Goal: Task Accomplishment & Management: Complete application form

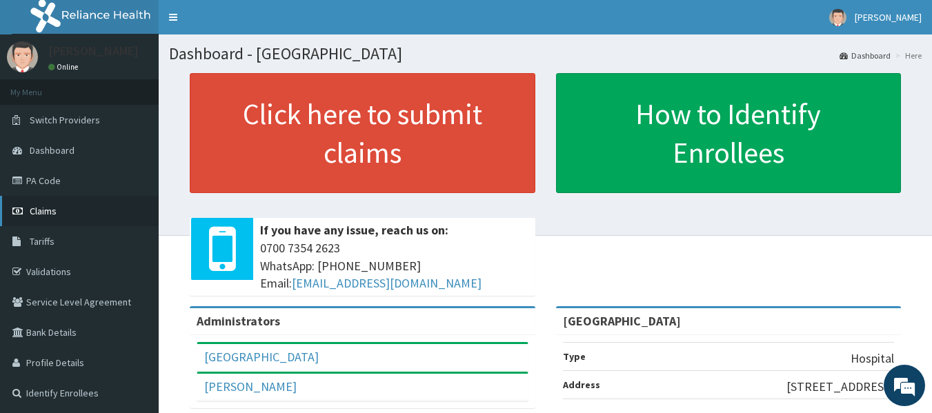
click at [58, 211] on link "Claims" at bounding box center [79, 211] width 159 height 30
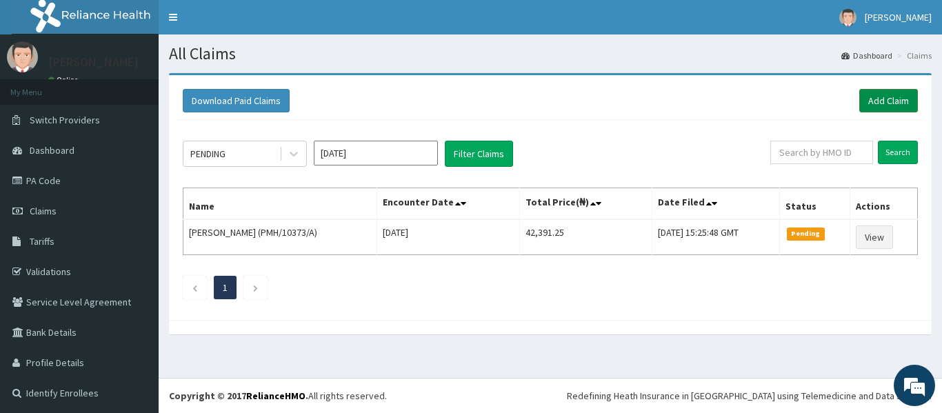
click at [860, 104] on link "Add Claim" at bounding box center [888, 100] width 59 height 23
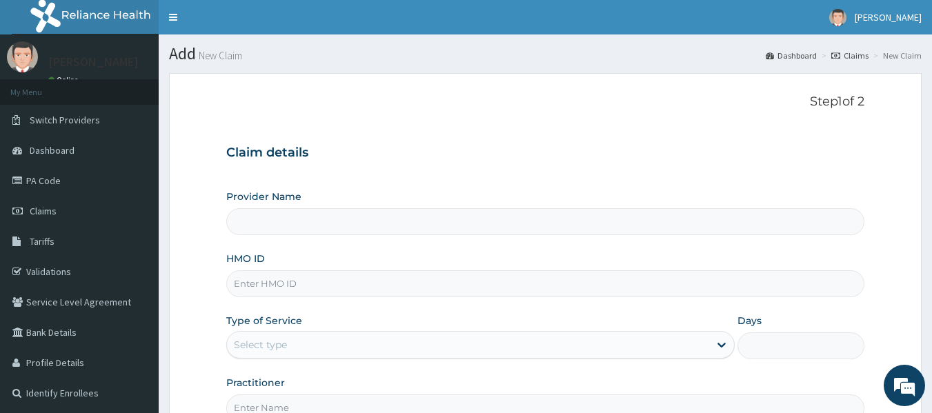
type input "Sky High Medical Centre"
click at [718, 277] on input "HMO ID" at bounding box center [545, 283] width 639 height 27
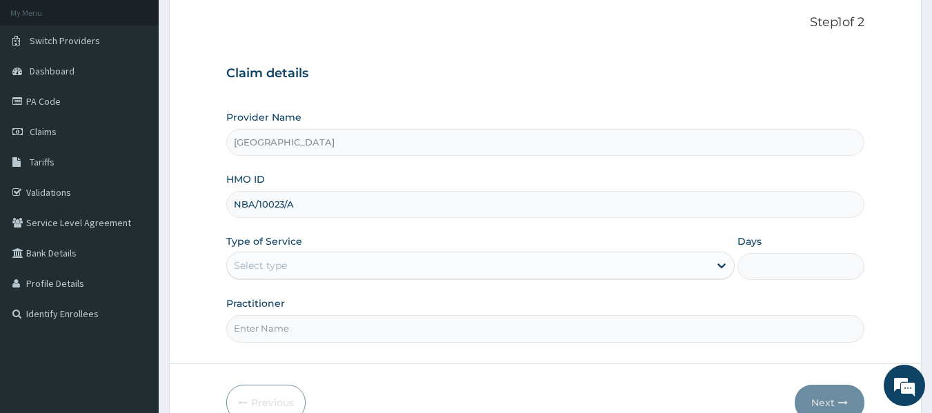
scroll to position [121, 0]
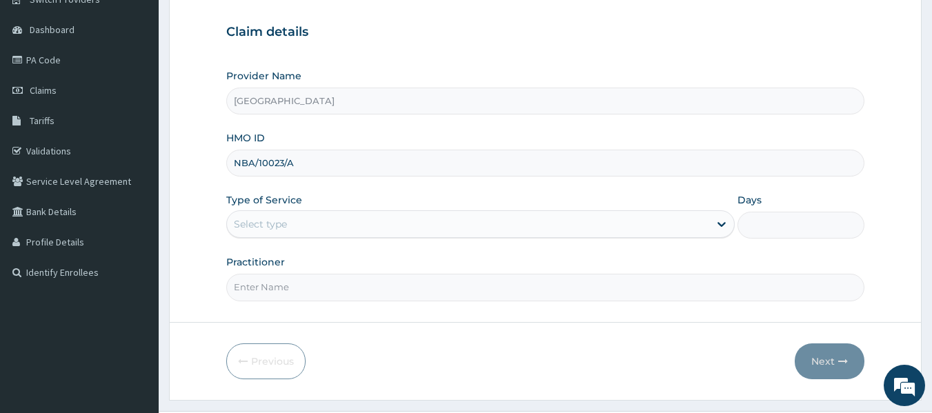
type input "NBA/10023/A"
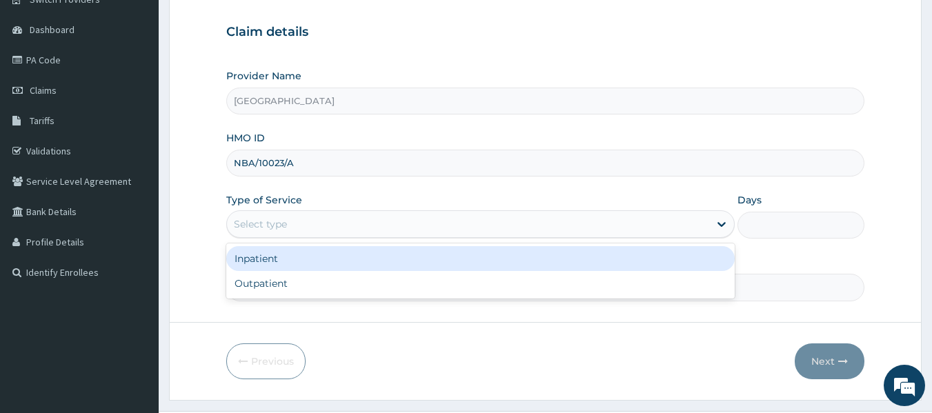
click at [597, 221] on div "Select type" at bounding box center [468, 224] width 482 height 22
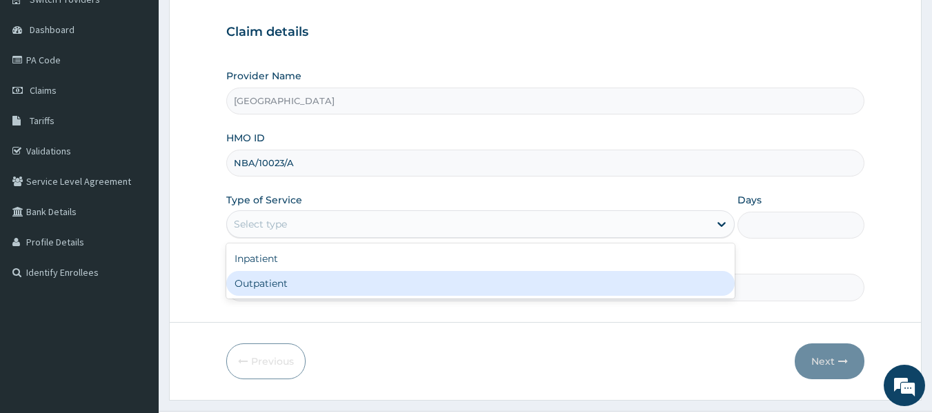
click at [539, 283] on div "Outpatient" at bounding box center [480, 283] width 508 height 25
type input "1"
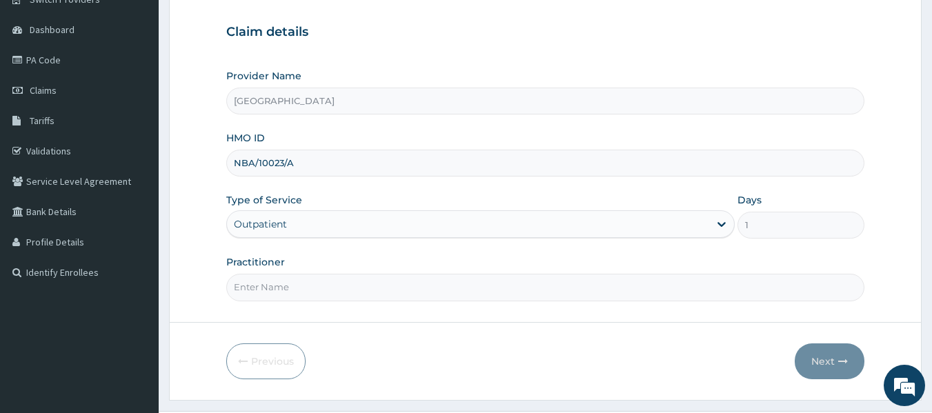
click at [526, 279] on input "Practitioner" at bounding box center [545, 287] width 639 height 27
type input "DR OPAFUNSHO"
click at [822, 366] on button "Next" at bounding box center [829, 361] width 70 height 36
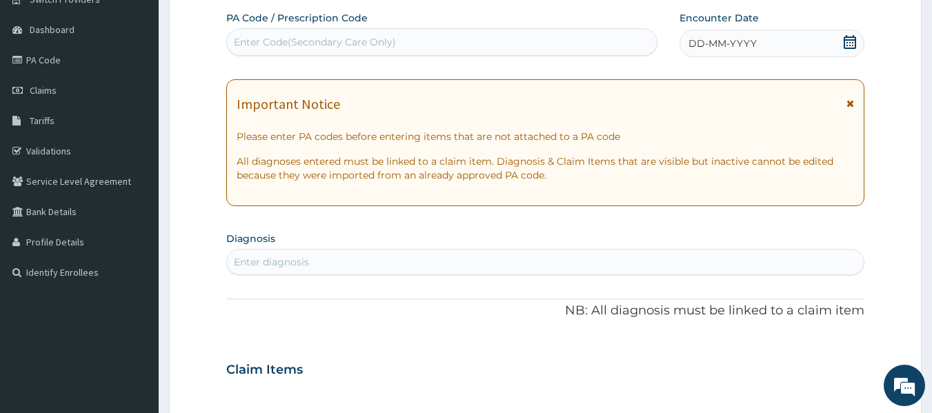
click at [444, 43] on div "Enter Code(Secondary Care Only)" at bounding box center [442, 42] width 430 height 22
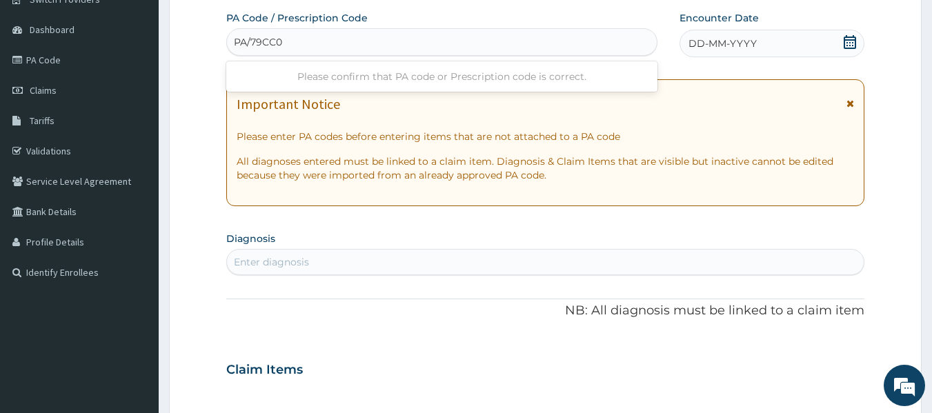
type input "PA/79CC02"
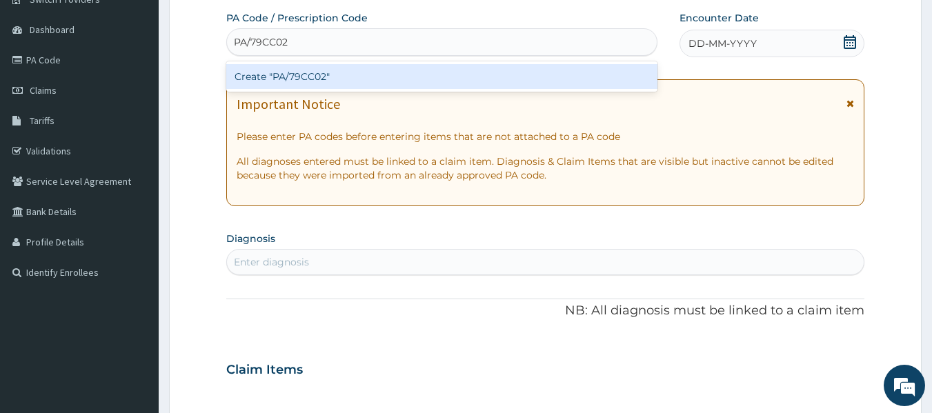
click at [416, 81] on div "Create "PA/79CC02"" at bounding box center [442, 76] width 432 height 25
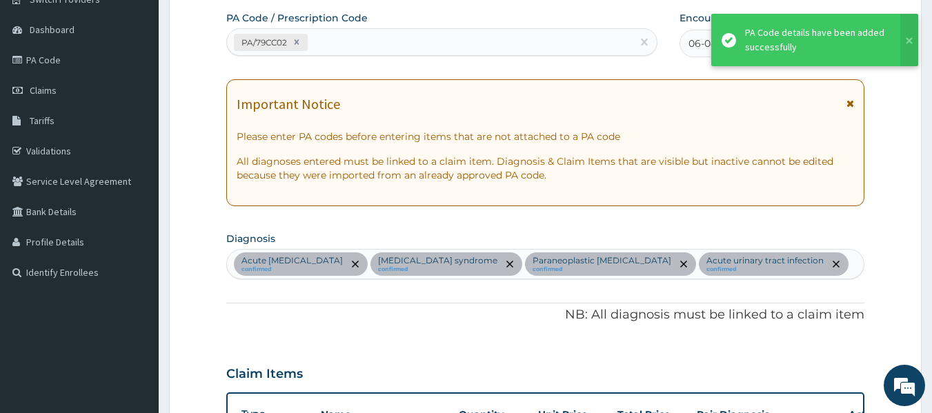
scroll to position [572, 0]
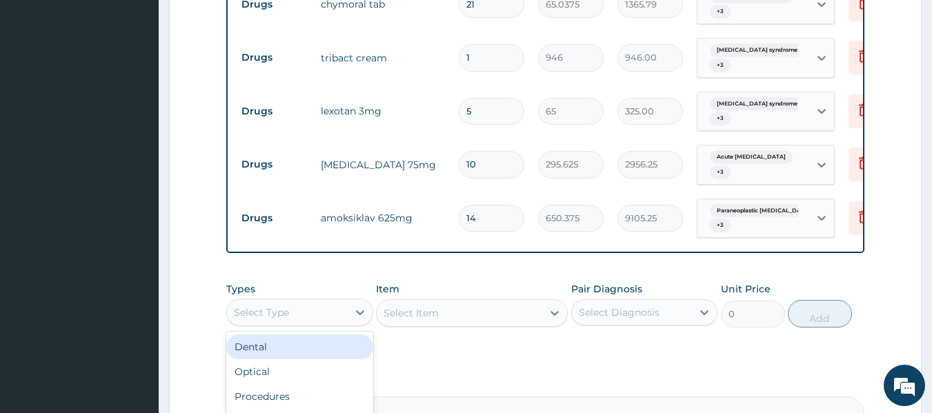
click at [310, 316] on div "Select Type" at bounding box center [287, 312] width 121 height 22
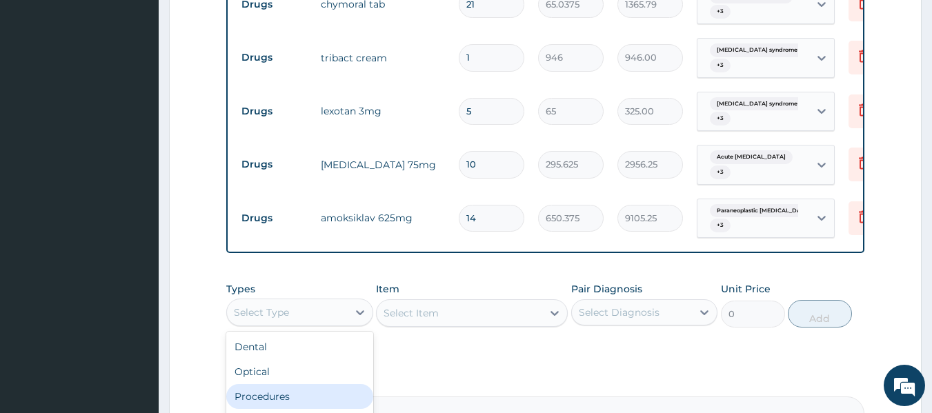
click at [279, 389] on div "Procedures" at bounding box center [299, 396] width 147 height 25
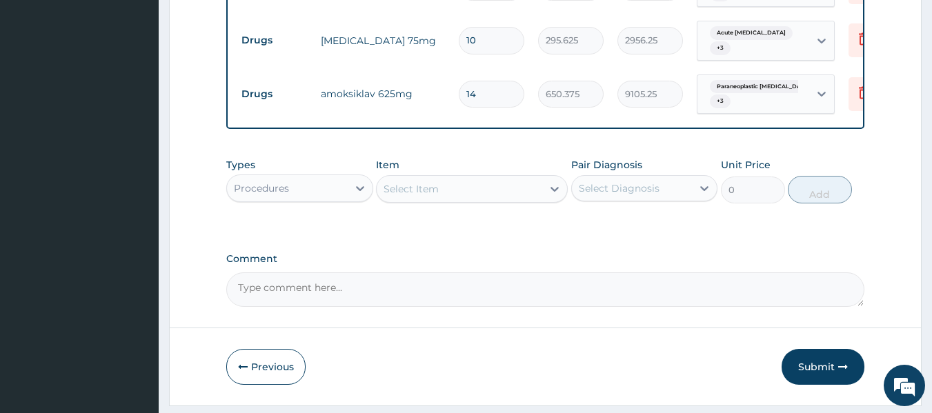
scroll to position [734, 0]
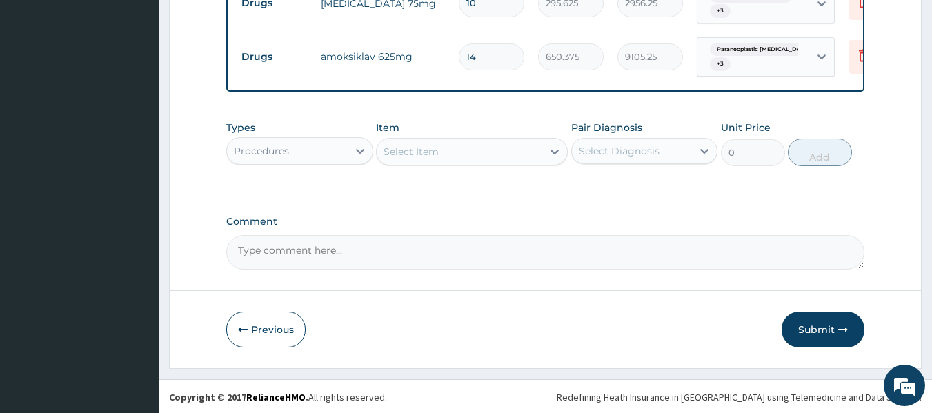
click at [469, 158] on div "Select Item" at bounding box center [458, 152] width 165 height 22
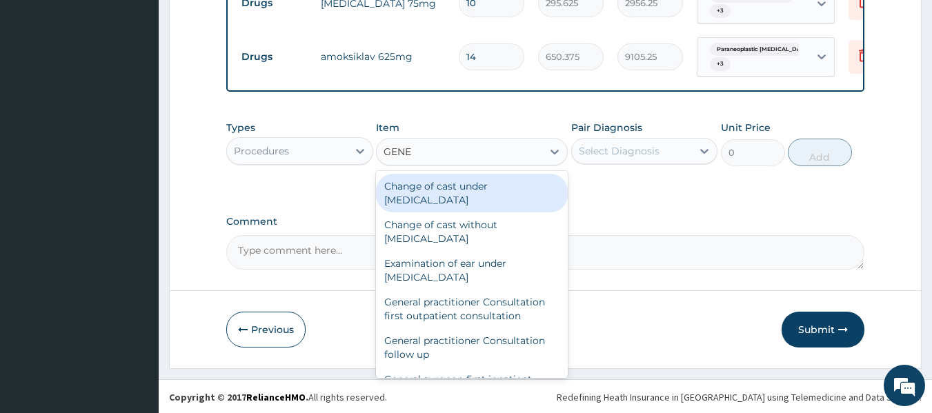
type input "GENER"
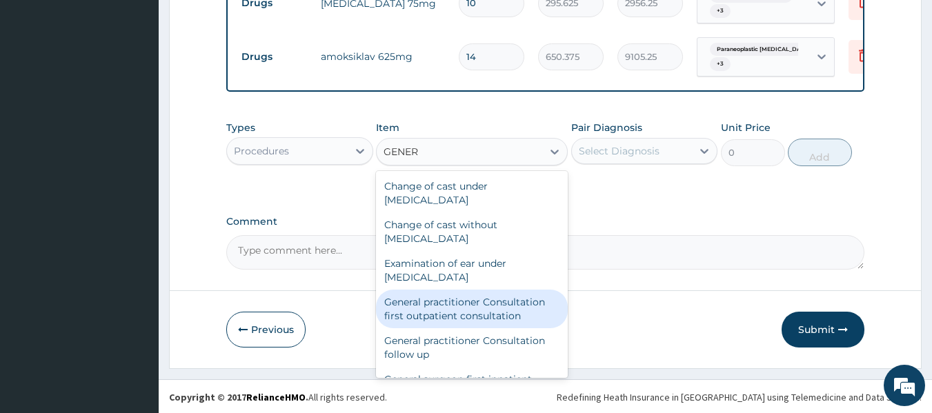
click at [462, 291] on div "General practitioner Consultation first outpatient consultation" at bounding box center [472, 309] width 192 height 39
type input "3547.5"
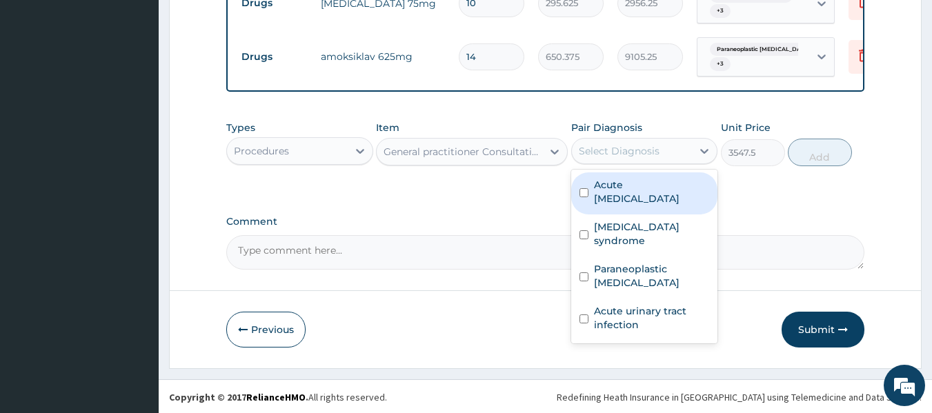
click at [635, 150] on div "Select Diagnosis" at bounding box center [619, 151] width 81 height 14
click at [616, 199] on div "Acute edema" at bounding box center [644, 193] width 147 height 42
checkbox input "true"
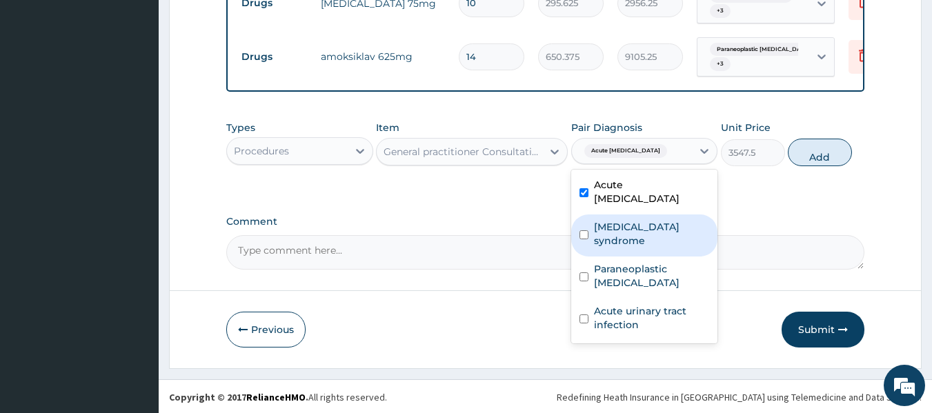
click at [614, 220] on div "Immobility syndrome" at bounding box center [644, 235] width 147 height 42
checkbox input "true"
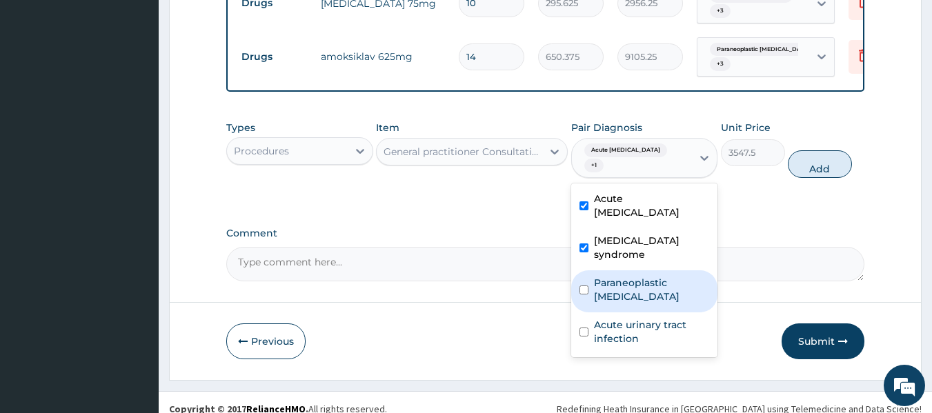
click at [610, 276] on label "Paraneoplastic neuropathy" at bounding box center [652, 290] width 116 height 28
checkbox input "true"
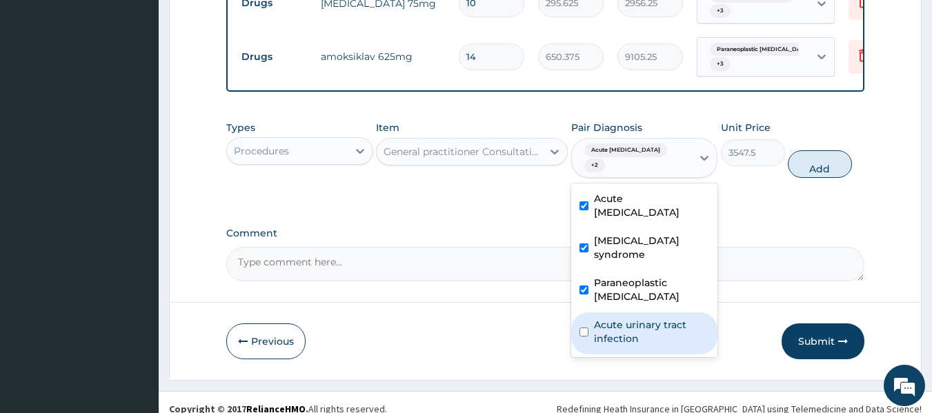
click at [607, 318] on label "Acute urinary tract infection" at bounding box center [652, 332] width 116 height 28
checkbox input "true"
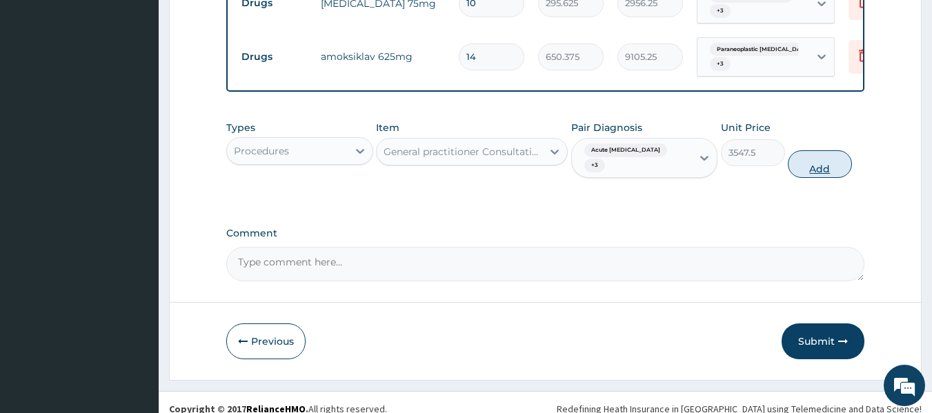
click at [805, 156] on button "Add" at bounding box center [819, 164] width 64 height 28
type input "0"
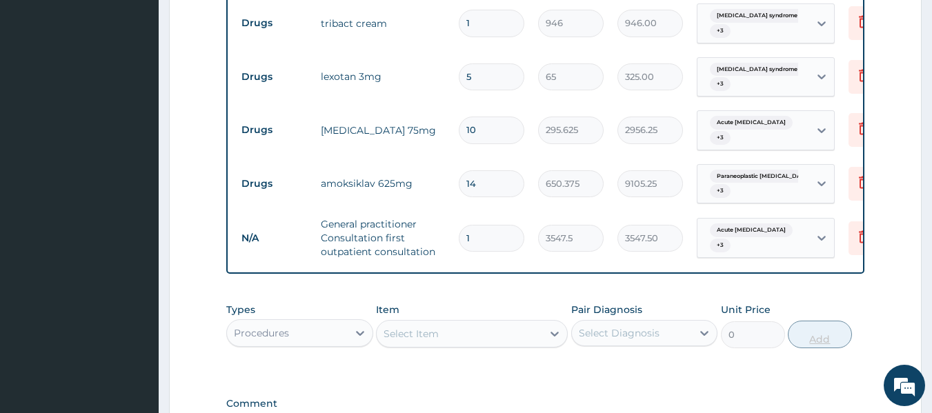
scroll to position [789, 0]
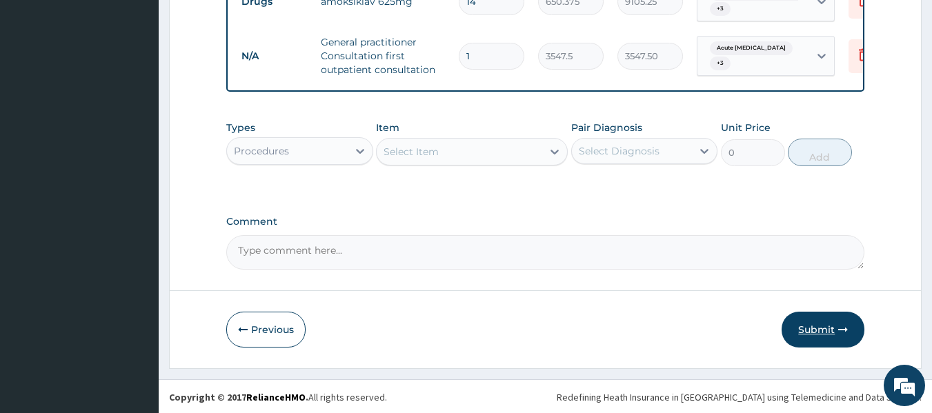
click at [818, 340] on button "Submit" at bounding box center [822, 330] width 83 height 36
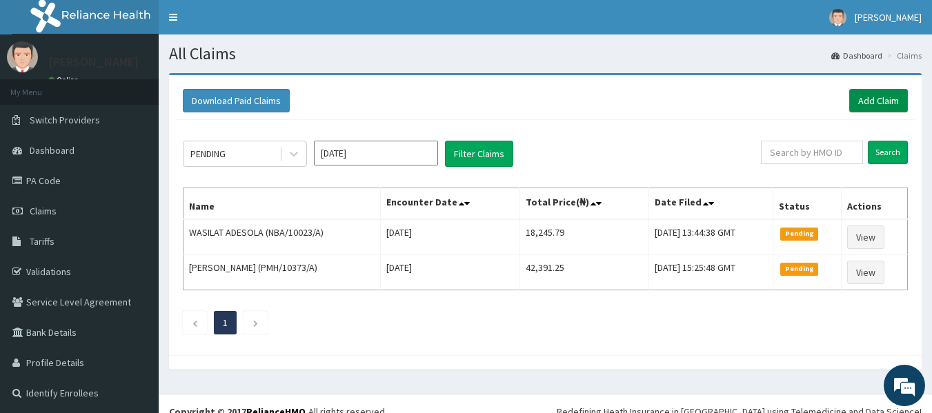
click at [876, 90] on link "Add Claim" at bounding box center [878, 100] width 59 height 23
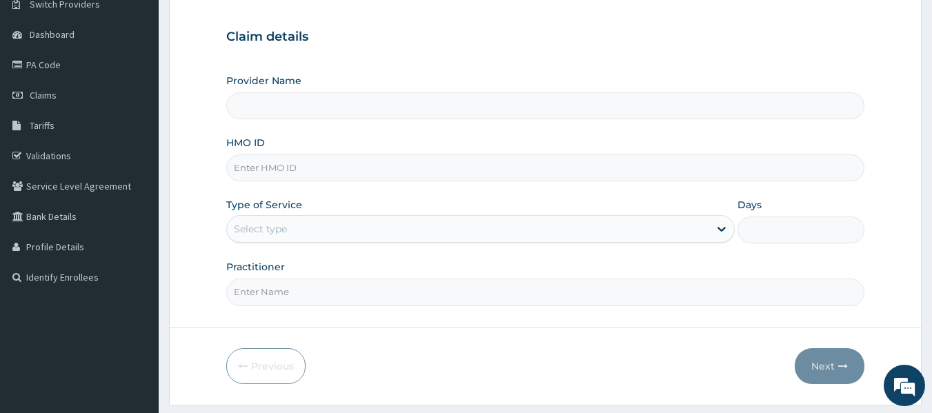
scroll to position [119, 0]
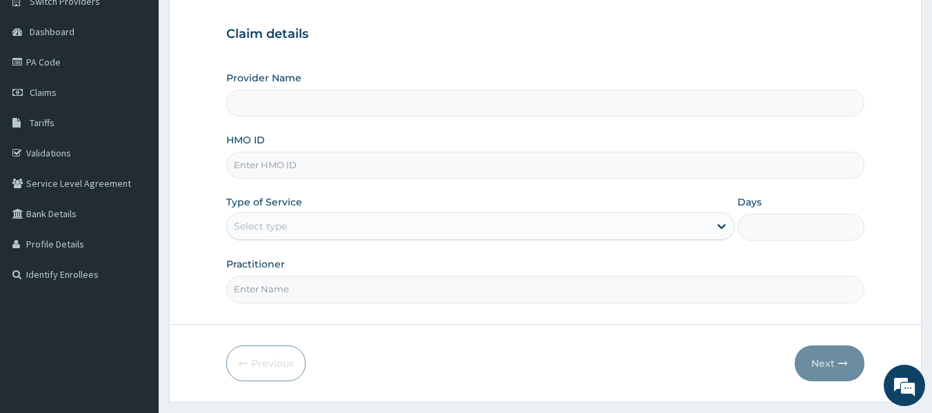
click at [261, 170] on input "HMO ID" at bounding box center [545, 165] width 639 height 27
type input "Sky High Medical Centre"
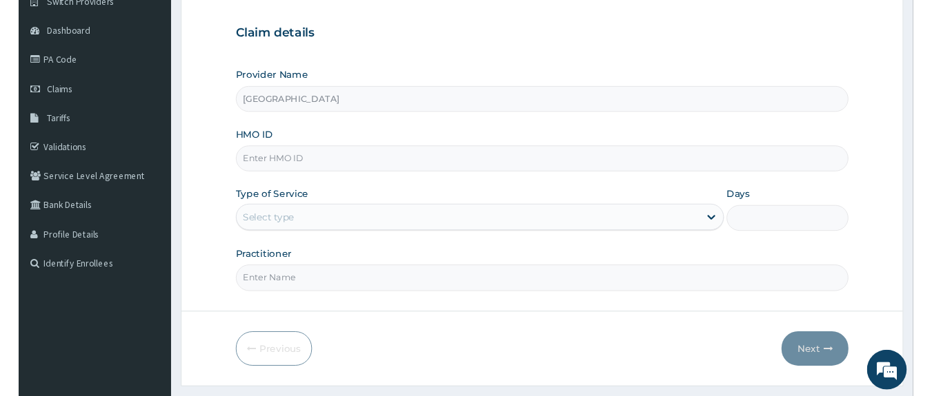
scroll to position [0, 0]
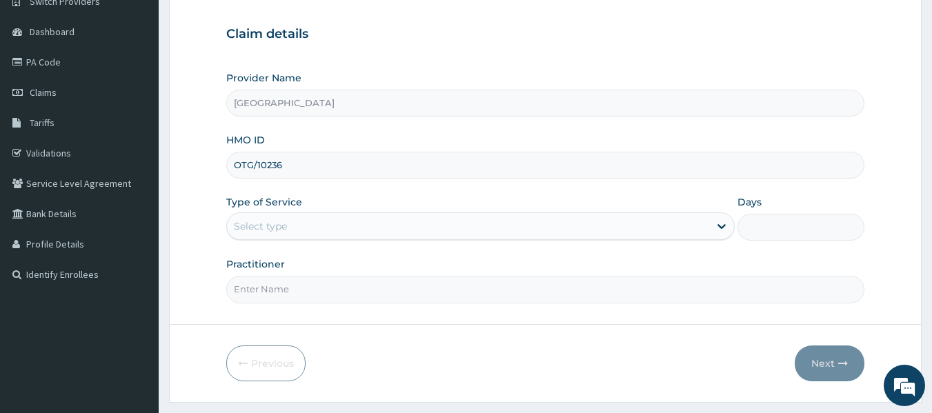
type input "OTG/10236"
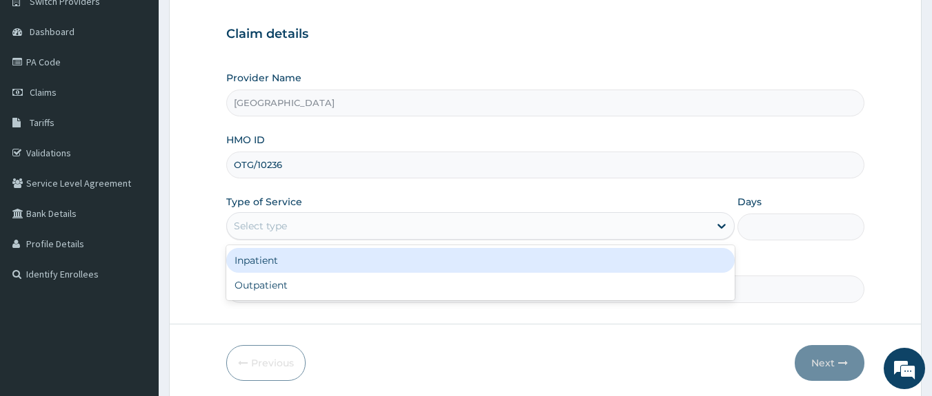
click at [294, 232] on div "Select type" at bounding box center [468, 226] width 482 height 22
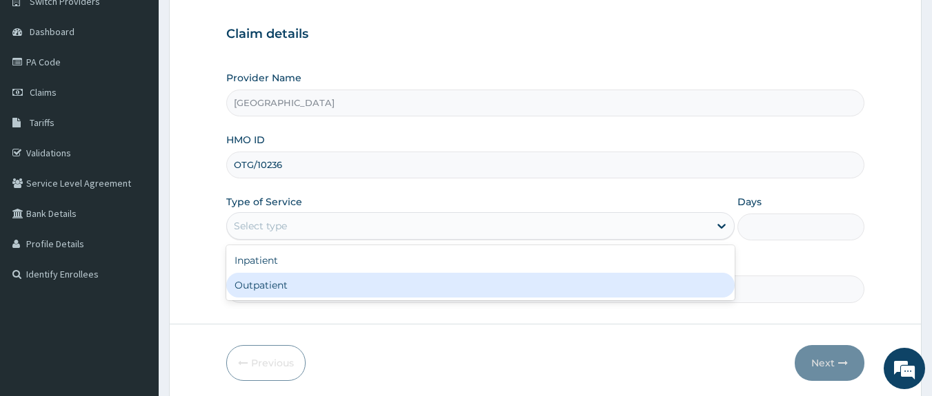
click at [296, 279] on div "Outpatient" at bounding box center [480, 285] width 508 height 25
type input "1"
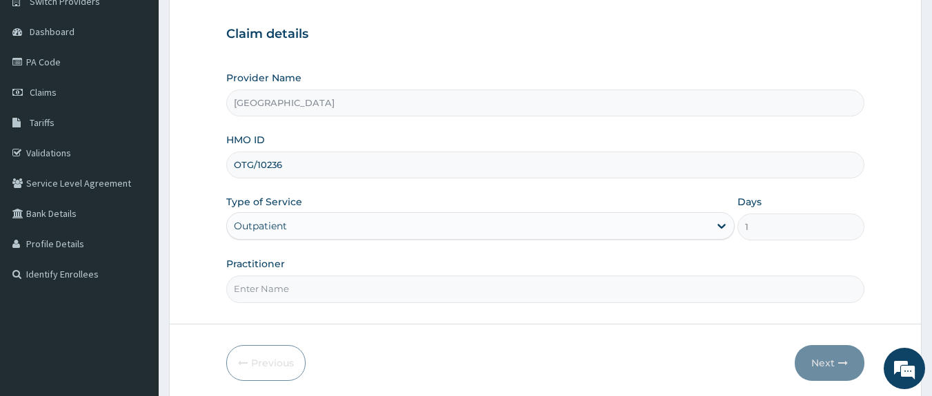
click at [294, 284] on input "Practitioner" at bounding box center [545, 289] width 639 height 27
type input "DR OPAFUNSHO"
click at [819, 366] on button "Next" at bounding box center [829, 363] width 70 height 36
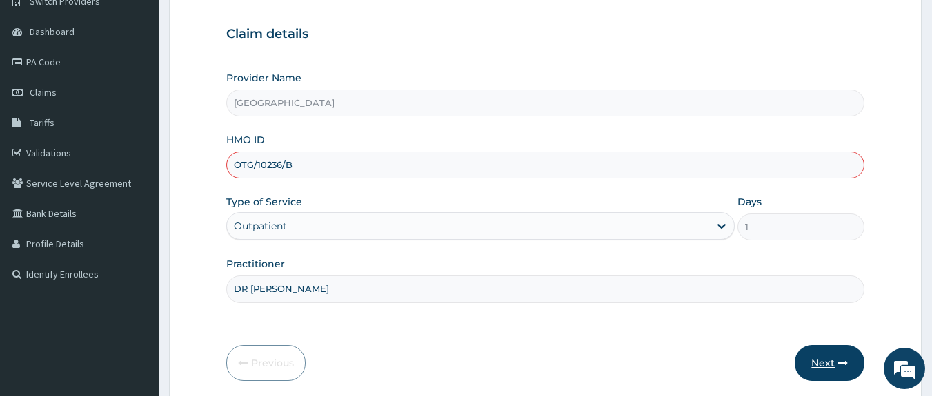
type input "OTG/10236/B"
click at [814, 360] on button "Next" at bounding box center [829, 363] width 70 height 36
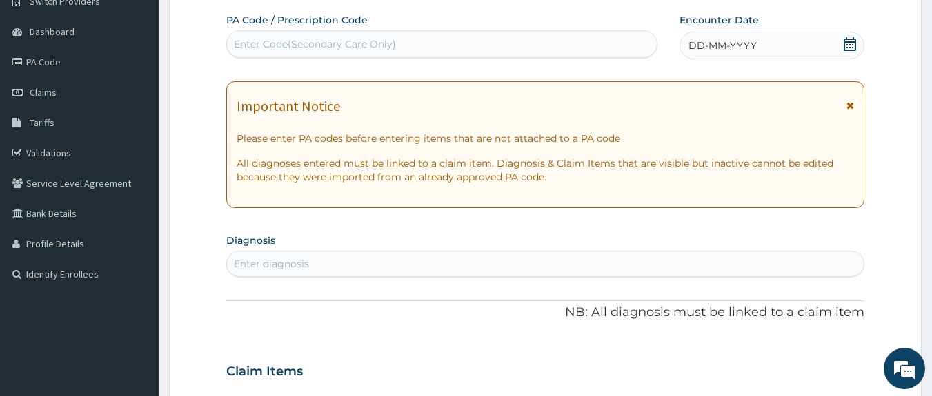
click at [362, 46] on div "Enter Code(Secondary Care Only)" at bounding box center [315, 44] width 162 height 14
type input "PA/097C6E"
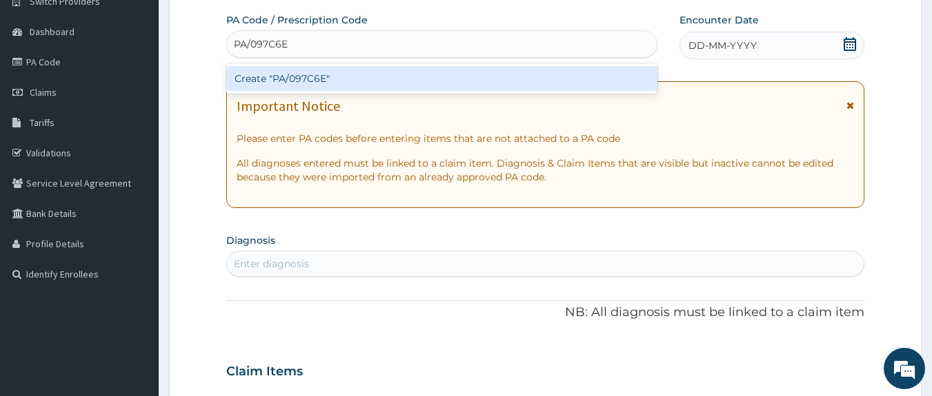
click at [349, 72] on div "Create "PA/097C6E"" at bounding box center [442, 78] width 432 height 25
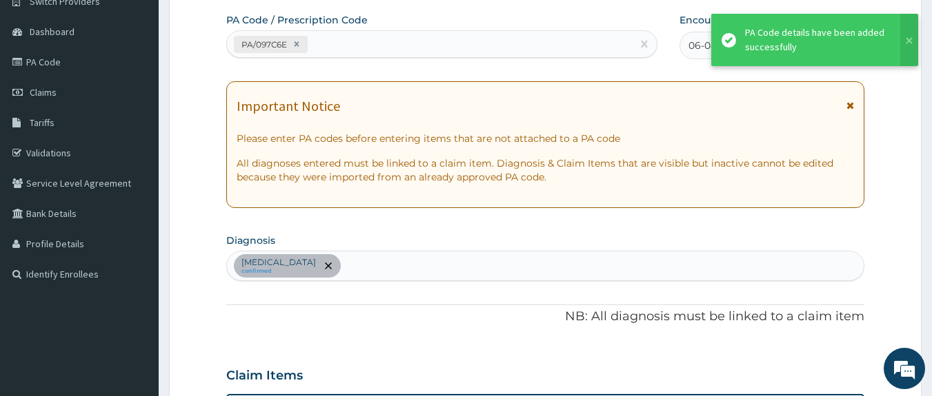
scroll to position [474, 0]
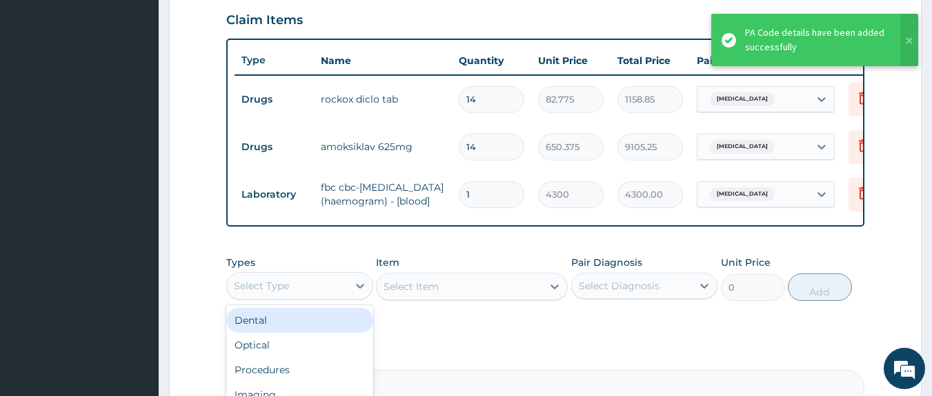
click at [328, 297] on div "Select Type" at bounding box center [287, 286] width 121 height 22
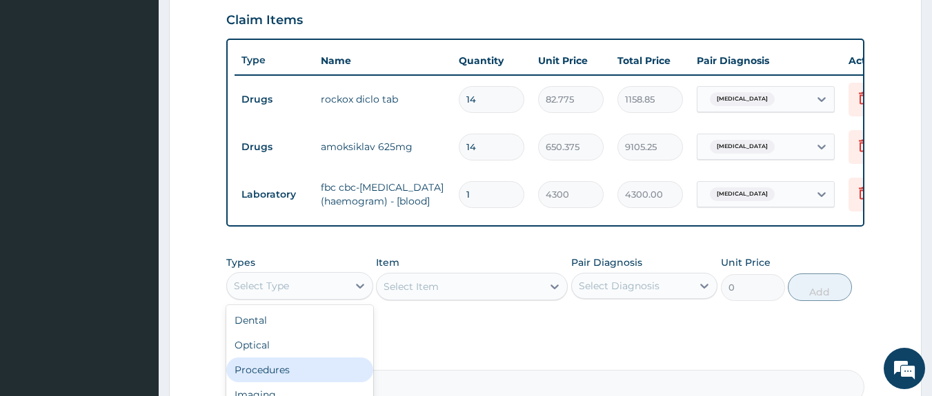
click at [300, 383] on div "Procedures" at bounding box center [299, 370] width 147 height 25
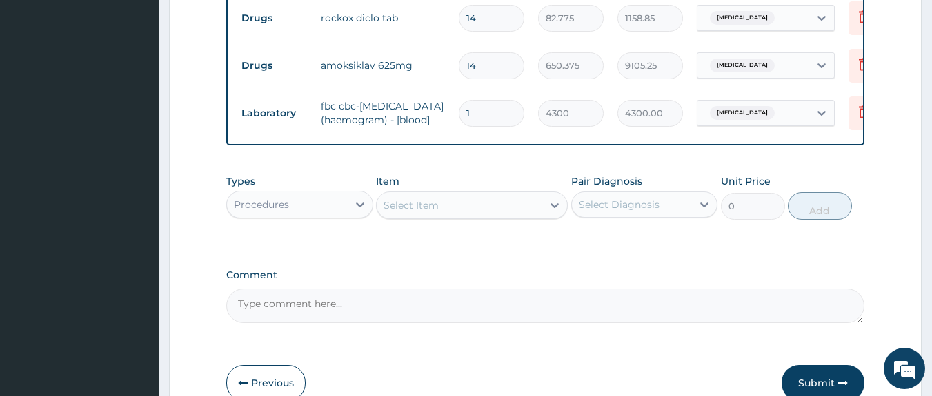
scroll to position [581, 0]
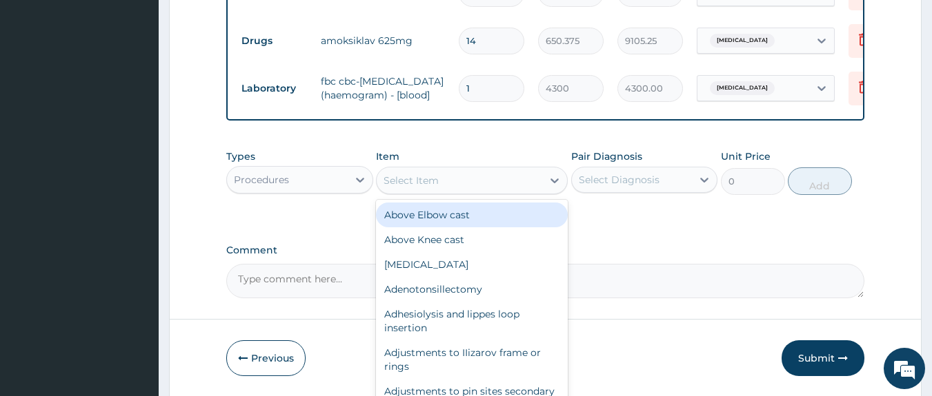
click at [416, 188] on div "Select Item" at bounding box center [410, 181] width 55 height 14
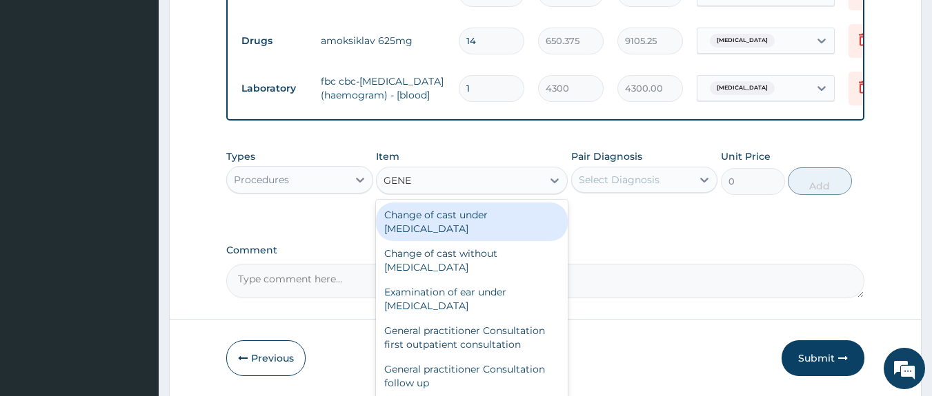
type input "GENER"
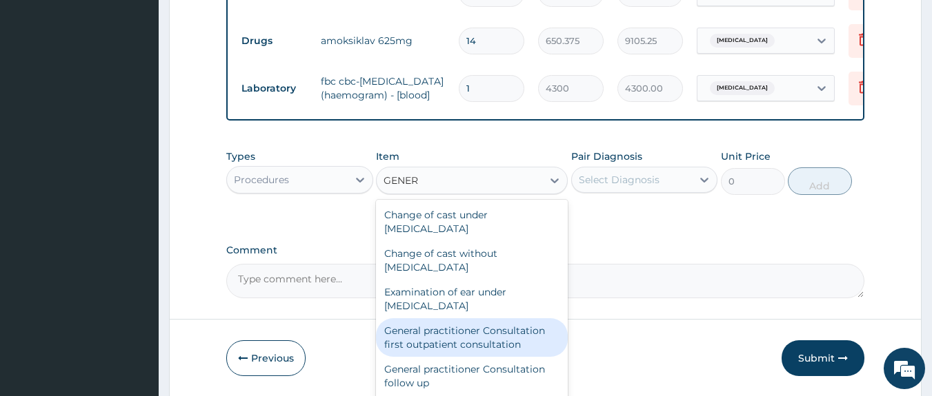
click at [476, 343] on div "General practitioner Consultation first outpatient consultation" at bounding box center [472, 338] width 192 height 39
type input "3547.5"
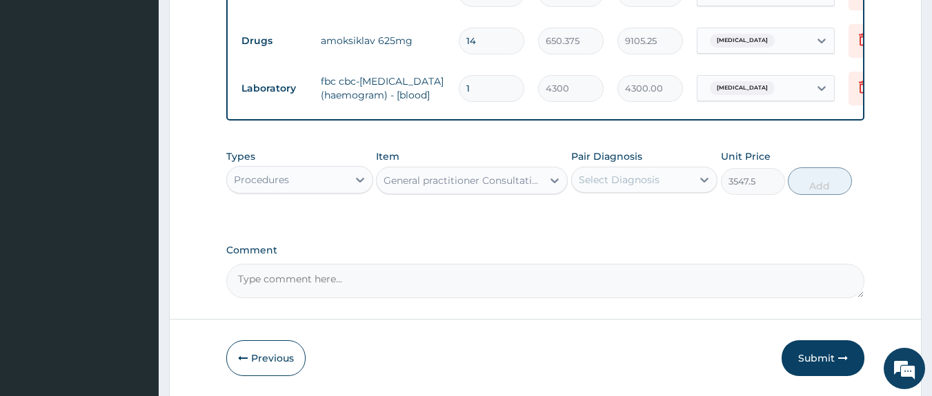
click at [598, 190] on div "Select Diagnosis" at bounding box center [632, 180] width 121 height 22
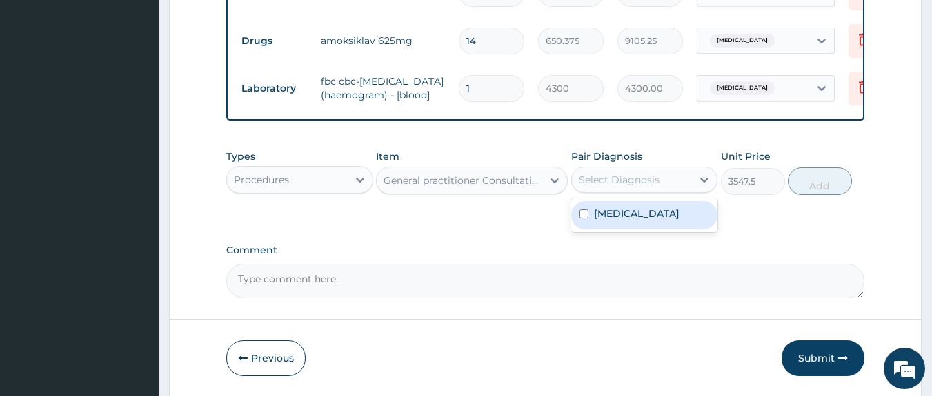
click at [615, 221] on label "Sepsis" at bounding box center [637, 214] width 86 height 14
checkbox input "true"
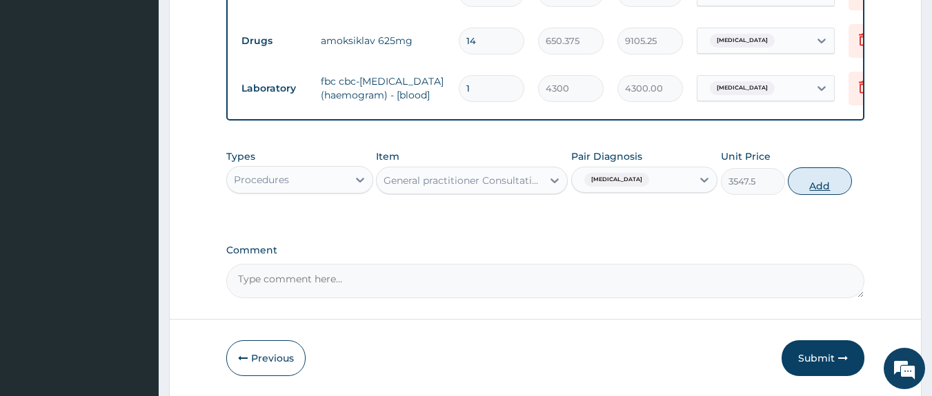
click at [814, 195] on button "Add" at bounding box center [819, 182] width 64 height 28
type input "0"
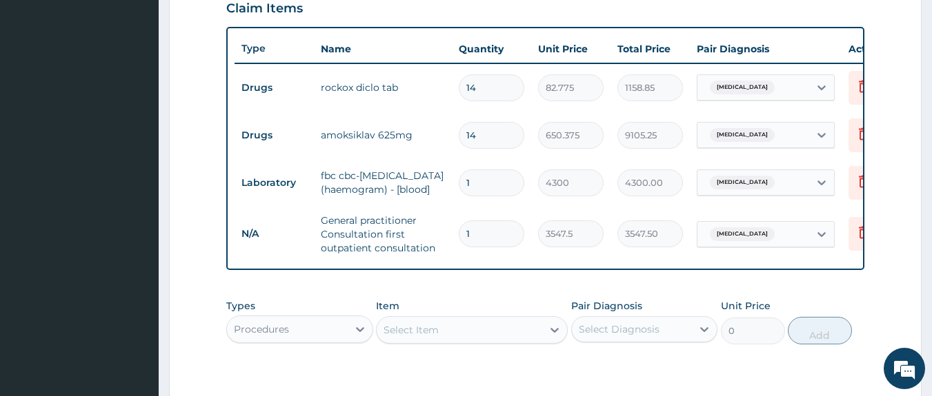
scroll to position [701, 0]
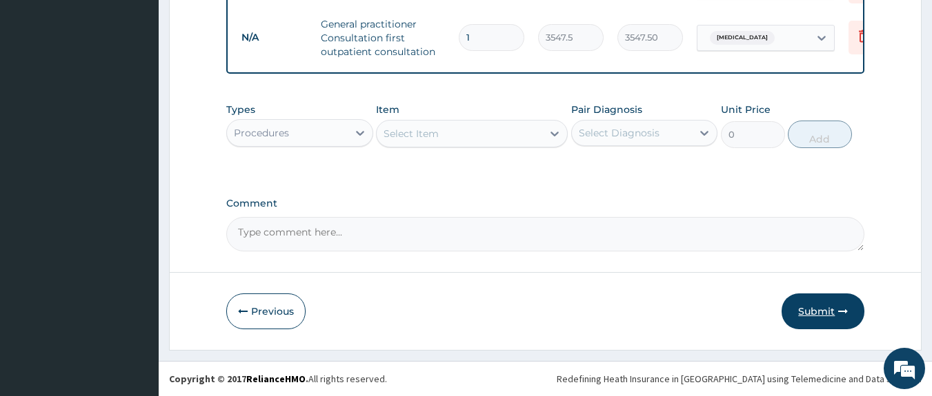
click at [807, 306] on button "Submit" at bounding box center [822, 312] width 83 height 36
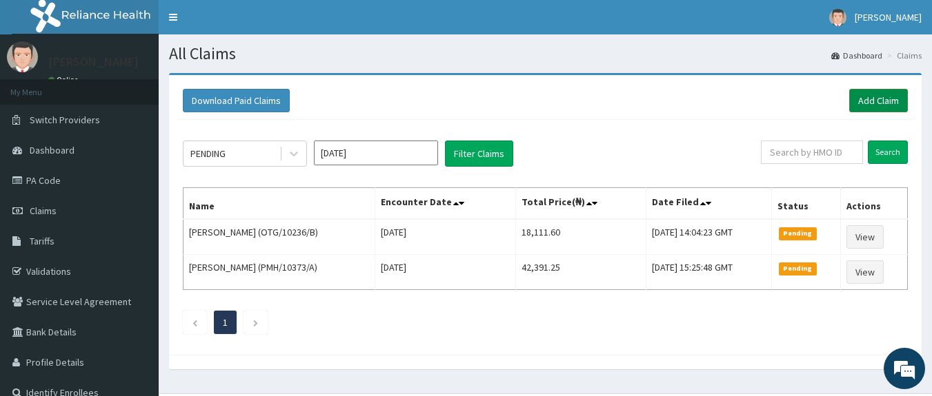
click at [869, 98] on link "Add Claim" at bounding box center [878, 100] width 59 height 23
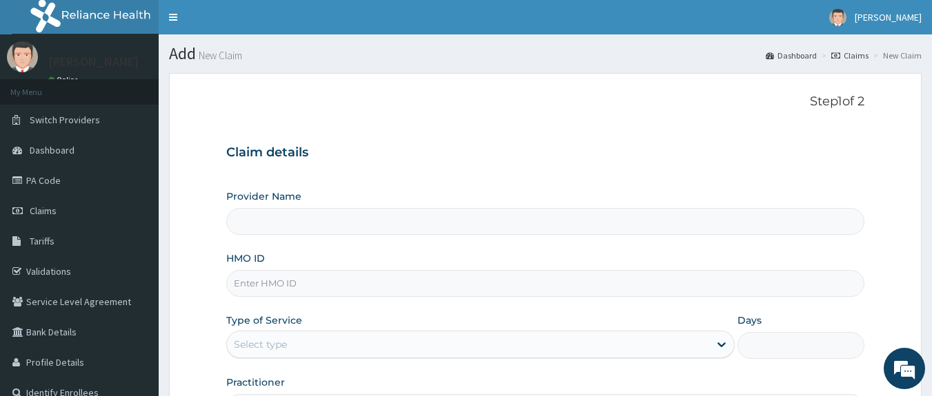
click at [415, 282] on input "HMO ID" at bounding box center [545, 283] width 639 height 27
type input "Sky High Medical Centre"
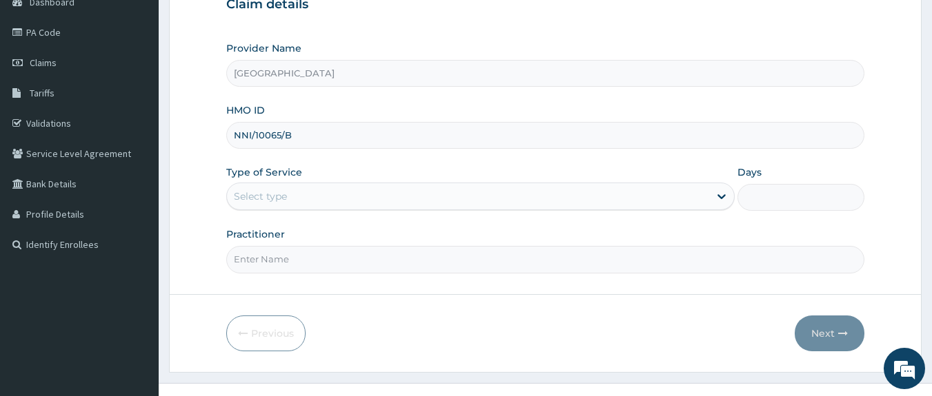
scroll to position [160, 0]
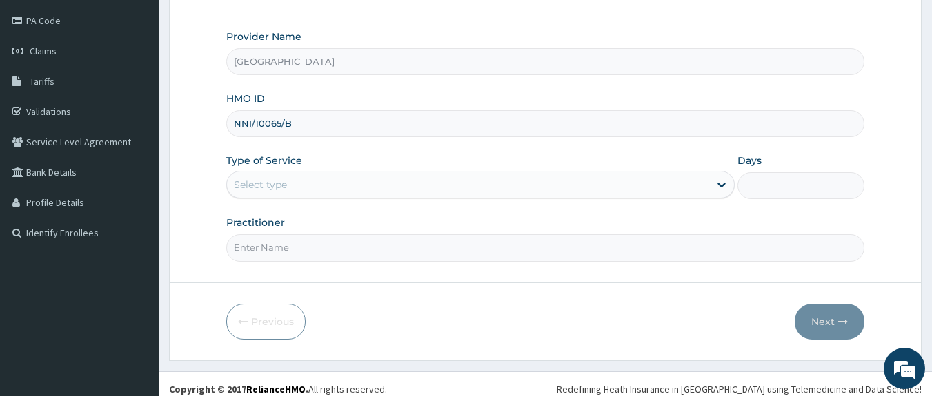
type input "NNI/10065/B"
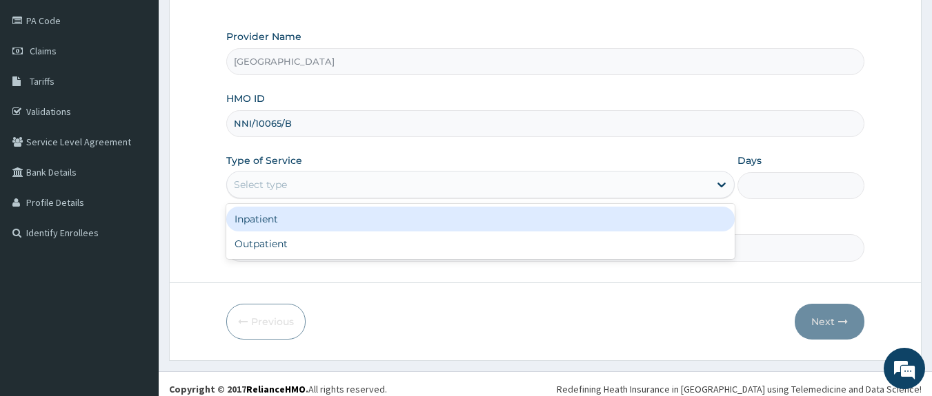
click at [505, 183] on div "Select type" at bounding box center [468, 185] width 482 height 22
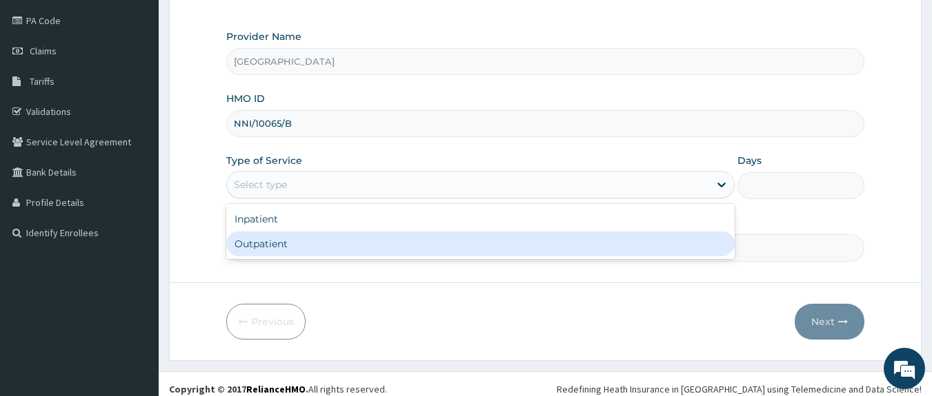
click at [454, 238] on div "Outpatient" at bounding box center [480, 244] width 508 height 25
type input "1"
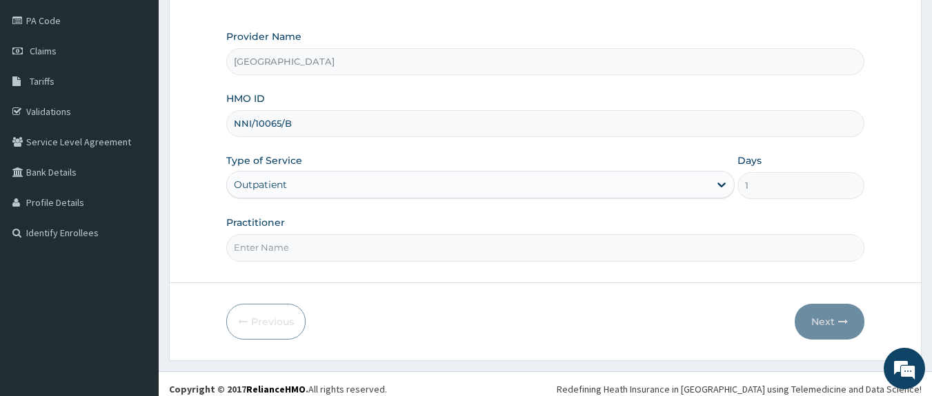
click at [423, 239] on input "Practitioner" at bounding box center [545, 247] width 639 height 27
type input "DOCTOR UDOH"
click at [830, 314] on button "Next" at bounding box center [829, 322] width 70 height 36
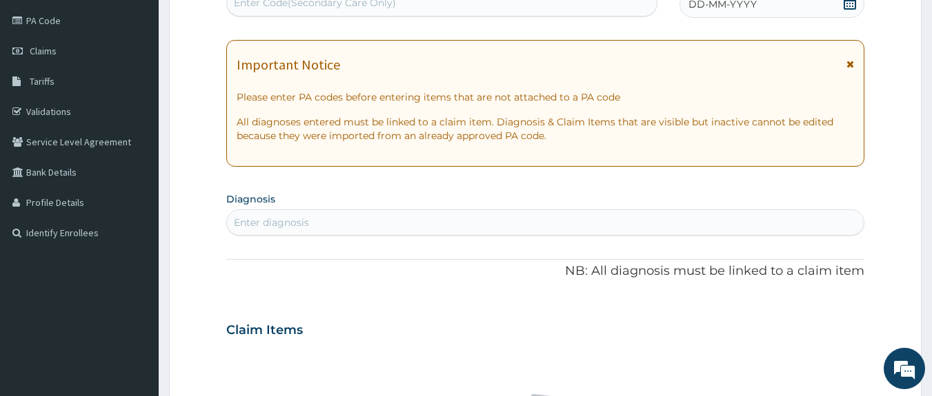
scroll to position [0, 0]
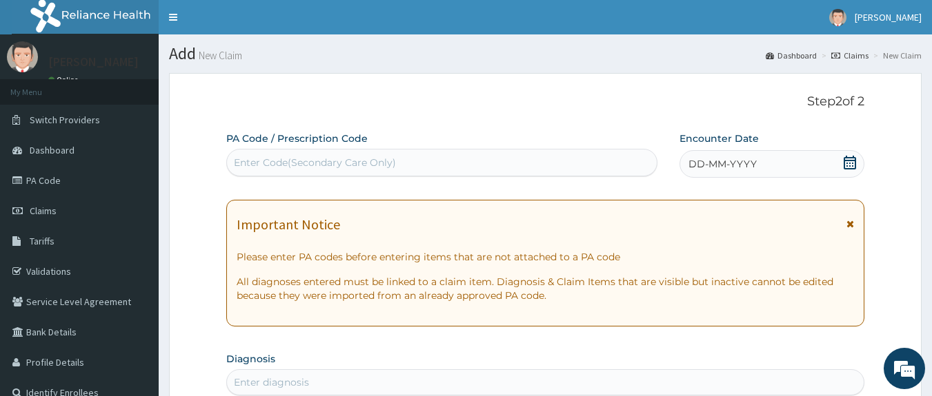
click at [470, 171] on div "Enter Code(Secondary Care Only)" at bounding box center [442, 163] width 430 height 22
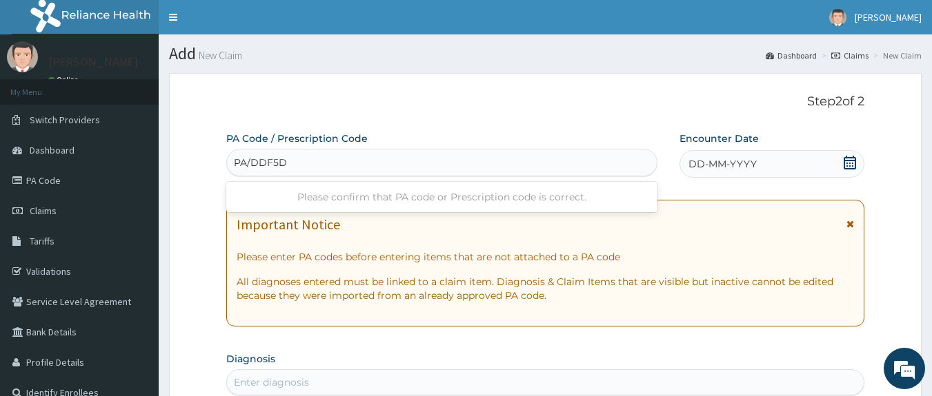
type input "PA/DDF5DF"
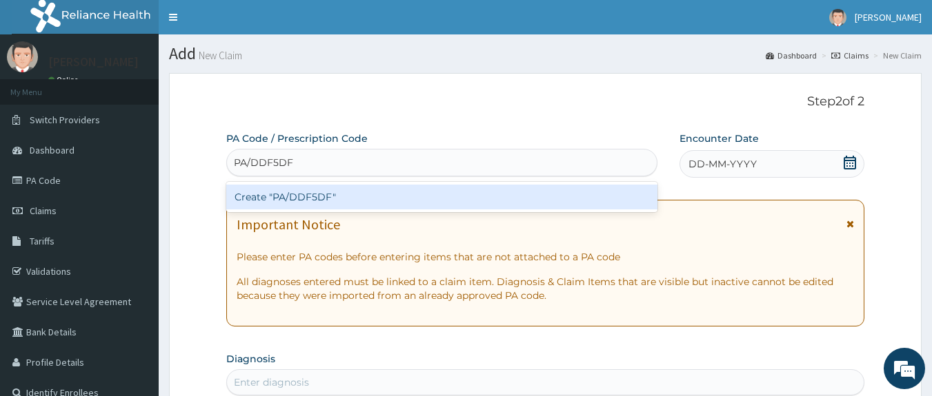
click at [261, 199] on div "Create "PA/DDF5DF"" at bounding box center [442, 197] width 432 height 25
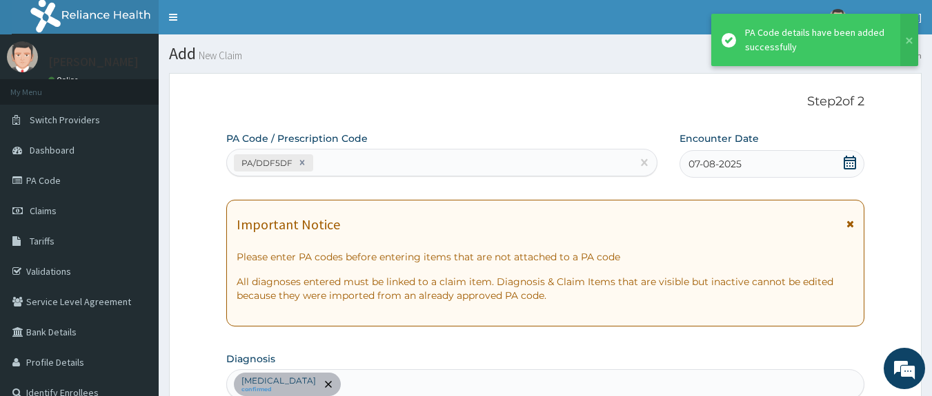
scroll to position [376, 0]
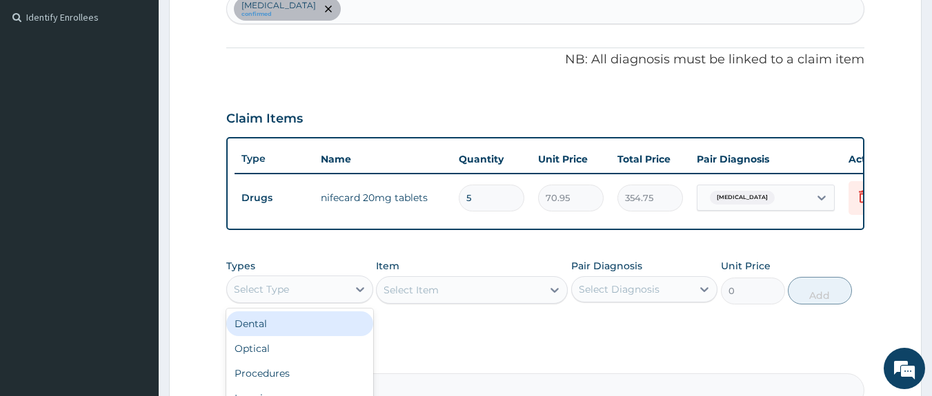
click at [277, 296] on div "Select Type" at bounding box center [261, 290] width 55 height 14
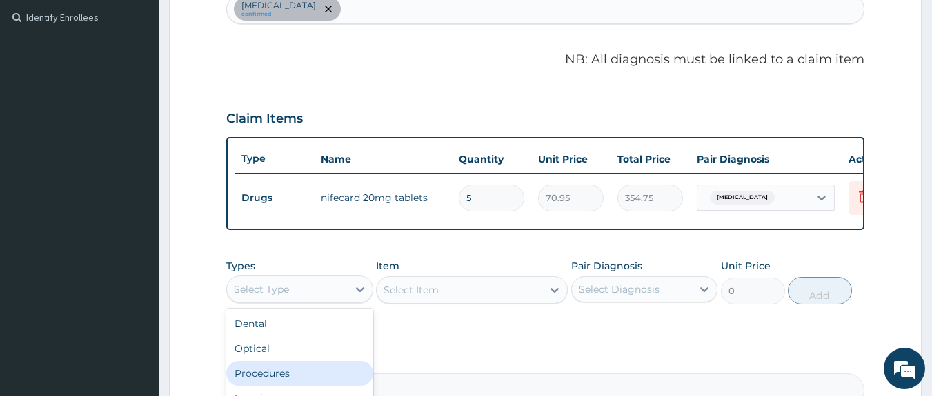
click at [263, 377] on div "Procedures" at bounding box center [299, 373] width 147 height 25
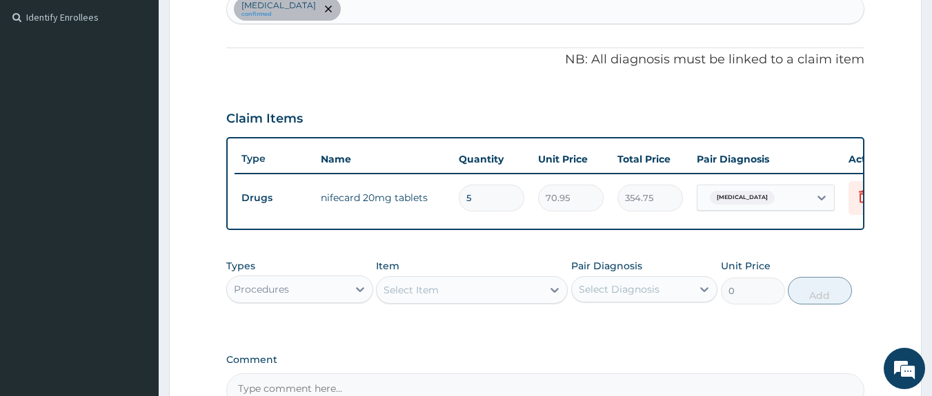
click at [439, 304] on div "Select Item" at bounding box center [472, 291] width 192 height 28
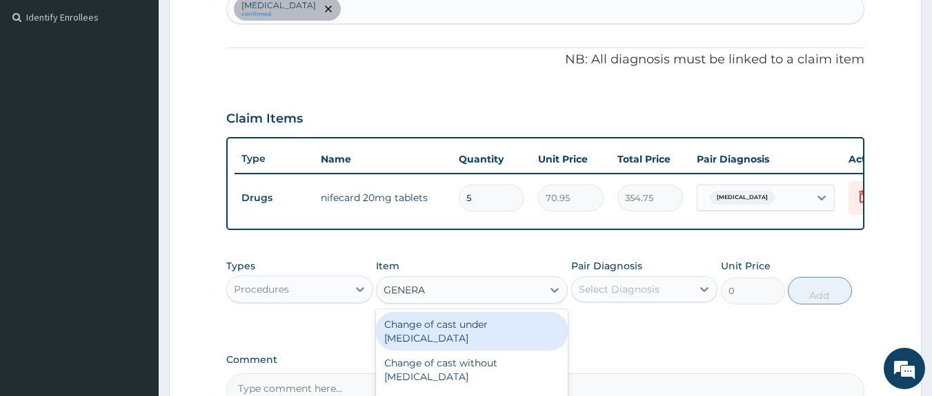
type input "GENERAL"
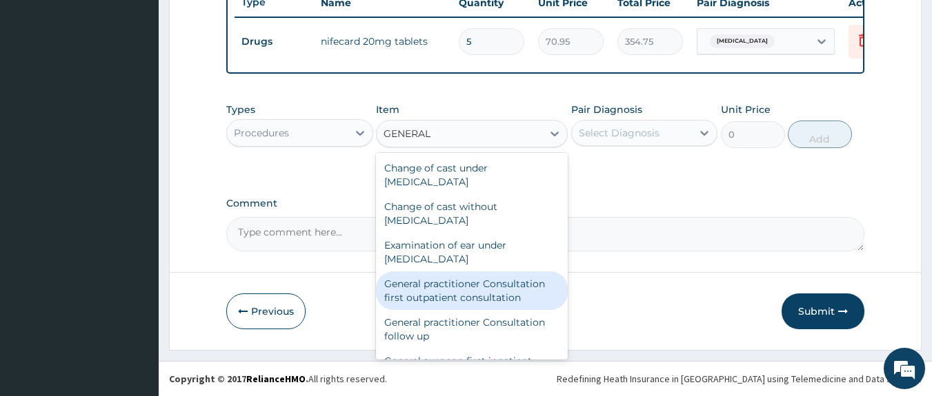
click at [494, 304] on div "General practitioner Consultation first outpatient consultation" at bounding box center [472, 291] width 192 height 39
type input "3547.5"
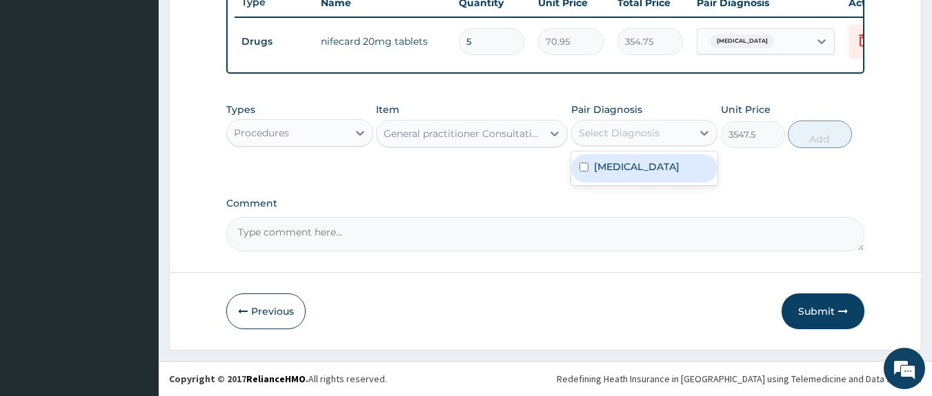
drag, startPoint x: 673, startPoint y: 137, endPoint x: 661, endPoint y: 165, distance: 30.2
click at [661, 146] on div "option Essential hypertension focused, 1 of 1. 1 result available. Use Up and D…" at bounding box center [644, 133] width 147 height 26
click at [661, 165] on label "Essential hypertension" at bounding box center [637, 167] width 86 height 14
checkbox input "true"
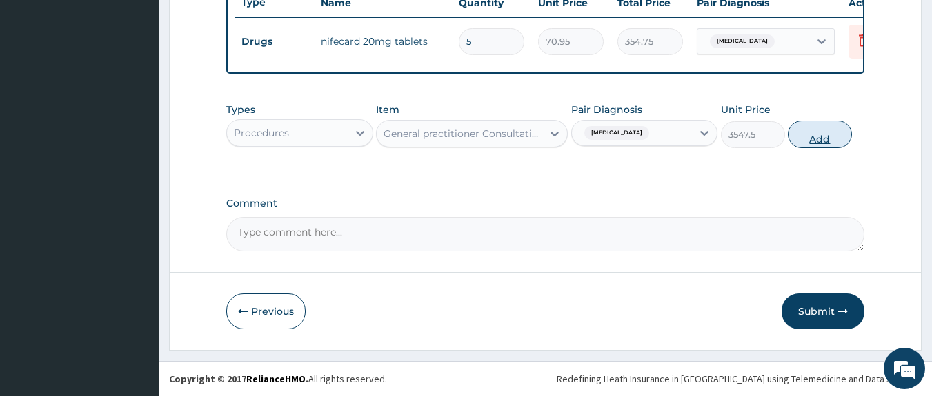
click at [818, 136] on button "Add" at bounding box center [819, 135] width 64 height 28
type input "0"
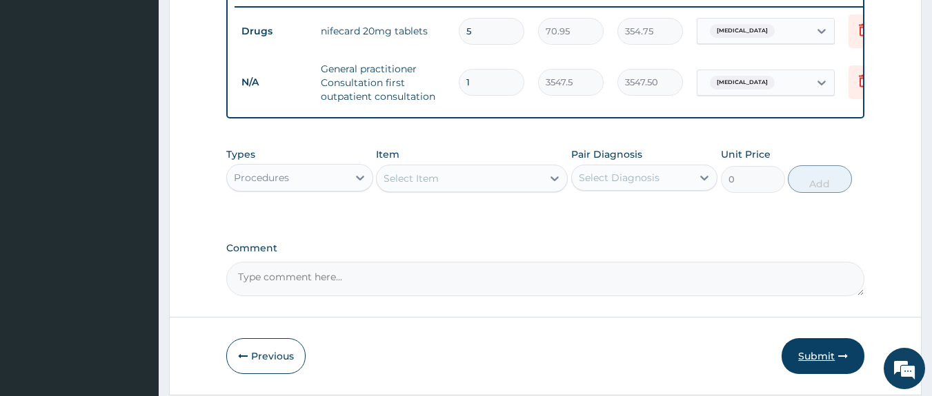
click at [813, 370] on button "Submit" at bounding box center [822, 357] width 83 height 36
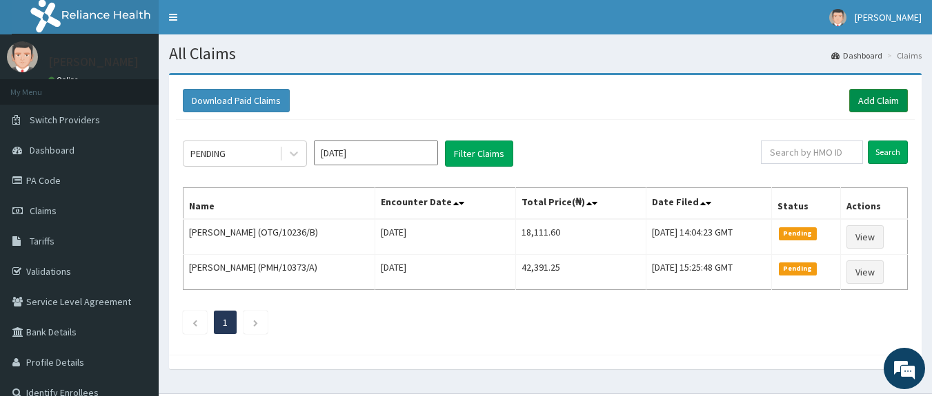
click at [884, 99] on link "Add Claim" at bounding box center [878, 100] width 59 height 23
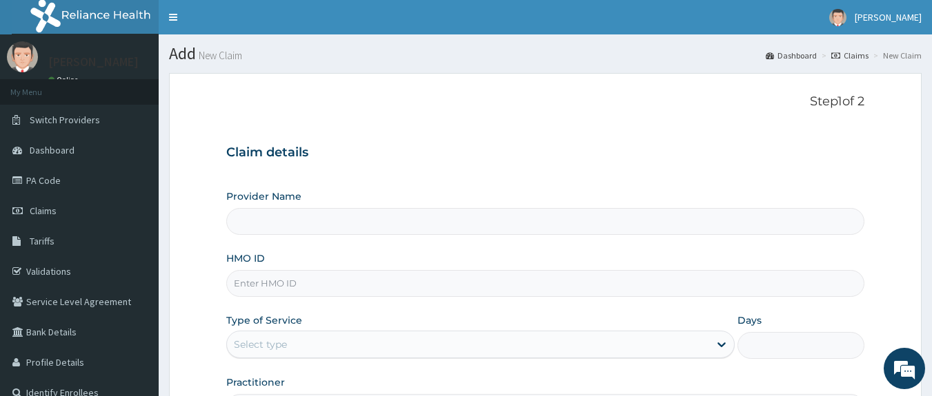
click at [528, 292] on input "HMO ID" at bounding box center [545, 283] width 639 height 27
type input "[GEOGRAPHIC_DATA]"
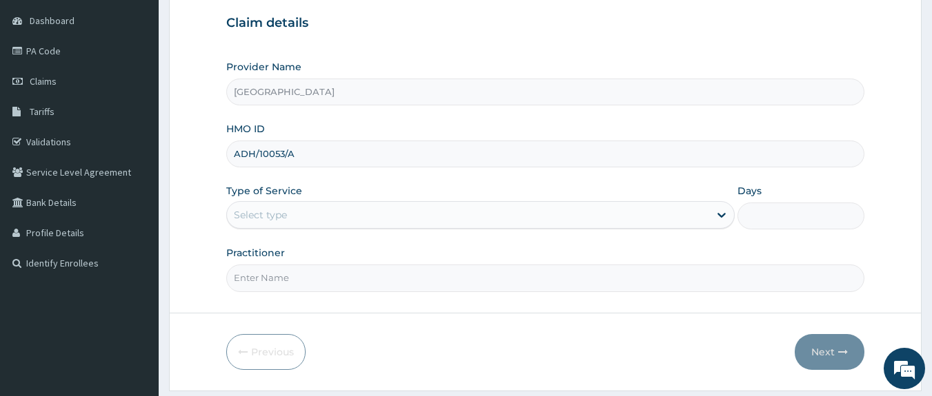
scroll to position [132, 0]
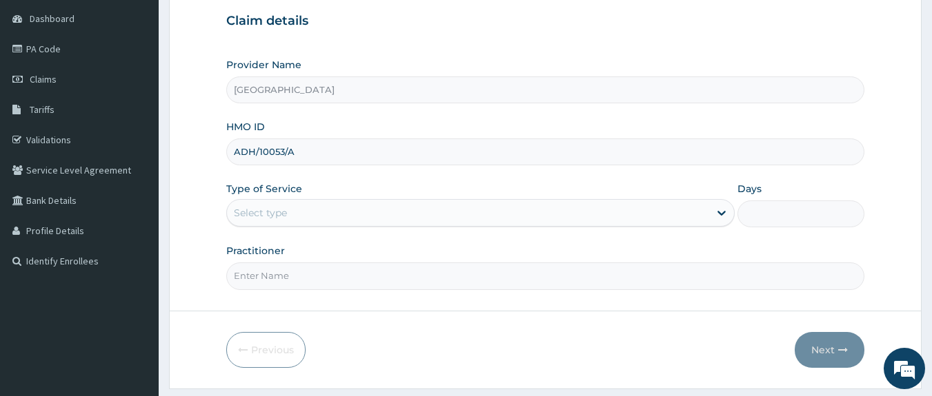
type input "ADH/10053/A"
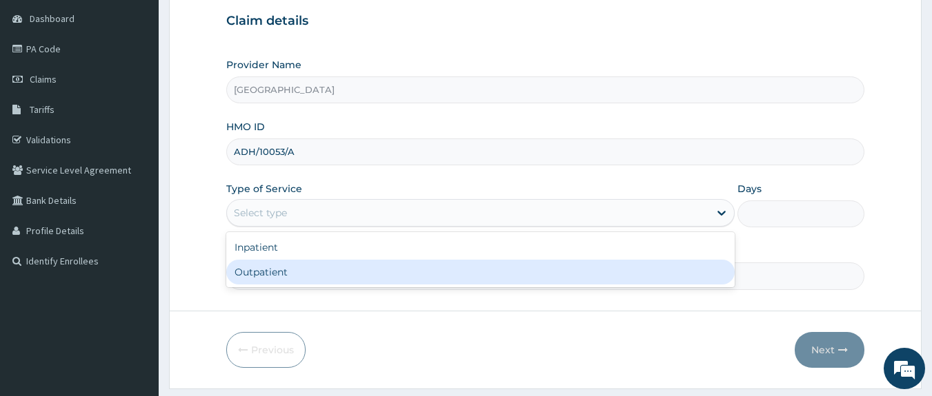
drag, startPoint x: 586, startPoint y: 223, endPoint x: 547, endPoint y: 264, distance: 56.1
click at [547, 227] on div "option Outpatient focused, 2 of 2. 2 results available. Use Up and Down to choo…" at bounding box center [480, 213] width 508 height 28
click at [547, 264] on div "Outpatient" at bounding box center [480, 272] width 508 height 25
type input "1"
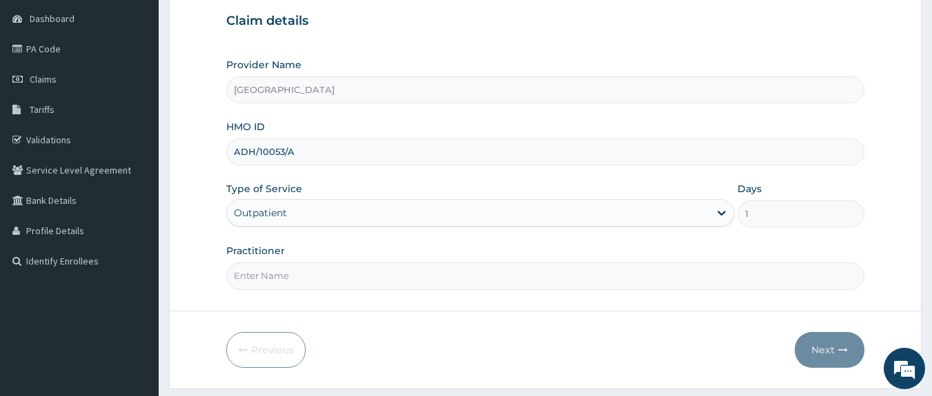
click at [527, 285] on input "Practitioner" at bounding box center [545, 276] width 639 height 27
type input "DR [PERSON_NAME]"
click at [834, 354] on button "Next" at bounding box center [829, 350] width 70 height 36
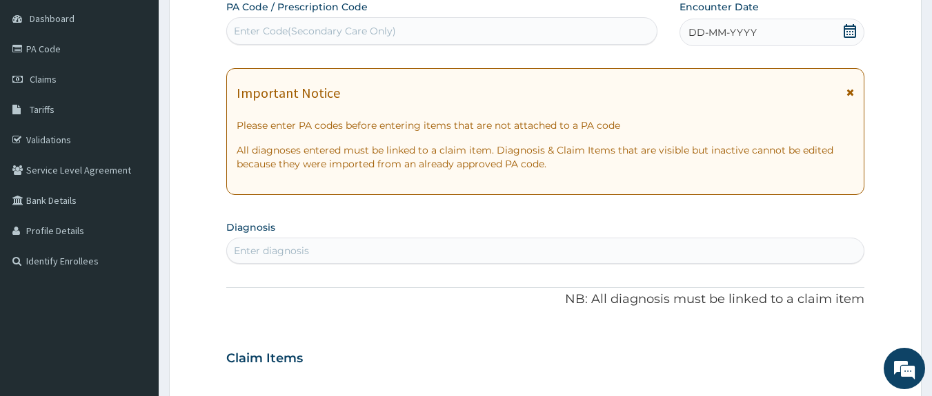
click at [471, 23] on div "Enter Code(Secondary Care Only)" at bounding box center [442, 31] width 430 height 22
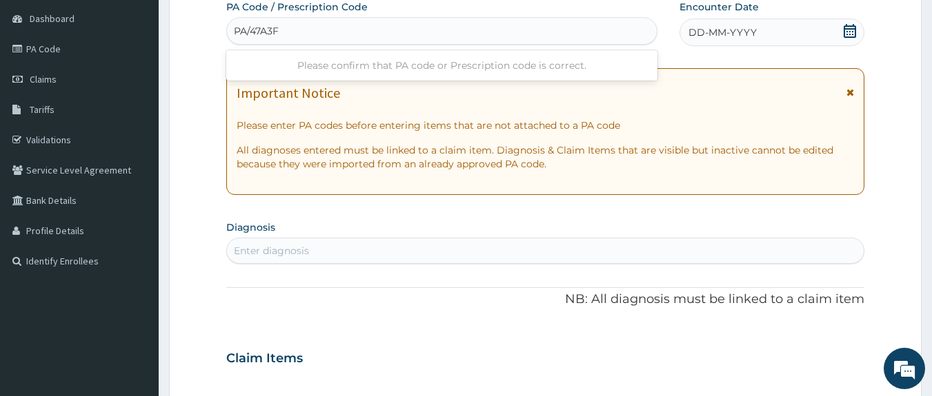
type input "PA/47A3F6"
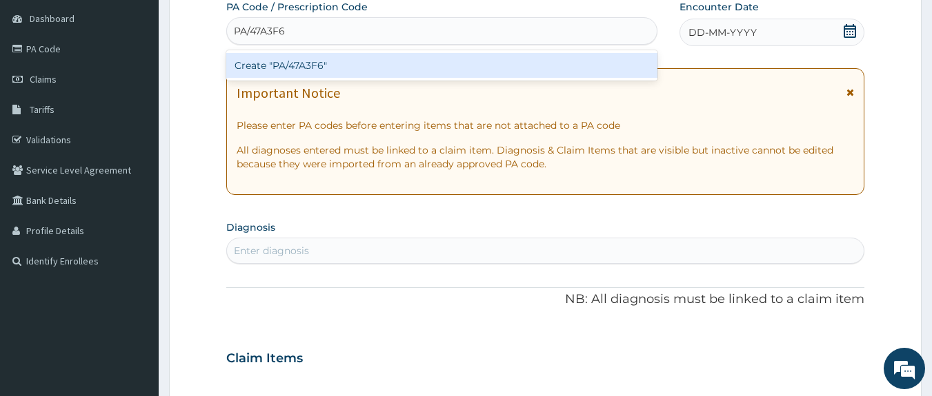
click at [470, 58] on div "Create "PA/47A3F6"" at bounding box center [442, 65] width 432 height 25
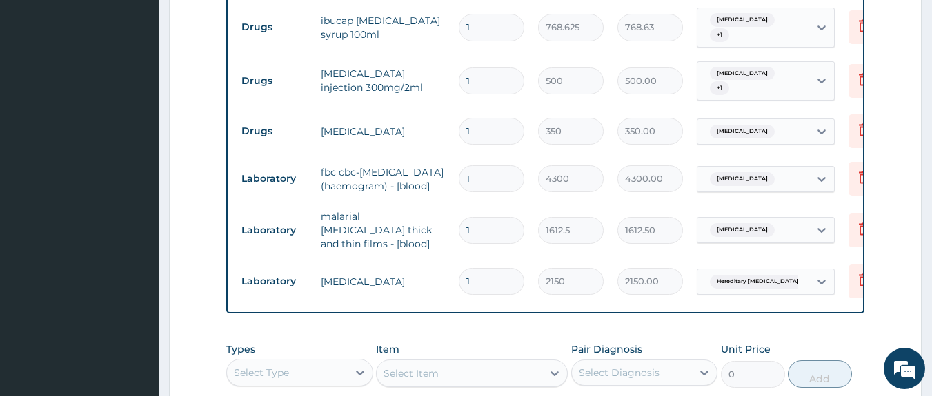
scroll to position [582, 0]
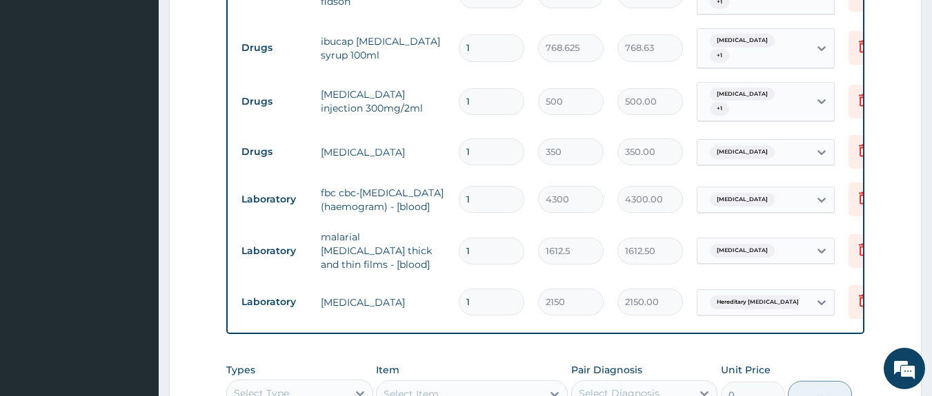
click at [507, 143] on input "1" at bounding box center [492, 152] width 66 height 27
type input "0.00"
type input "3"
type input "1050.00"
type input "0.00"
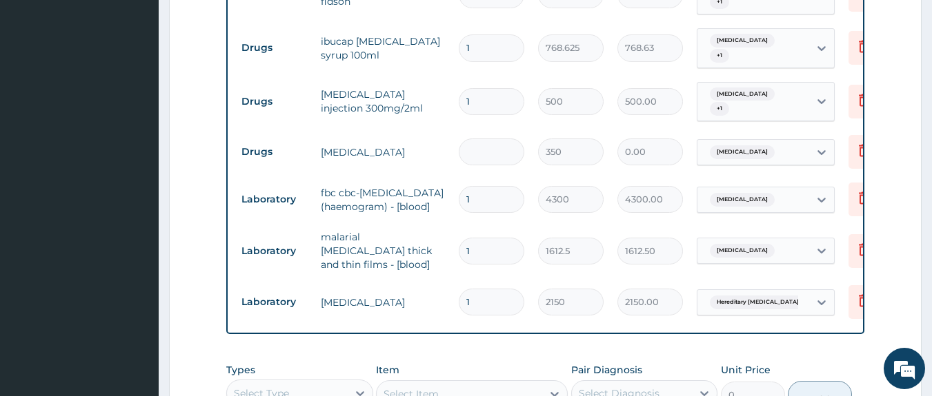
type input "1"
type input "350.00"
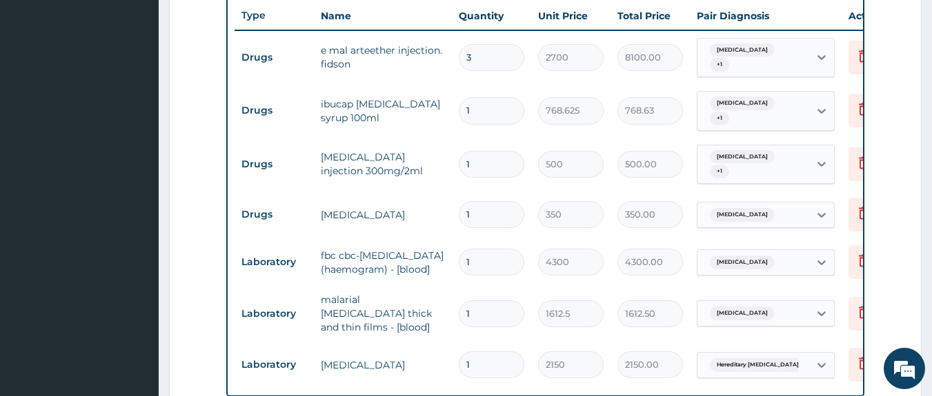
scroll to position [836, 0]
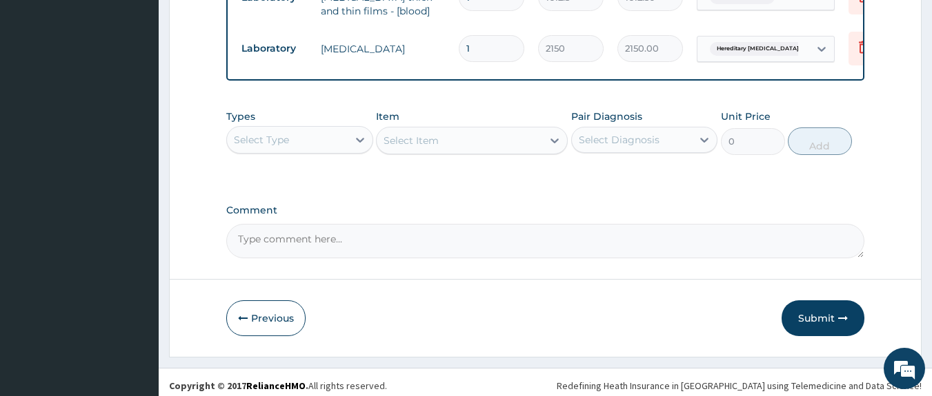
click at [284, 139] on div "Select Type" at bounding box center [261, 140] width 55 height 14
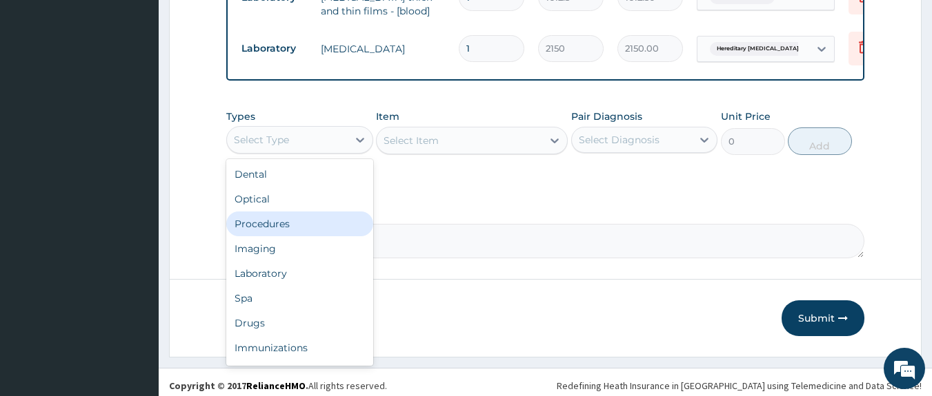
click at [247, 228] on div "Procedures" at bounding box center [299, 224] width 147 height 25
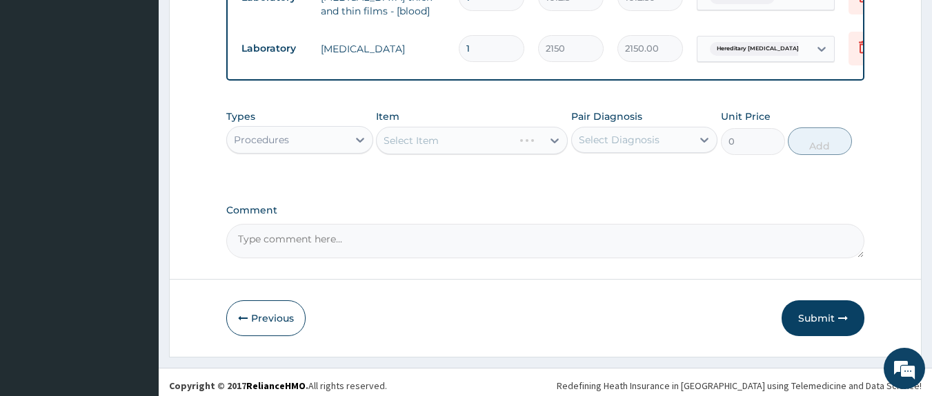
click at [247, 228] on textarea "Comment" at bounding box center [545, 241] width 639 height 34
click at [414, 130] on div "Select Item" at bounding box center [472, 141] width 192 height 28
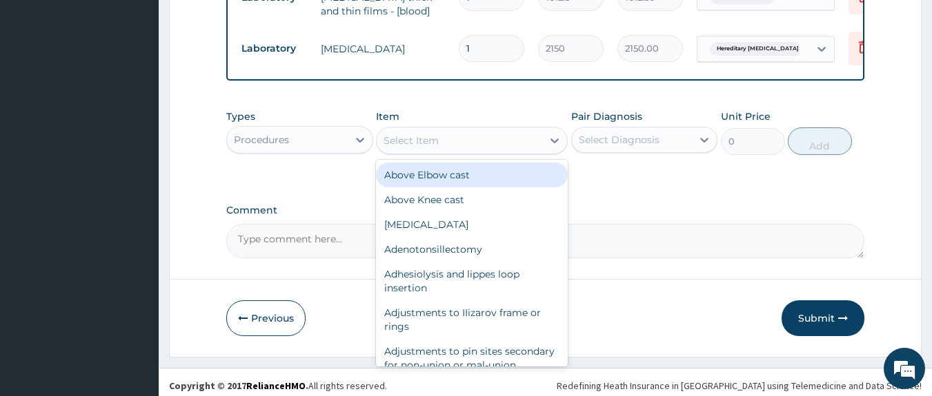
click at [414, 134] on div "Select Item" at bounding box center [410, 141] width 55 height 14
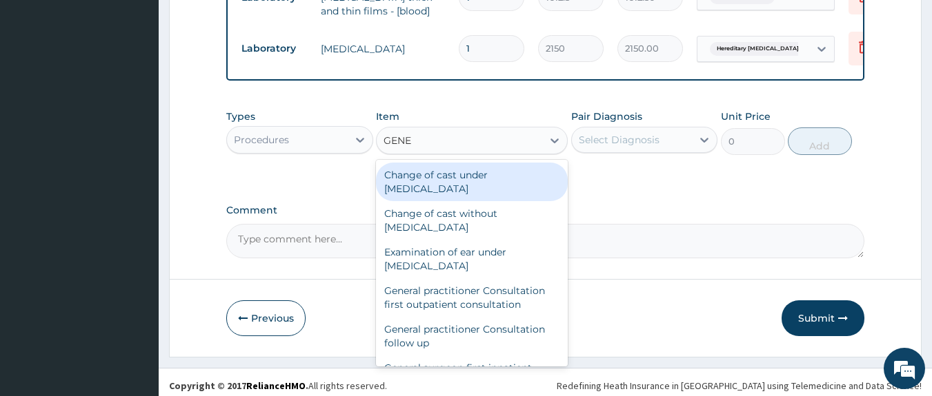
type input "GENER"
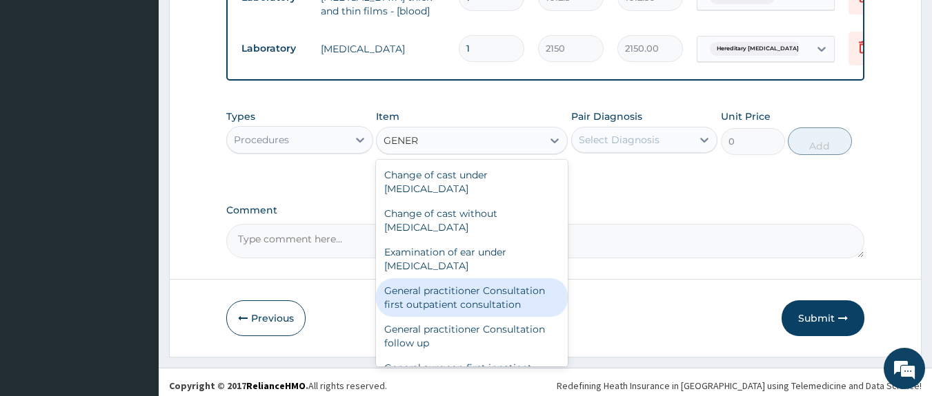
click at [419, 279] on div "General practitioner Consultation first outpatient consultation" at bounding box center [472, 298] width 192 height 39
type input "3547.5"
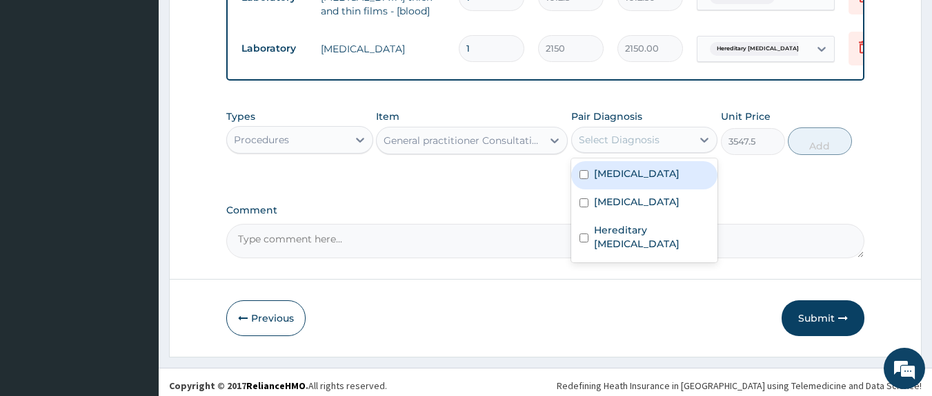
click at [649, 133] on div "Select Diagnosis" at bounding box center [619, 140] width 81 height 14
click at [634, 170] on div "[MEDICAL_DATA]" at bounding box center [644, 175] width 147 height 28
checkbox input "true"
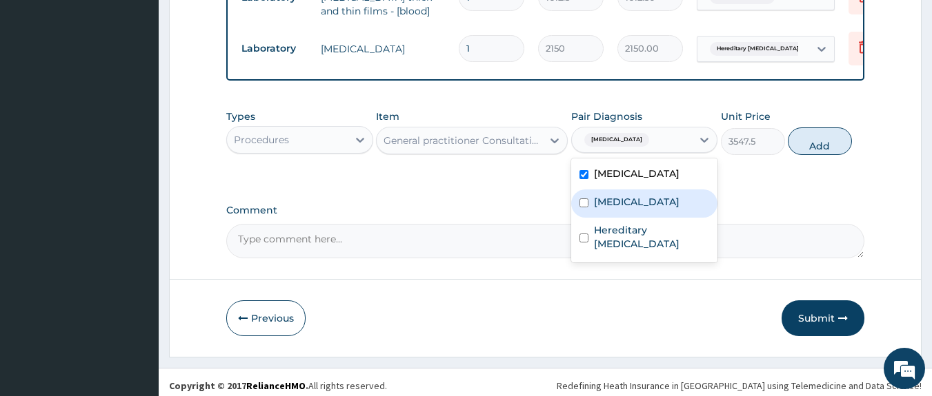
click at [619, 197] on label "Sepsis" at bounding box center [637, 202] width 86 height 14
checkbox input "true"
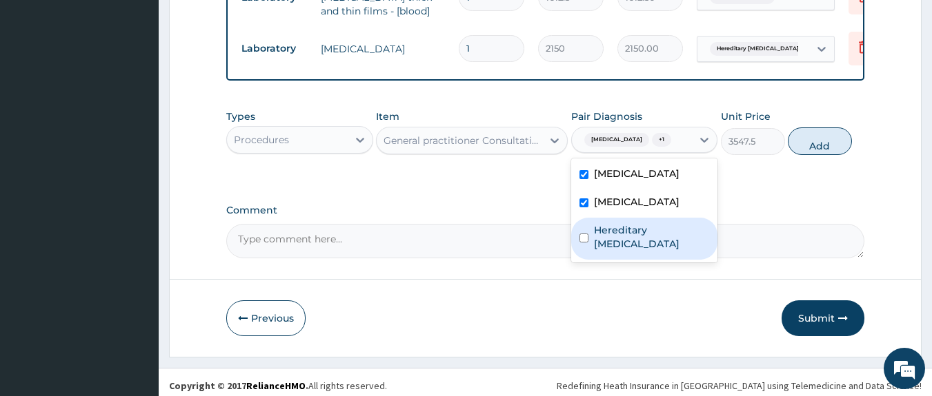
click at [597, 250] on div "Hereditary hemoglobinopathy" at bounding box center [644, 239] width 147 height 42
checkbox input "true"
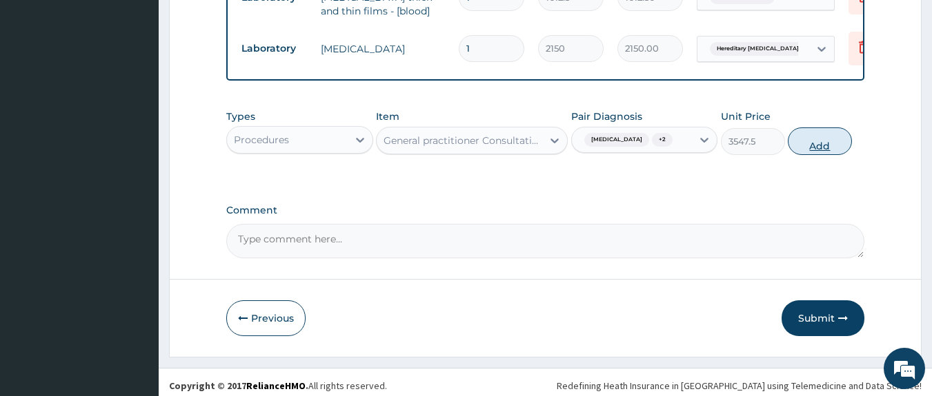
click at [831, 143] on button "Add" at bounding box center [819, 142] width 64 height 28
type input "0"
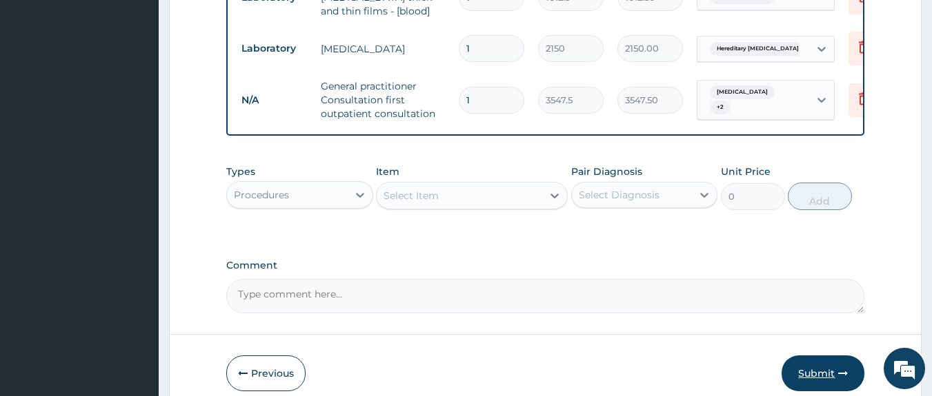
click at [822, 365] on button "Submit" at bounding box center [822, 374] width 83 height 36
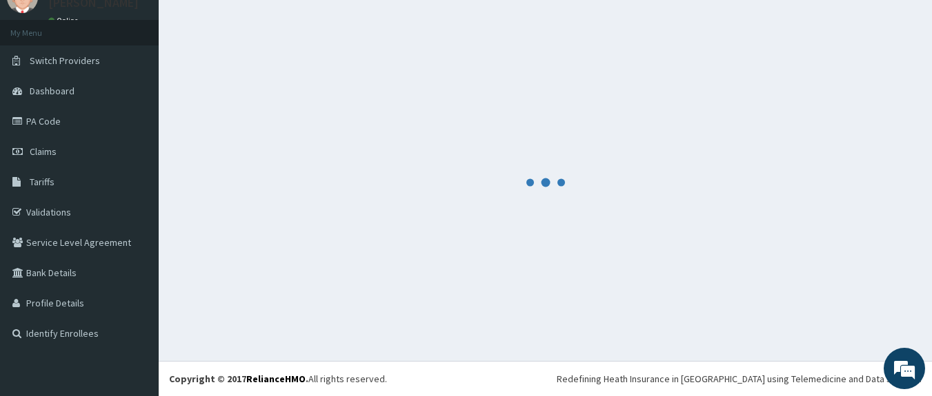
scroll to position [59, 0]
click at [822, 365] on footer "Redefining Heath Insurance in Africa using Telemedicine and Data Science! Copyr…" at bounding box center [545, 378] width 773 height 35
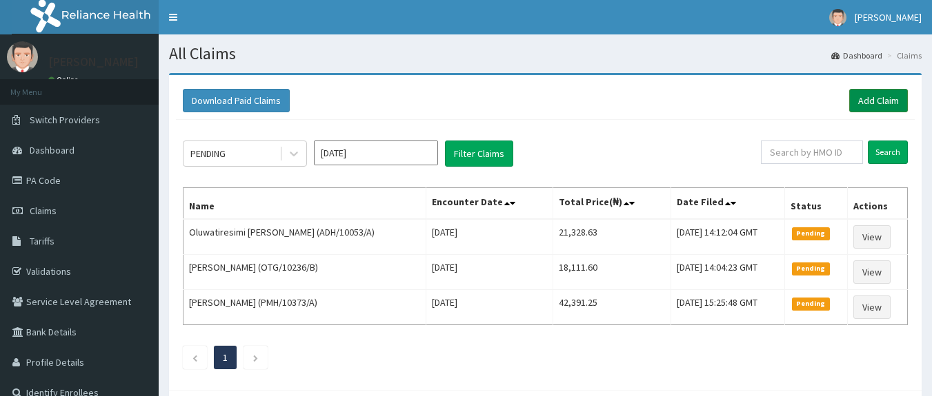
click at [856, 100] on link "Add Claim" at bounding box center [878, 100] width 59 height 23
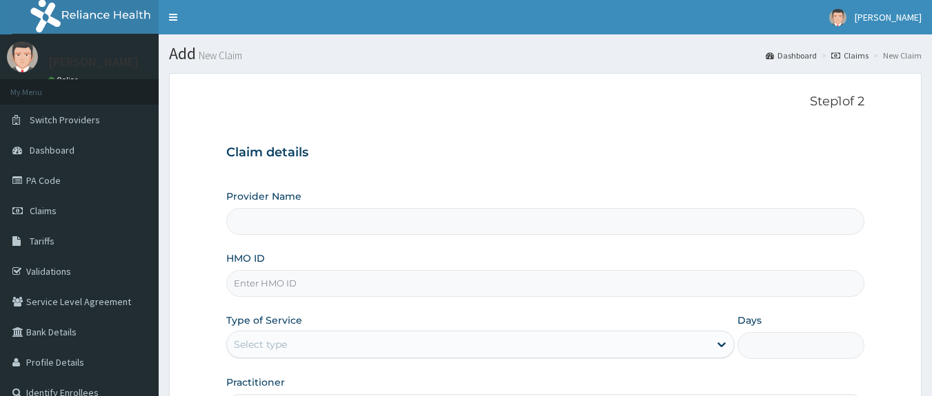
click at [368, 277] on input "HMO ID" at bounding box center [545, 283] width 639 height 27
type input "[GEOGRAPHIC_DATA]"
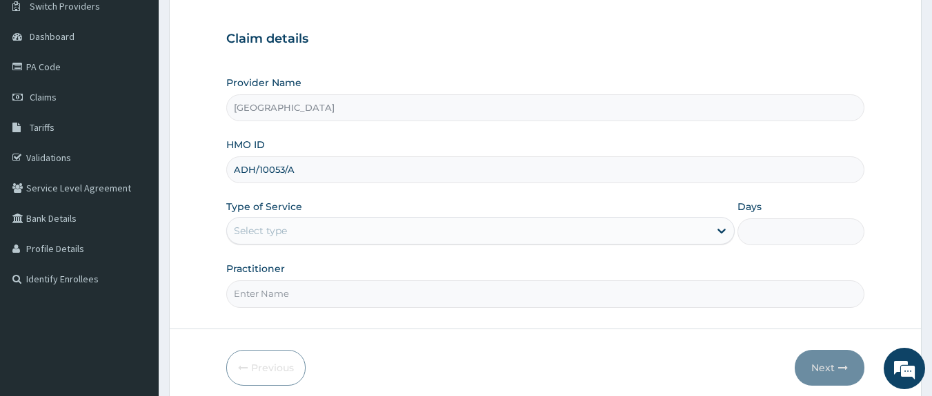
scroll to position [121, 0]
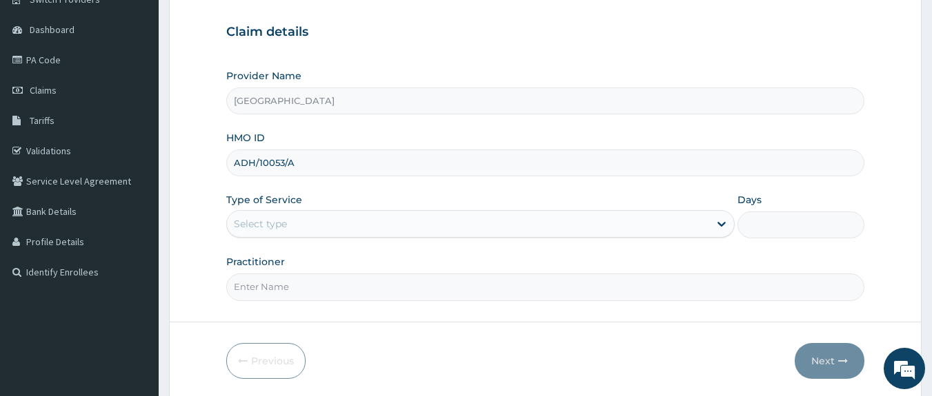
type input "ADH/10053/A"
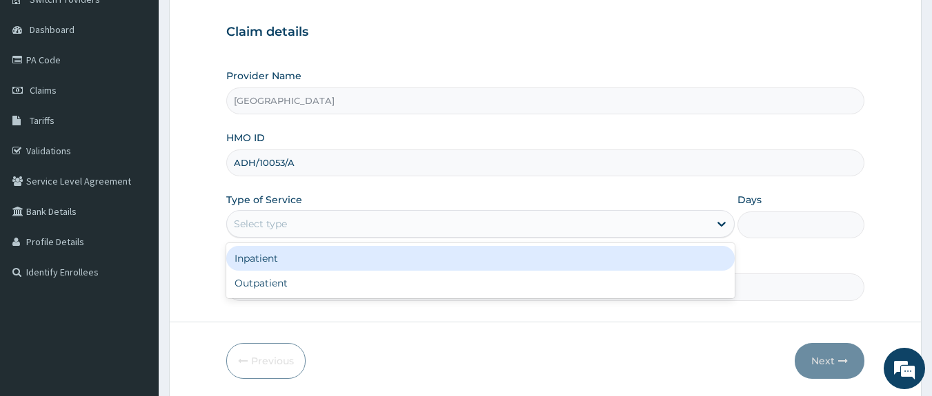
click at [522, 238] on div "Select type" at bounding box center [480, 224] width 508 height 28
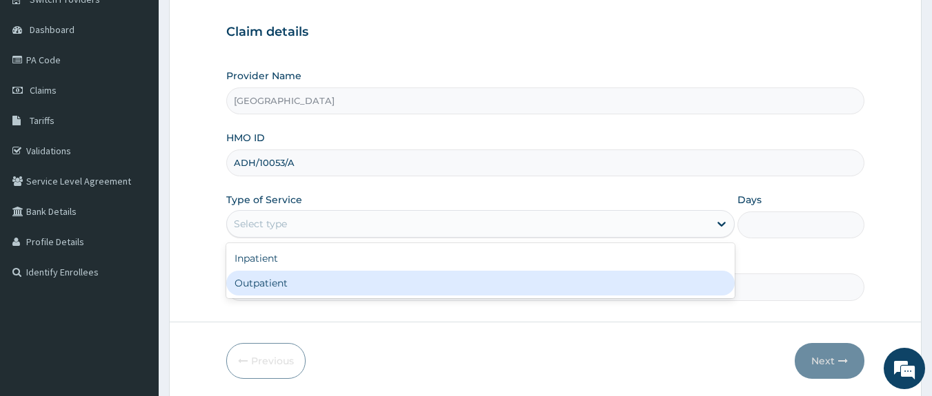
click at [479, 277] on div "Outpatient" at bounding box center [480, 283] width 508 height 25
type input "1"
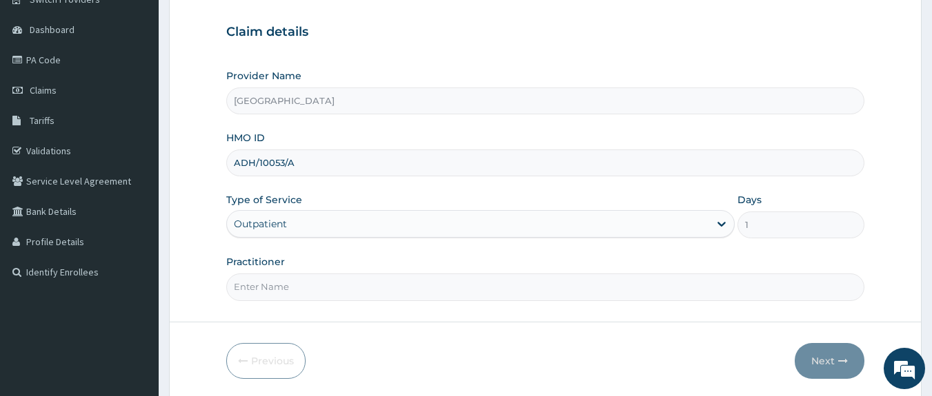
click at [479, 277] on input "Practitioner" at bounding box center [545, 287] width 639 height 27
type input "DOCTOR [PERSON_NAME]"
click at [819, 359] on button "Next" at bounding box center [829, 361] width 70 height 36
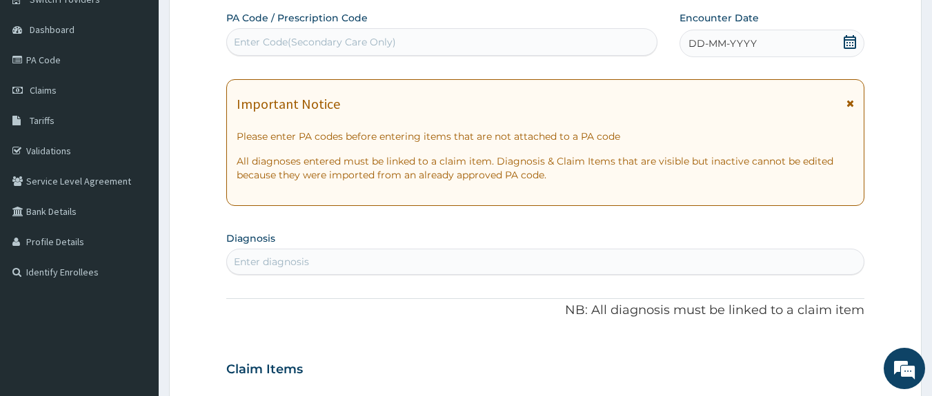
click at [454, 39] on div "Enter Code(Secondary Care Only)" at bounding box center [442, 42] width 430 height 22
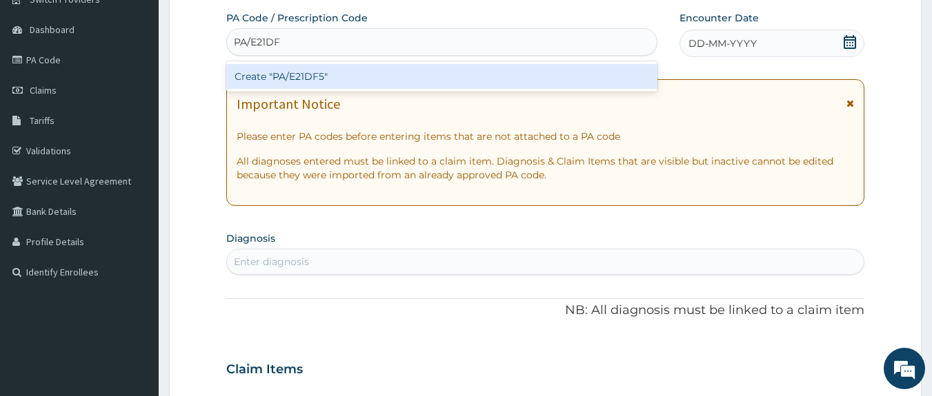
type input "PA/E21DF5"
click at [364, 72] on div "Create "PA/E21DF5"" at bounding box center [442, 76] width 432 height 25
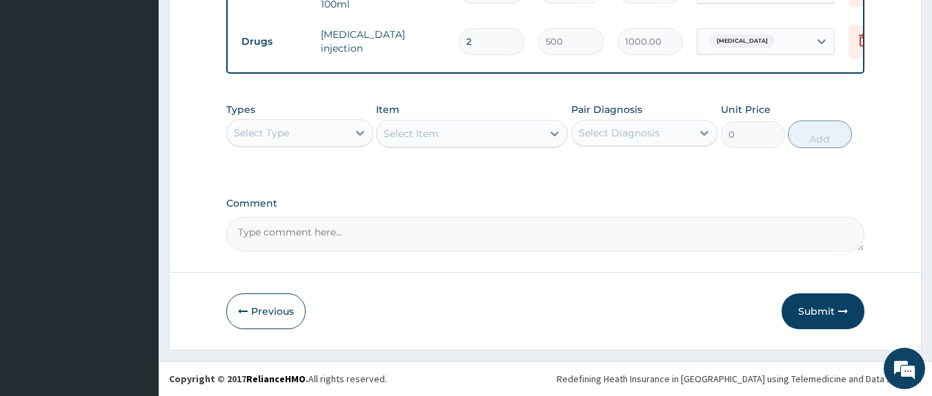
scroll to position [598, 0]
click at [817, 318] on button "Submit" at bounding box center [822, 312] width 83 height 36
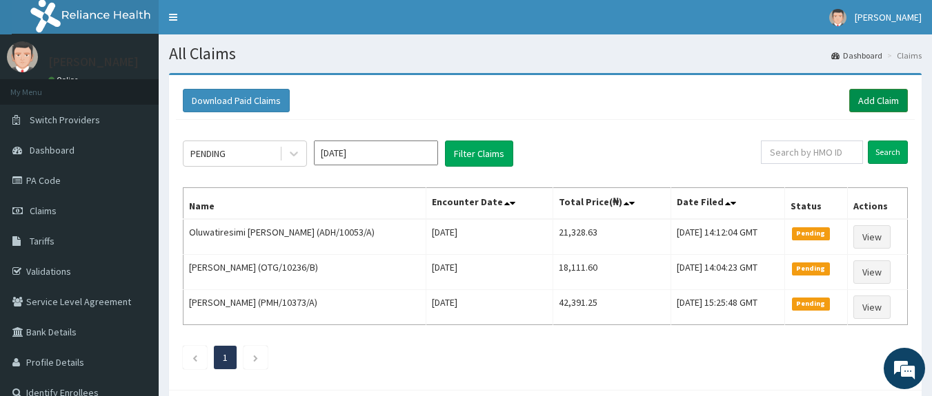
click at [874, 109] on link "Add Claim" at bounding box center [878, 100] width 59 height 23
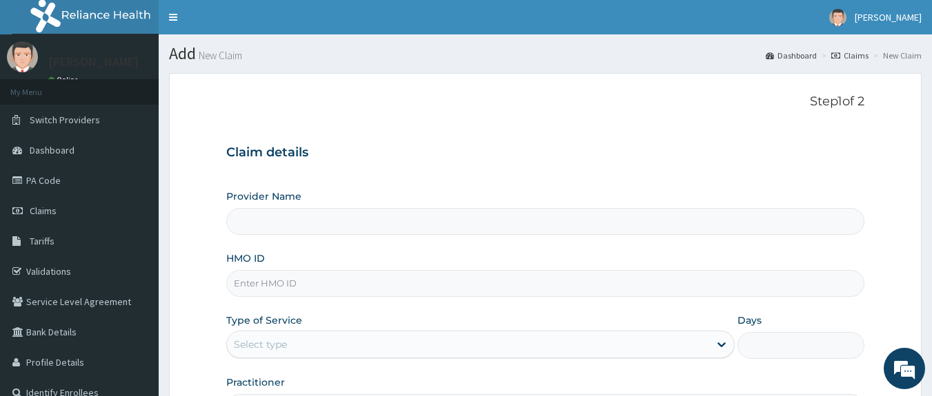
type input "Sky High Medical Centre"
click at [342, 279] on input "HMO ID" at bounding box center [545, 283] width 639 height 27
type input "CWN/10135/B"
click at [390, 329] on div "Type of Service Select type" at bounding box center [480, 337] width 508 height 46
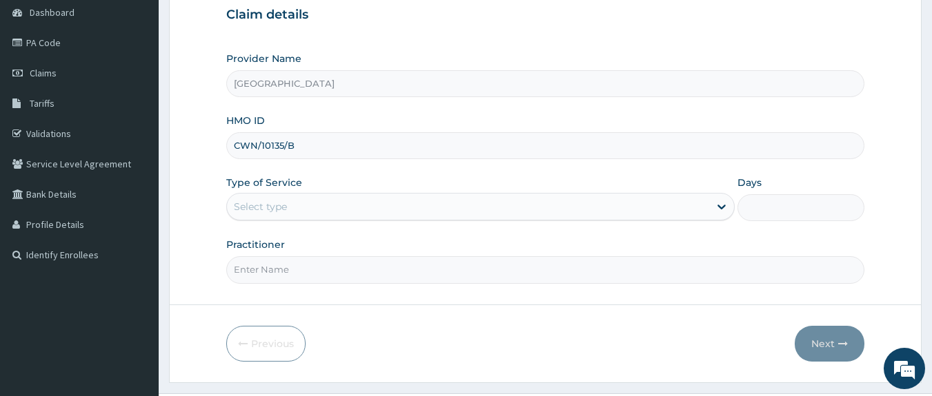
scroll to position [170, 0]
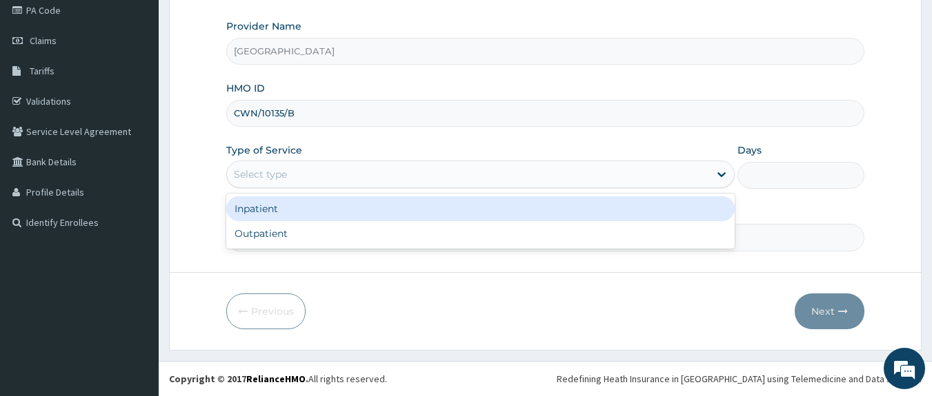
click at [387, 185] on div "Select type" at bounding box center [468, 174] width 482 height 22
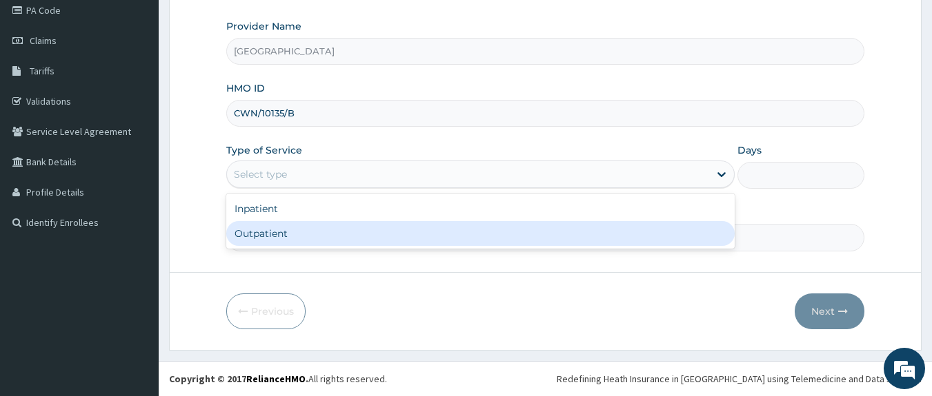
click at [345, 231] on div "Outpatient" at bounding box center [480, 233] width 508 height 25
type input "1"
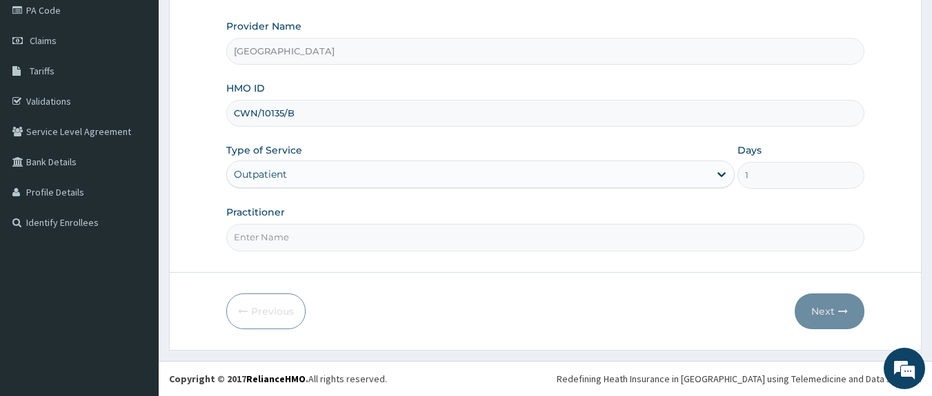
click at [345, 231] on input "Practitioner" at bounding box center [545, 237] width 639 height 27
type input "DOCTOR UDOH"
click at [827, 312] on button "Next" at bounding box center [829, 312] width 70 height 36
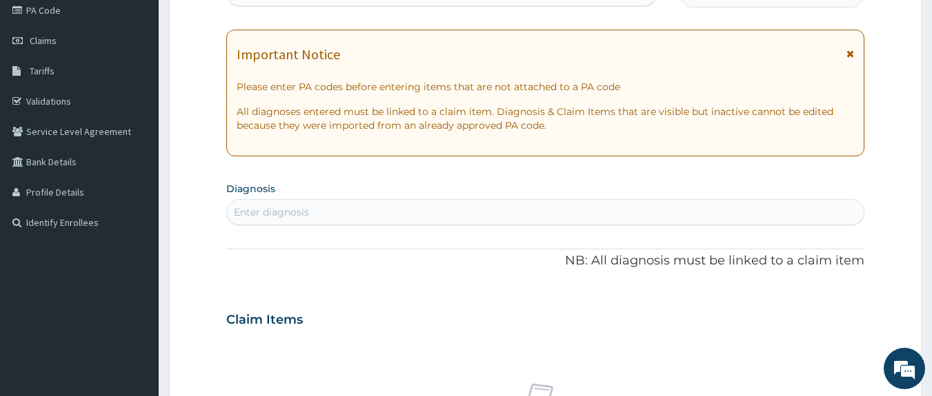
scroll to position [0, 0]
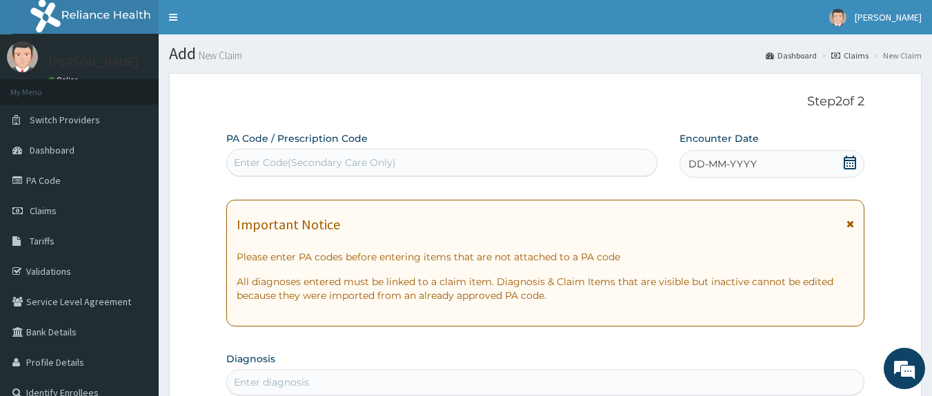
click at [462, 163] on div "Enter Code(Secondary Care Only)" at bounding box center [442, 163] width 430 height 22
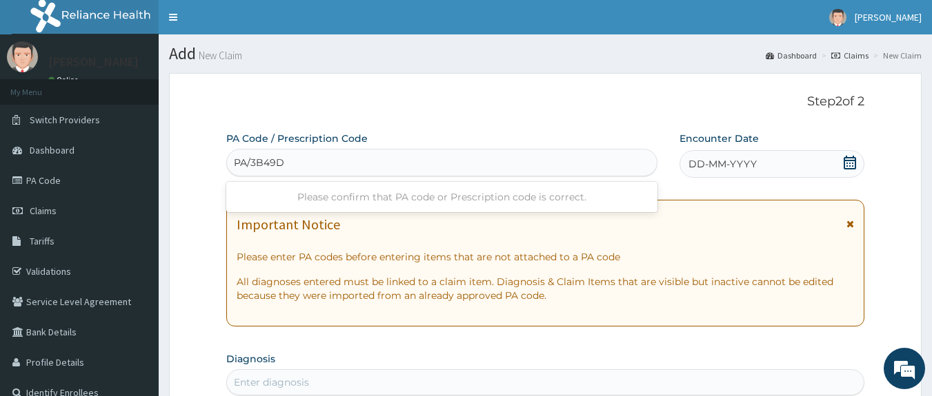
type input "PA/3B49DB"
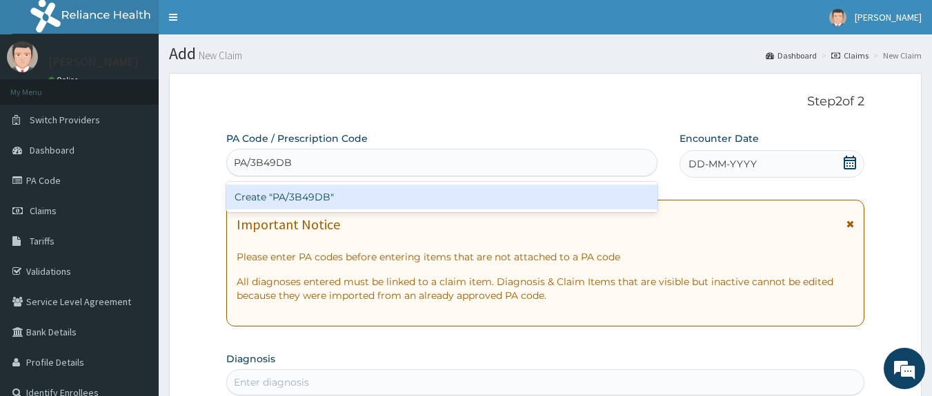
click at [396, 186] on div "Create "PA/3B49DB"" at bounding box center [442, 197] width 432 height 25
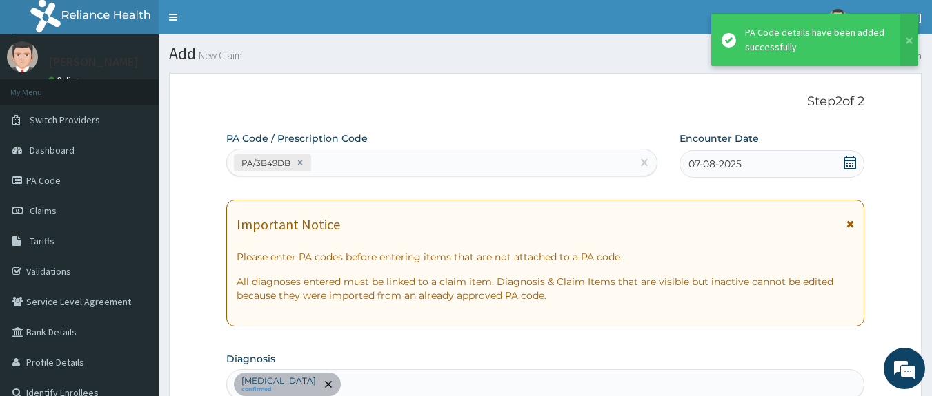
scroll to position [376, 0]
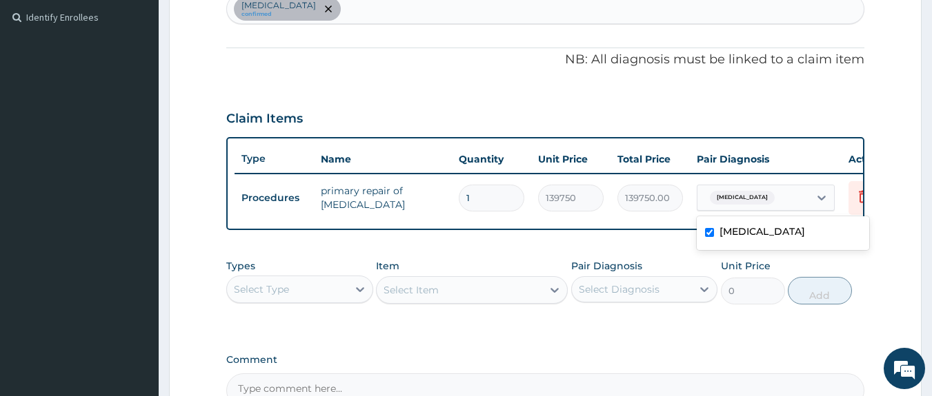
click at [747, 202] on span "Incisional hernia" at bounding box center [742, 198] width 65 height 14
click at [655, 244] on div "PA Code / Prescription Code PA/3B49DB Encounter Date 07-08-2025 Important Notic…" at bounding box center [545, 82] width 639 height 652
click at [352, 10] on div "Incisional hernia confirmed" at bounding box center [545, 8] width 637 height 29
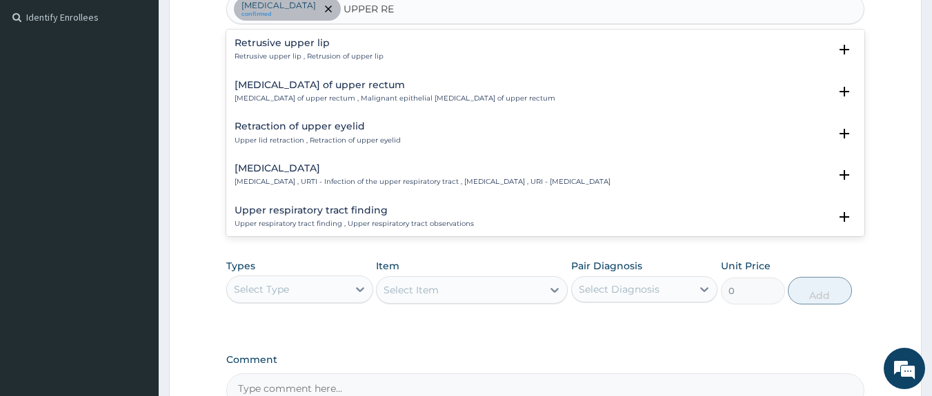
type input "UPPER RES"
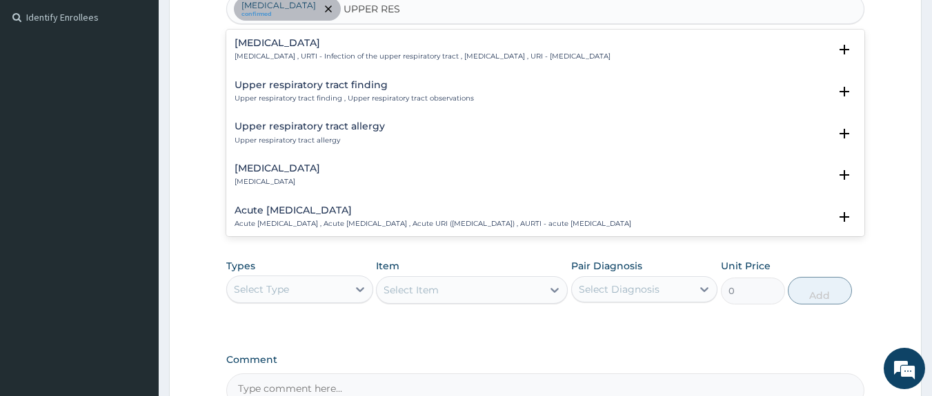
click at [288, 57] on p "Upper respiratory infection , URTI - Infection of the upper respiratory tract ,…" at bounding box center [422, 57] width 376 height 10
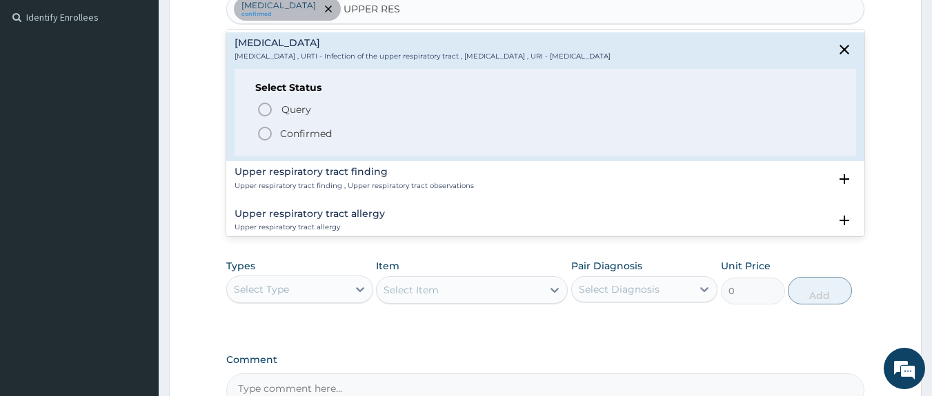
click at [265, 132] on icon "status option filled" at bounding box center [265, 133] width 17 height 17
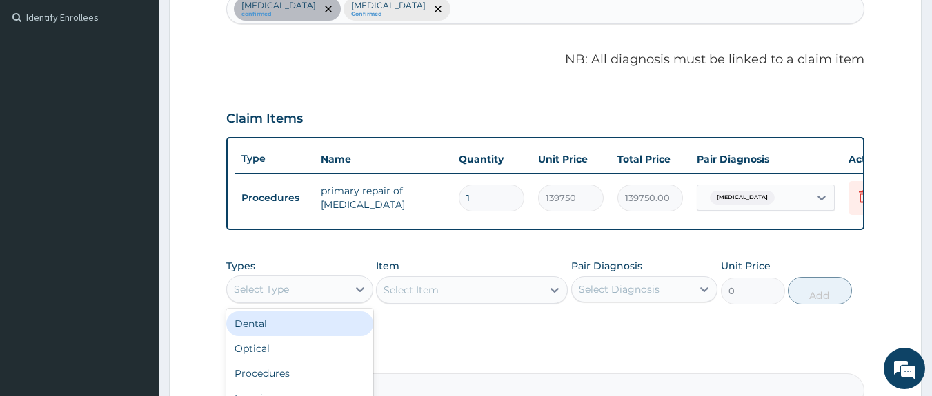
click at [327, 301] on div "Select Type" at bounding box center [287, 290] width 121 height 22
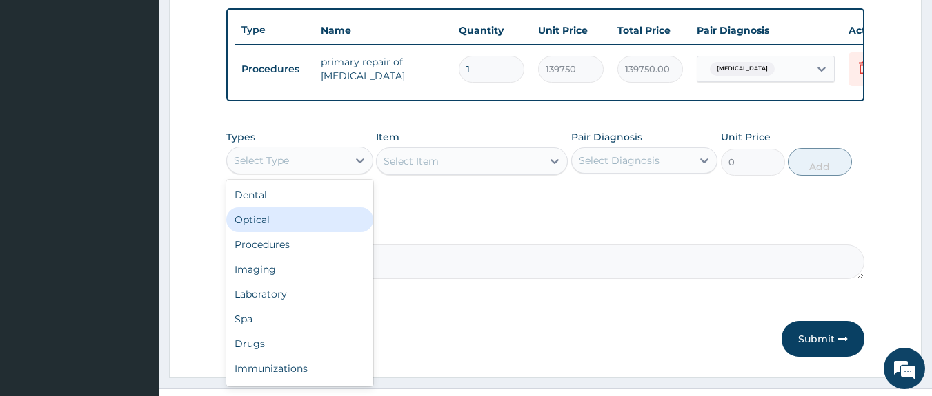
scroll to position [531, 0]
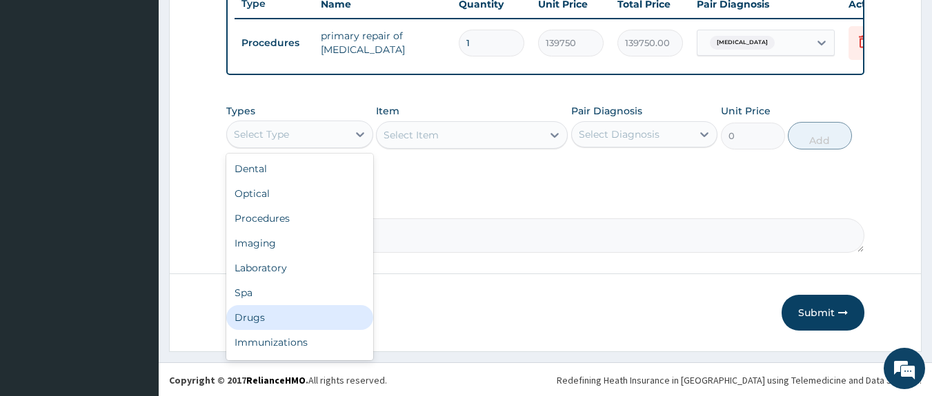
click at [322, 330] on div "Drugs" at bounding box center [299, 317] width 147 height 25
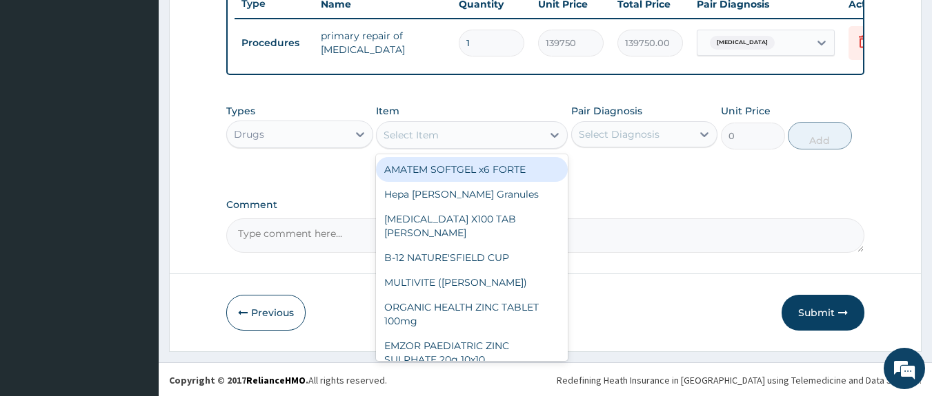
click at [448, 146] on div "Select Item" at bounding box center [458, 135] width 165 height 22
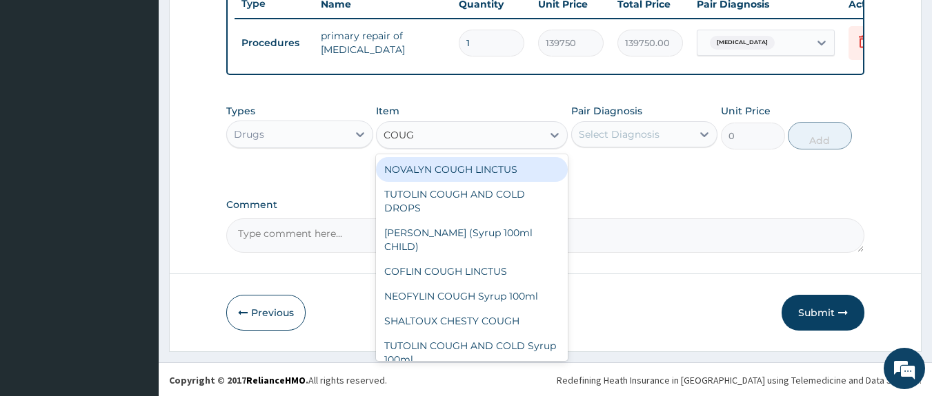
type input "COUGH"
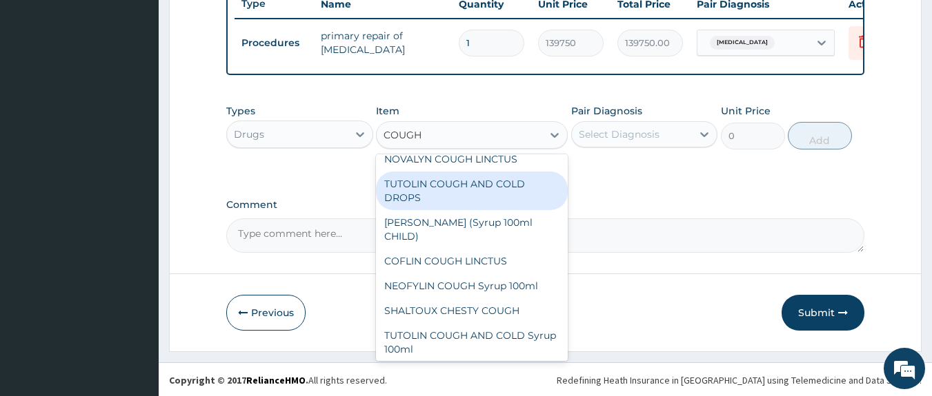
scroll to position [0, 0]
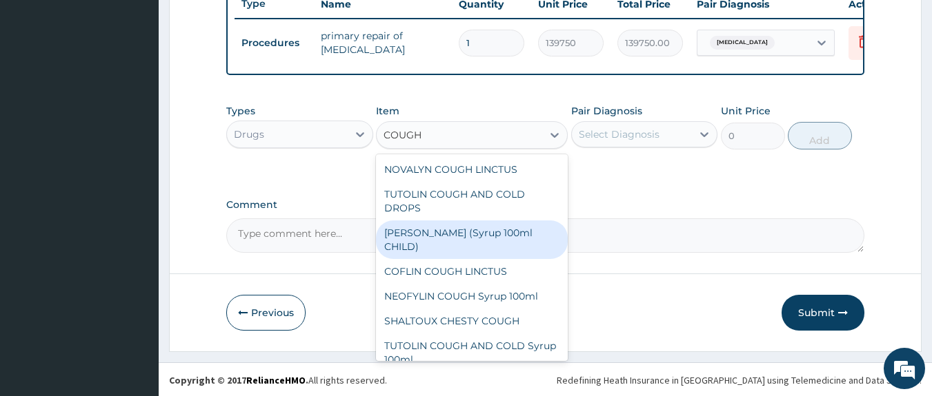
click at [516, 240] on div "[PERSON_NAME] (Syrup 100ml CHILD)" at bounding box center [472, 240] width 192 height 39
type input "1478.125"
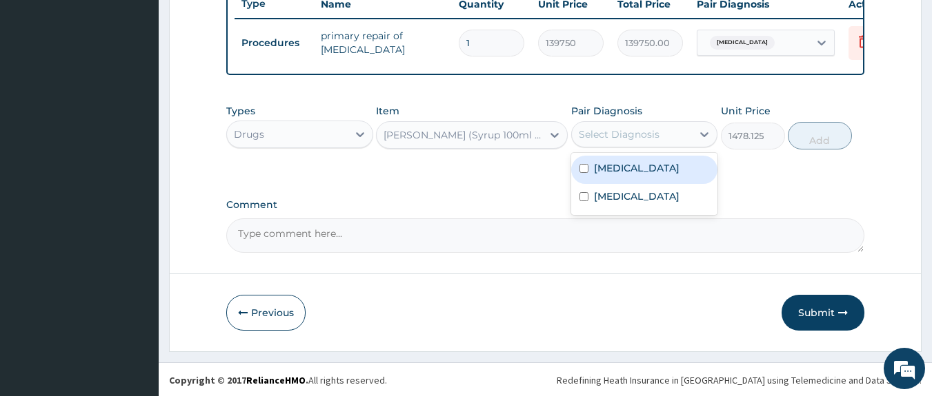
click at [667, 137] on div "Select Diagnosis" at bounding box center [632, 134] width 121 height 22
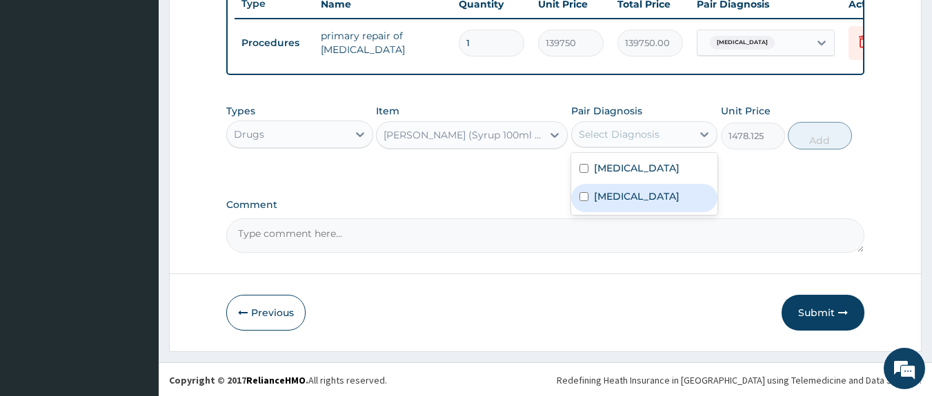
click at [625, 203] on label "Upper respiratory infection" at bounding box center [637, 197] width 86 height 14
checkbox input "true"
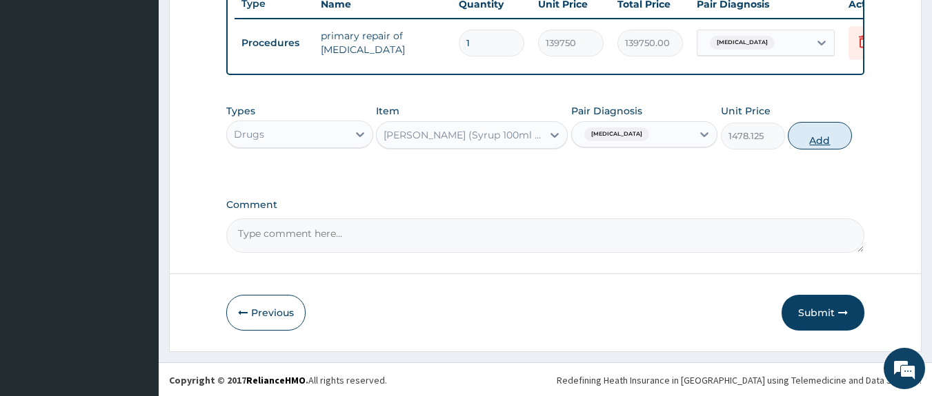
click at [819, 147] on button "Add" at bounding box center [819, 136] width 64 height 28
type input "0"
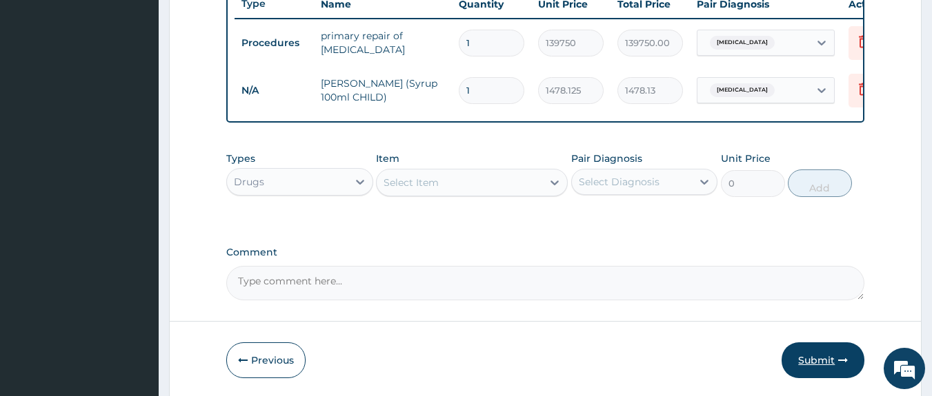
click at [801, 378] on button "Submit" at bounding box center [822, 361] width 83 height 36
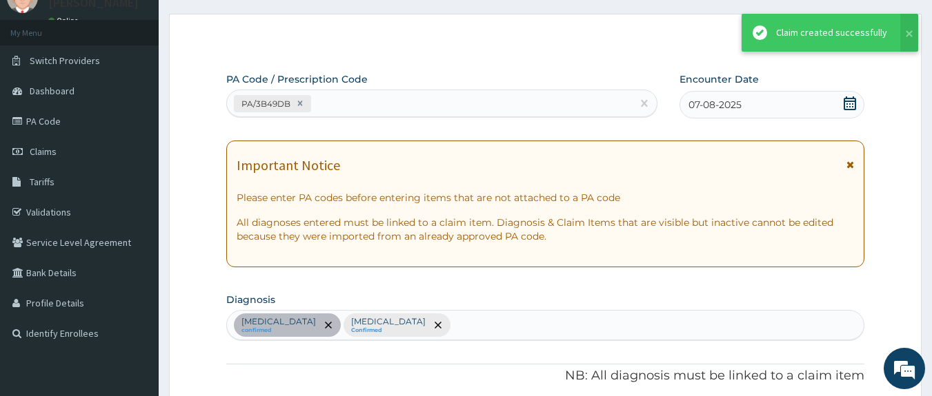
scroll to position [531, 0]
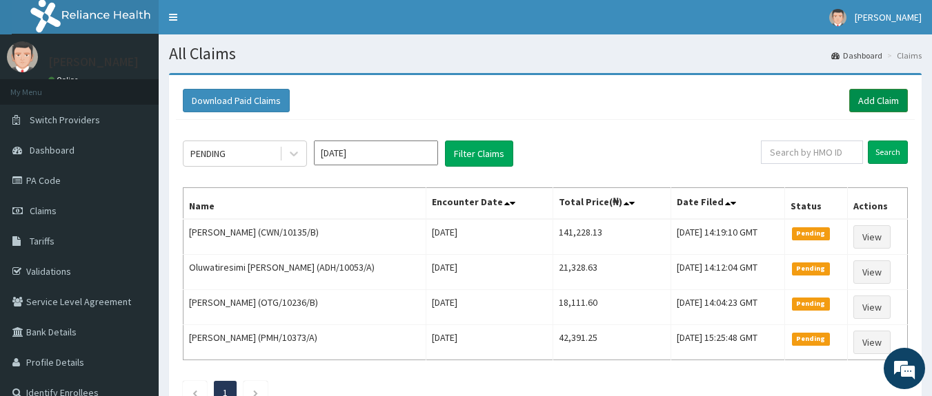
click at [861, 100] on link "Add Claim" at bounding box center [878, 100] width 59 height 23
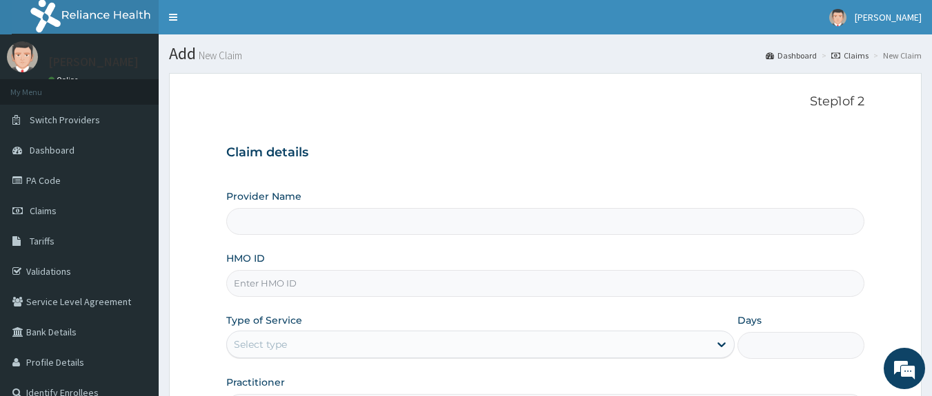
type input "[GEOGRAPHIC_DATA]"
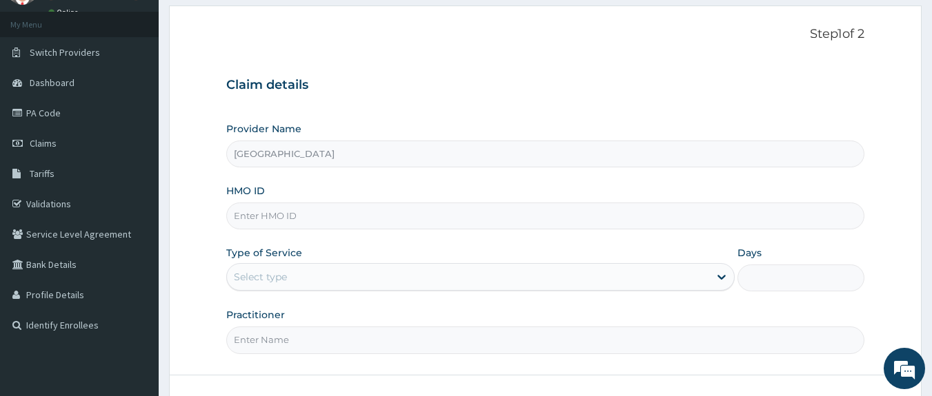
scroll to position [63, 0]
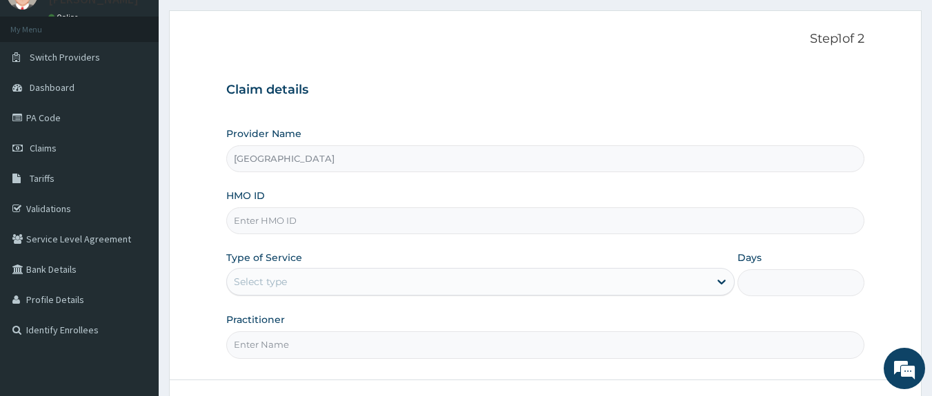
click at [437, 209] on input "HMO ID" at bounding box center [545, 221] width 639 height 27
type input "ADH/10053/A"
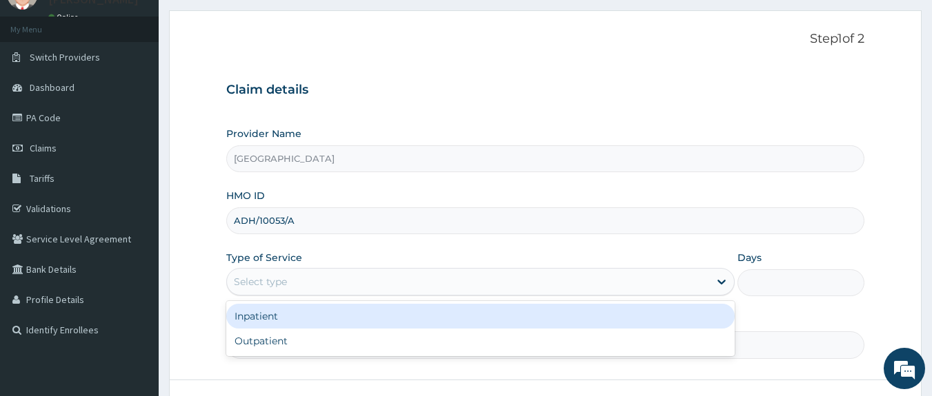
click at [394, 272] on div "Select type" at bounding box center [468, 282] width 482 height 22
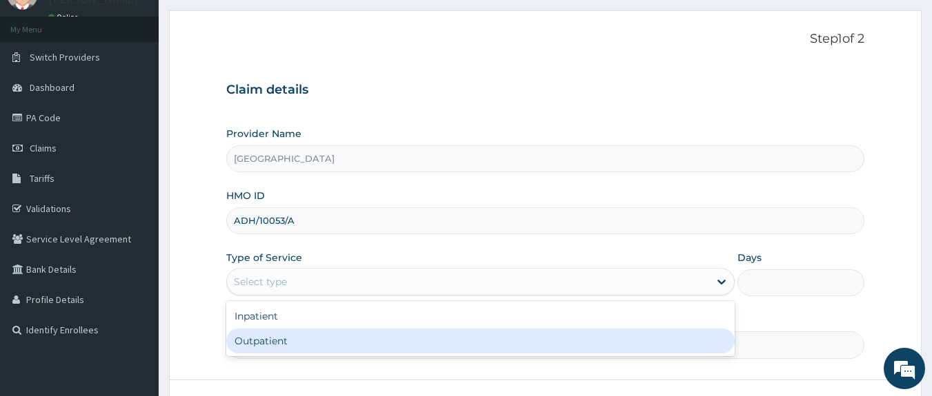
click at [349, 344] on div "Outpatient" at bounding box center [480, 341] width 508 height 25
type input "1"
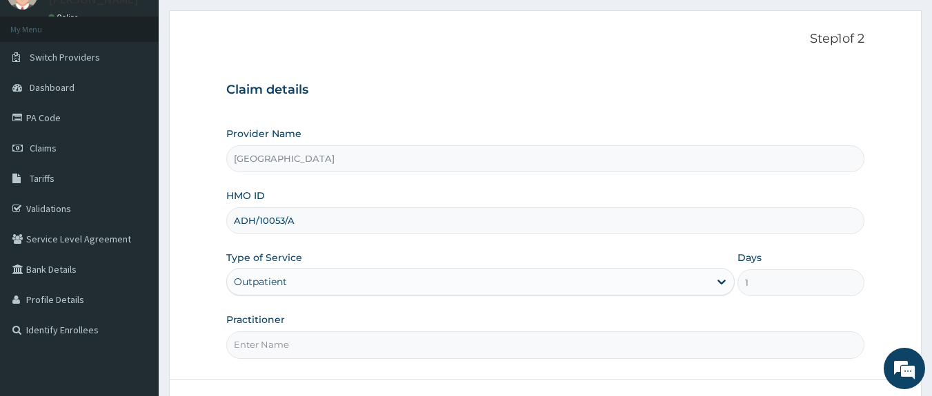
click at [349, 344] on input "Practitioner" at bounding box center [545, 345] width 639 height 27
type input "DOCTOR UDOH"
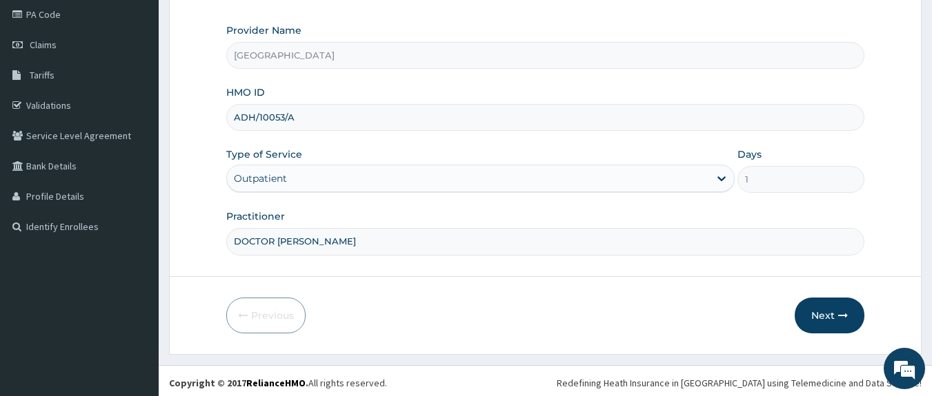
scroll to position [170, 0]
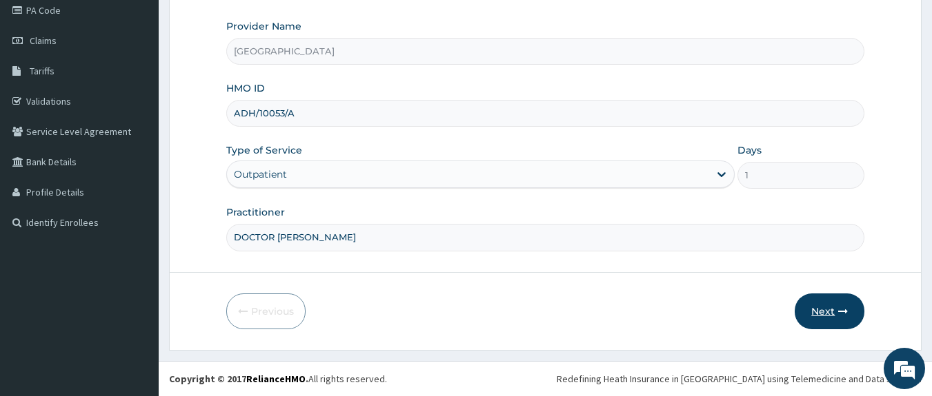
click at [830, 306] on button "Next" at bounding box center [829, 312] width 70 height 36
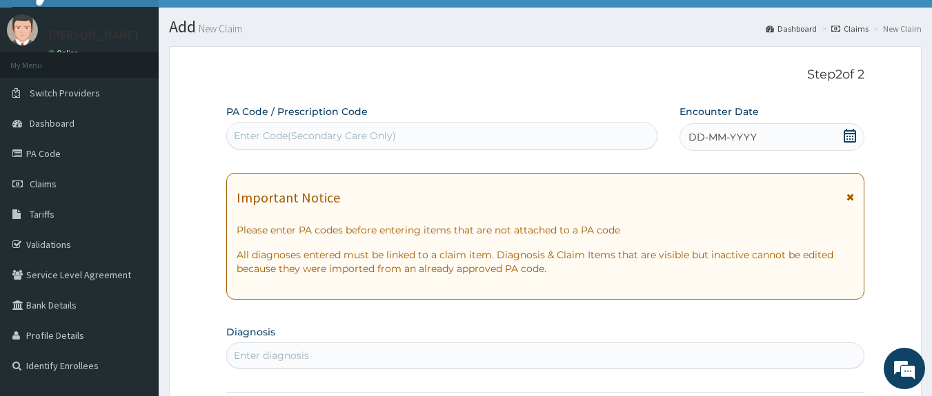
scroll to position [19, 0]
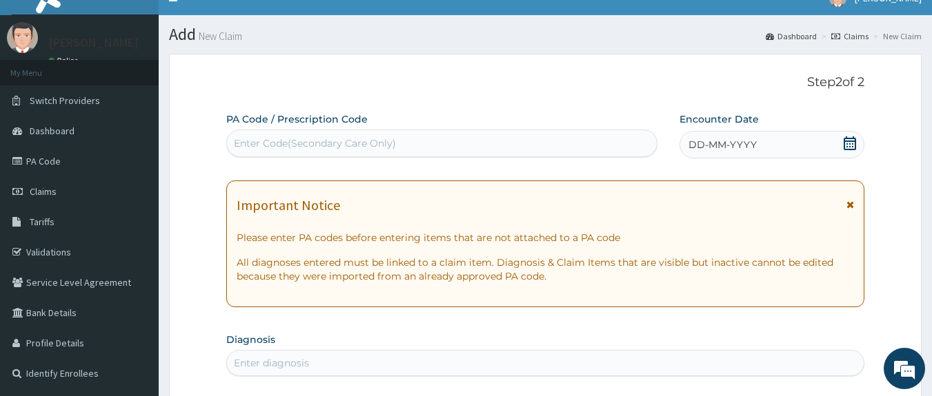
click at [580, 138] on div "Enter Code(Secondary Care Only)" at bounding box center [442, 143] width 430 height 22
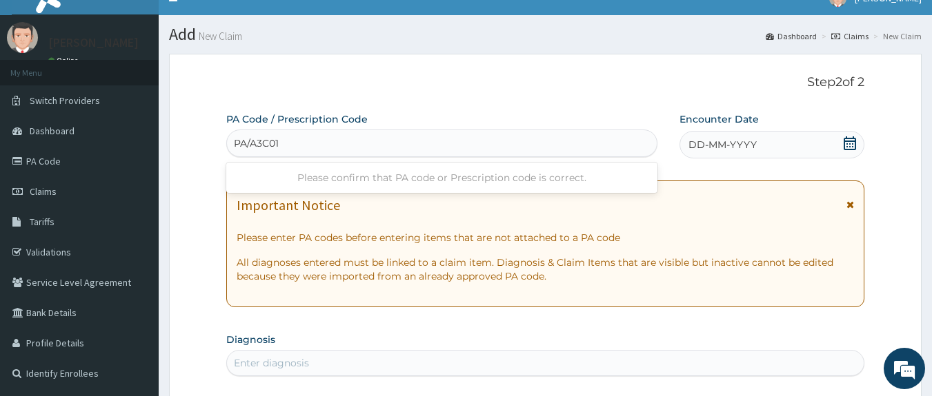
type input "PA/A3C01E"
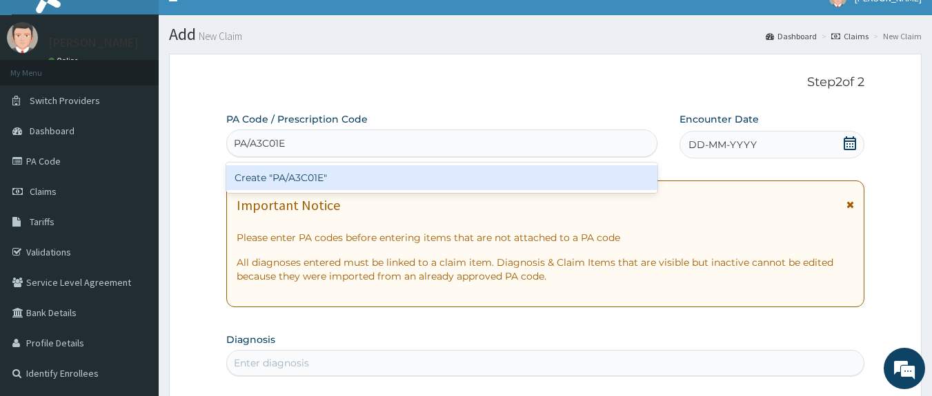
click at [547, 179] on div "Create "PA/A3C01E"" at bounding box center [442, 177] width 432 height 25
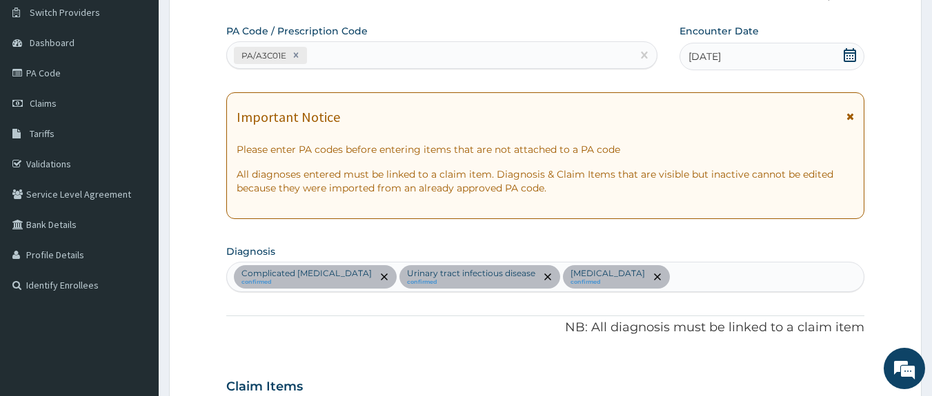
scroll to position [0, 0]
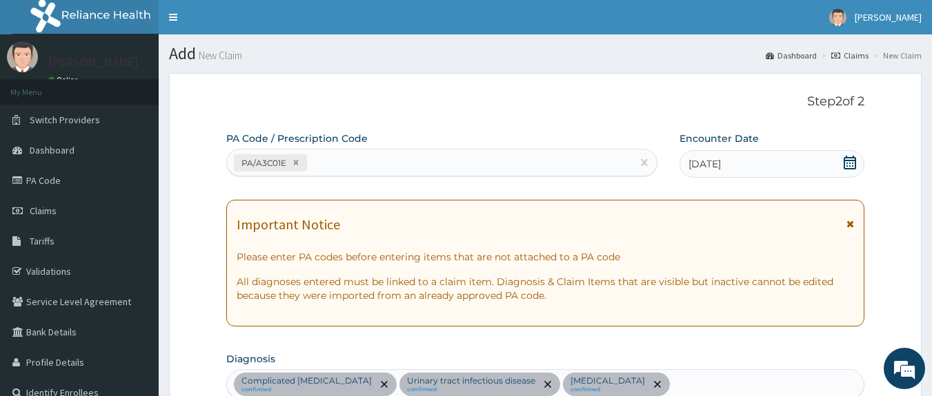
click at [481, 170] on div "PA/A3C01E" at bounding box center [429, 163] width 405 height 23
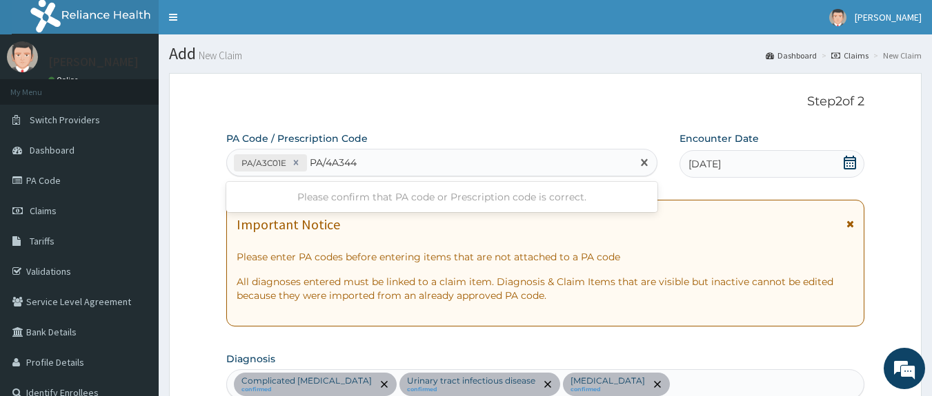
type input "PA/4A3444"
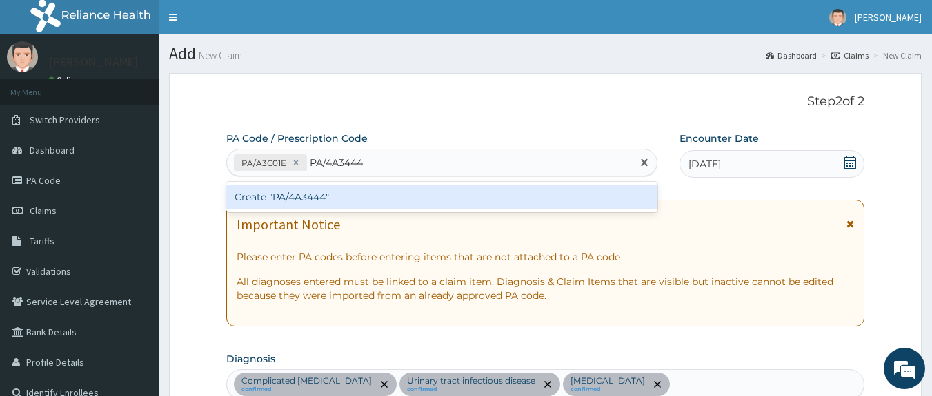
click at [308, 196] on div "Create "PA/4A3444"" at bounding box center [442, 197] width 432 height 25
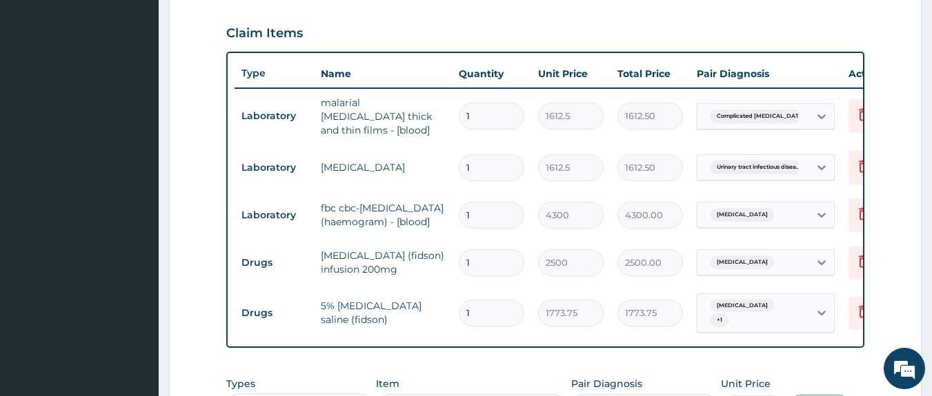
scroll to position [461, 0]
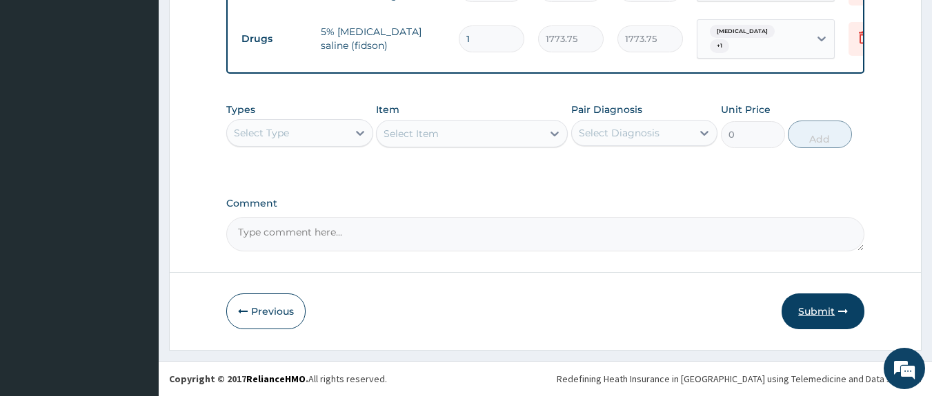
click at [810, 300] on button "Submit" at bounding box center [822, 312] width 83 height 36
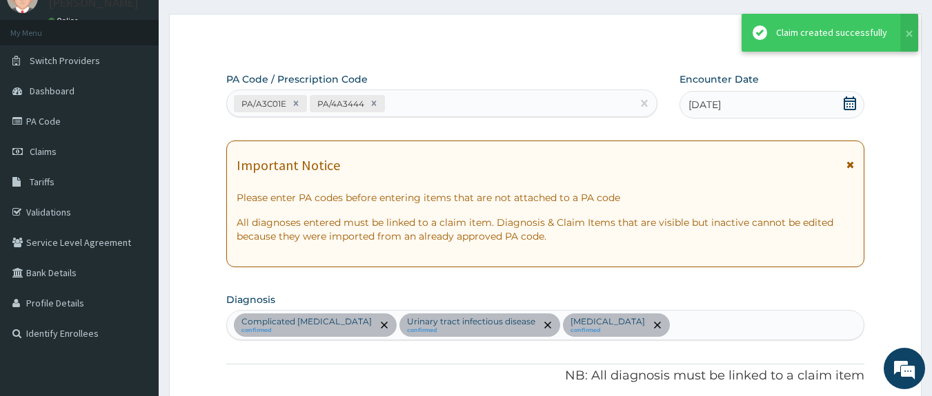
scroll to position [741, 0]
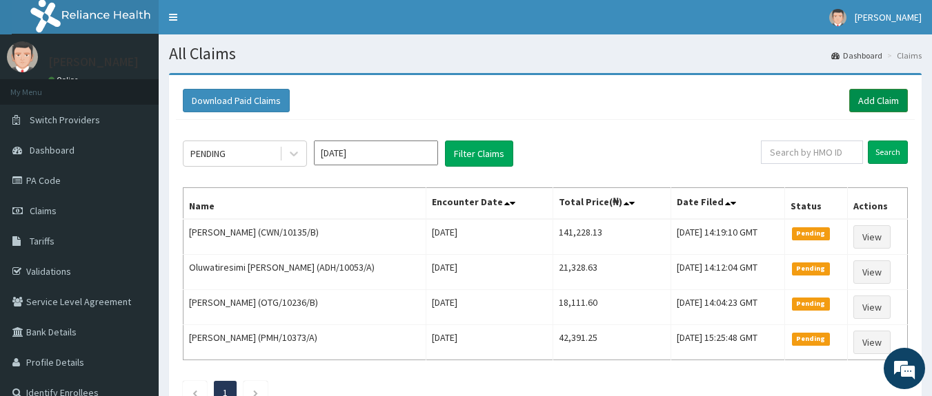
click at [864, 94] on link "Add Claim" at bounding box center [878, 100] width 59 height 23
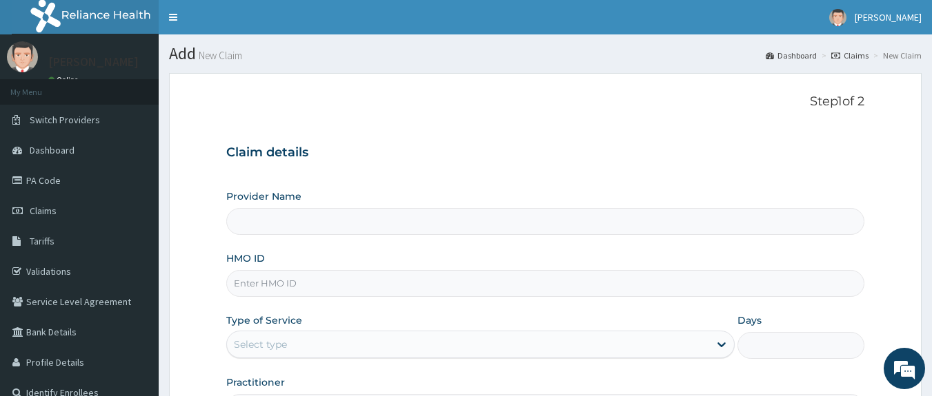
click at [292, 284] on input "HMO ID" at bounding box center [545, 283] width 639 height 27
type input "[GEOGRAPHIC_DATA]"
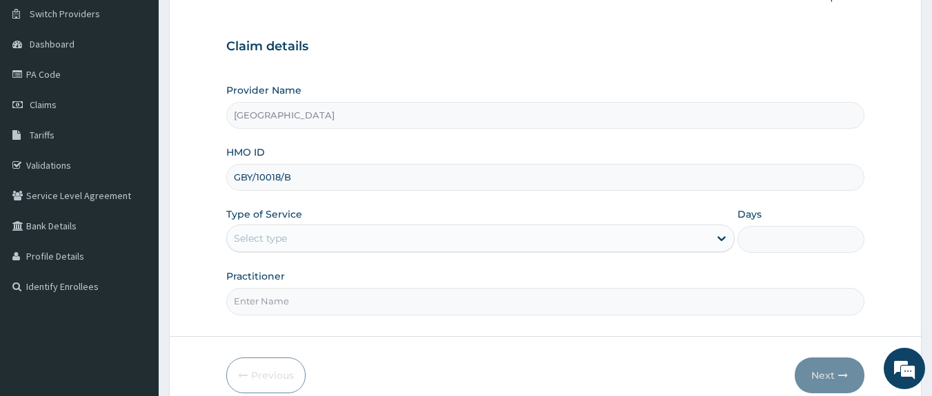
scroll to position [137, 0]
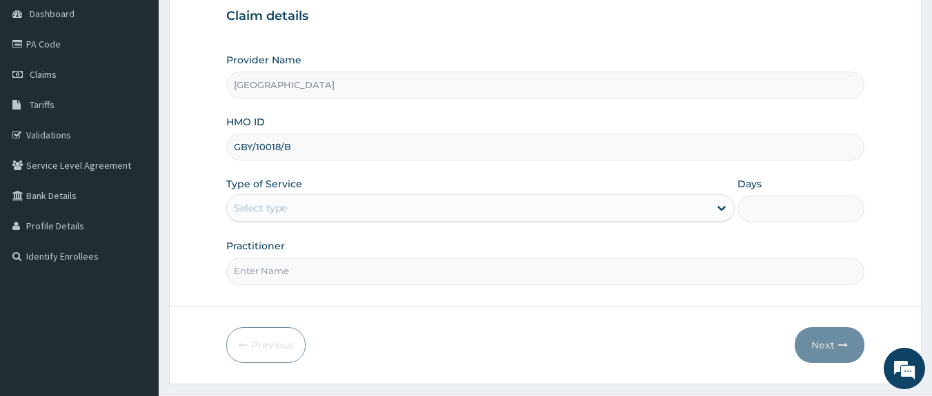
type input "GBY/10018/B"
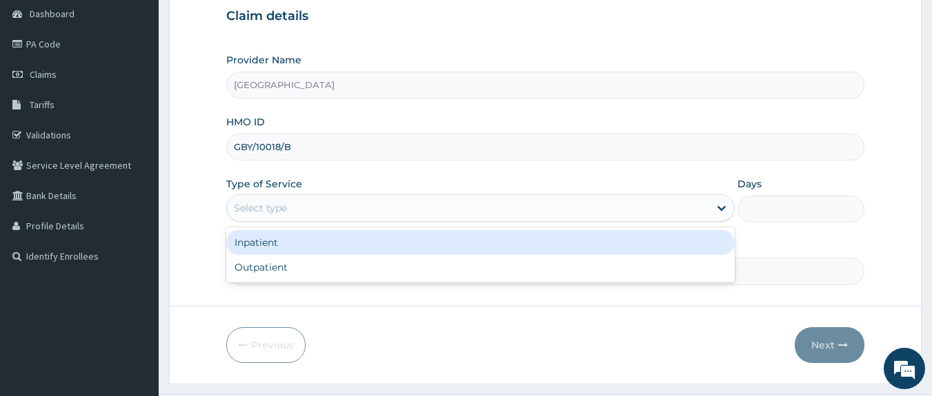
drag, startPoint x: 512, startPoint y: 205, endPoint x: 448, endPoint y: 250, distance: 78.2
click at [448, 222] on div "option Inpatient focused, 1 of 2. 2 results available. Use Up and Down to choos…" at bounding box center [480, 208] width 508 height 28
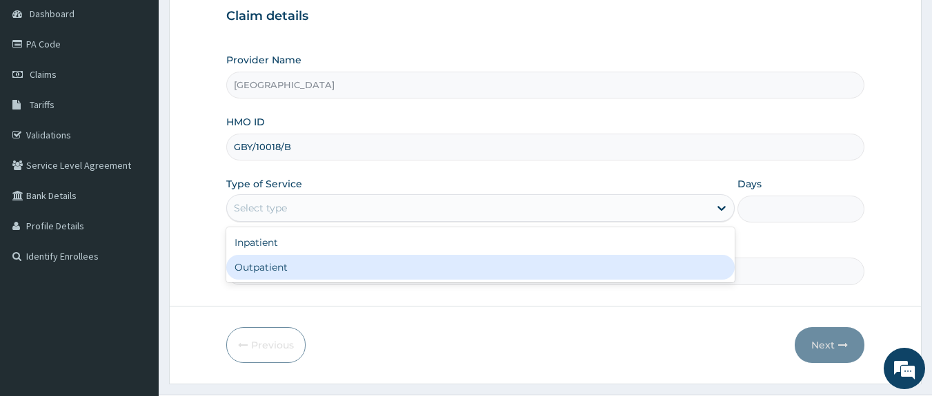
click at [416, 261] on div "Outpatient" at bounding box center [480, 267] width 508 height 25
type input "1"
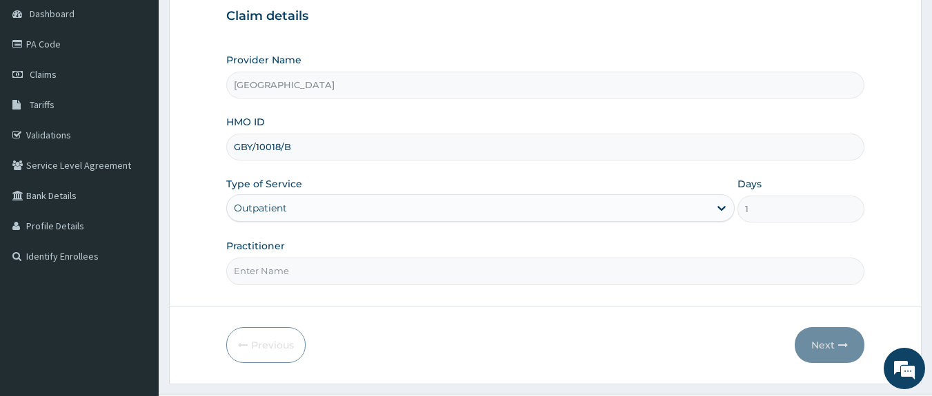
click at [416, 261] on input "Practitioner" at bounding box center [545, 271] width 639 height 27
type input "DR [PERSON_NAME]"
click at [824, 350] on button "Next" at bounding box center [829, 346] width 70 height 36
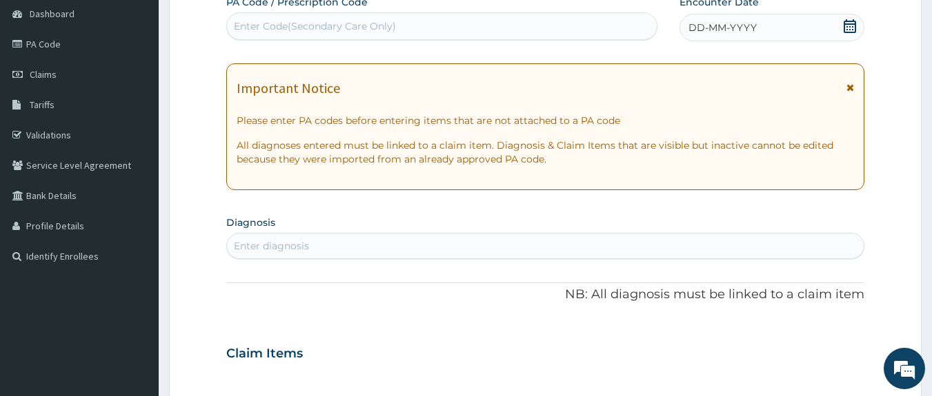
scroll to position [0, 0]
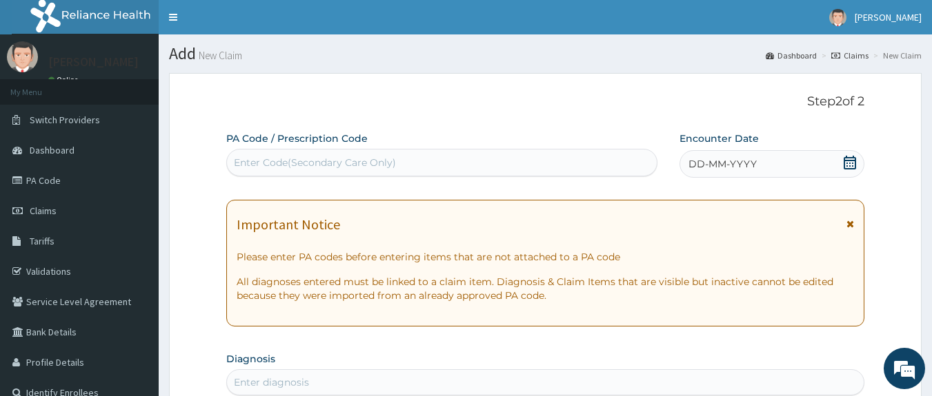
click at [397, 171] on div "Enter Code(Secondary Care Only)" at bounding box center [442, 163] width 430 height 22
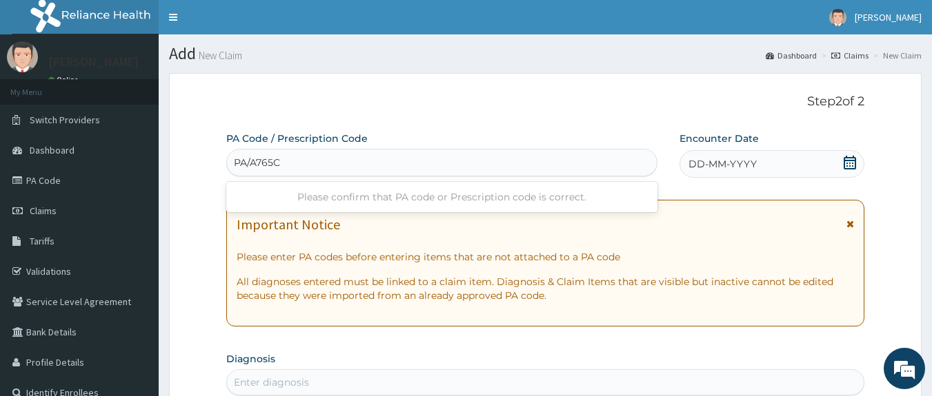
type input "PA/A765C6"
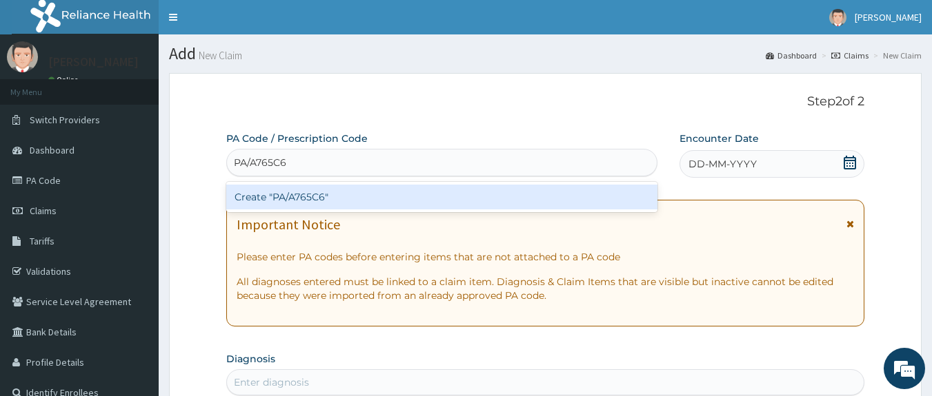
click at [317, 186] on div "Create "PA/A765C6"" at bounding box center [442, 197] width 432 height 25
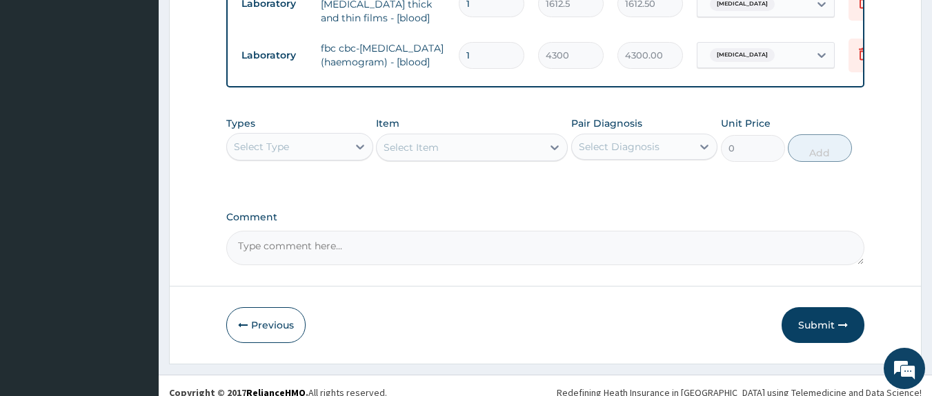
scroll to position [736, 0]
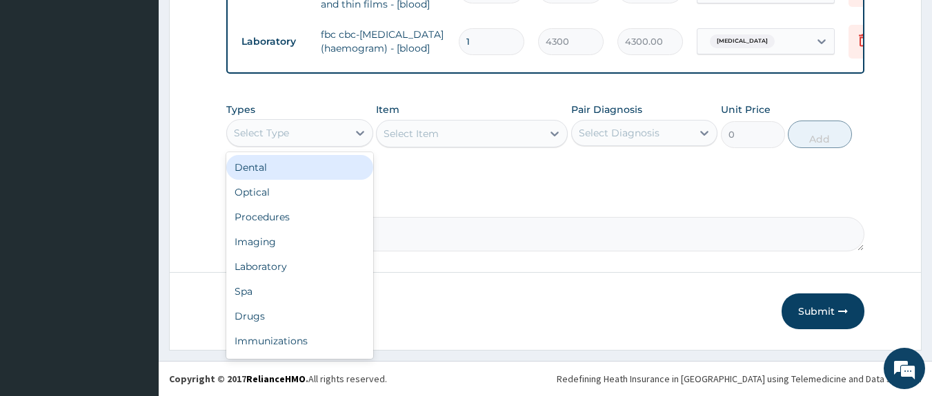
click at [275, 128] on div "Select Type" at bounding box center [287, 133] width 121 height 22
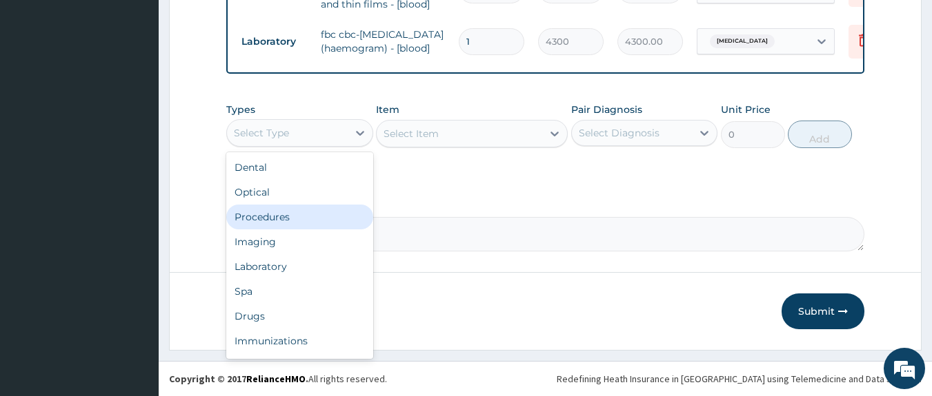
click at [258, 215] on div "Procedures" at bounding box center [299, 217] width 147 height 25
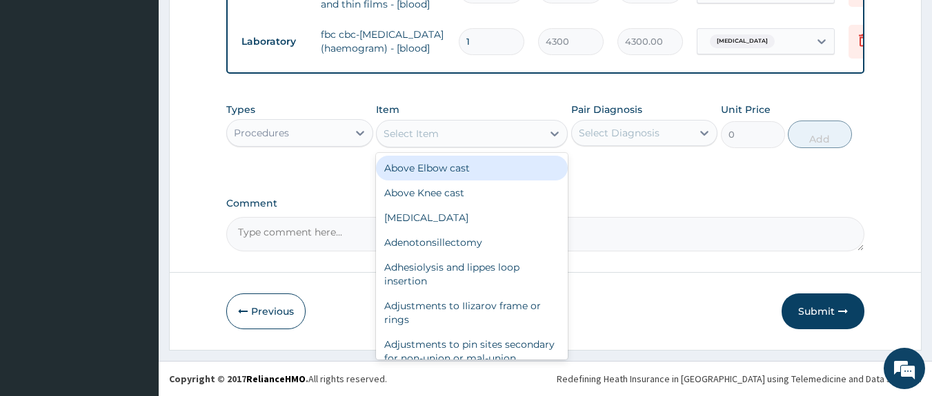
click at [420, 141] on div "Select Item" at bounding box center [410, 134] width 55 height 14
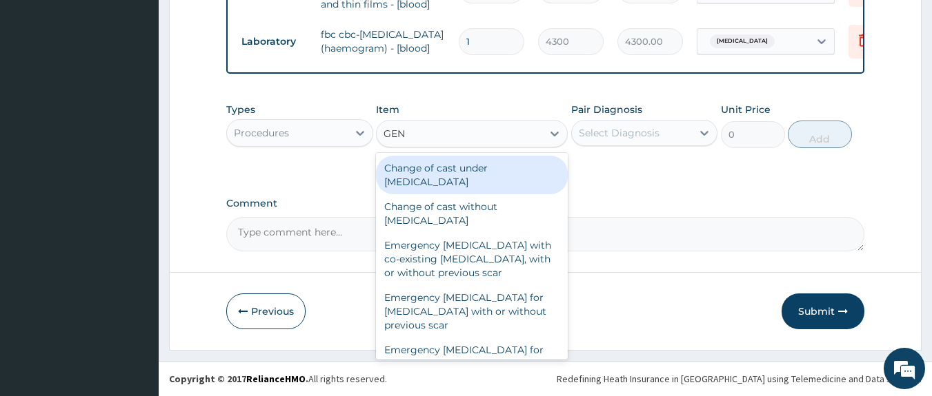
type input "GENE"
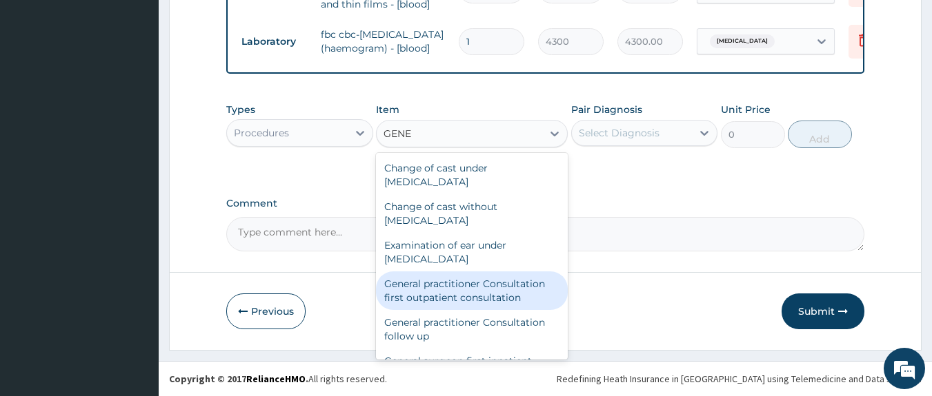
click at [443, 302] on div "General practitioner Consultation first outpatient consultation" at bounding box center [472, 291] width 192 height 39
type input "3547.5"
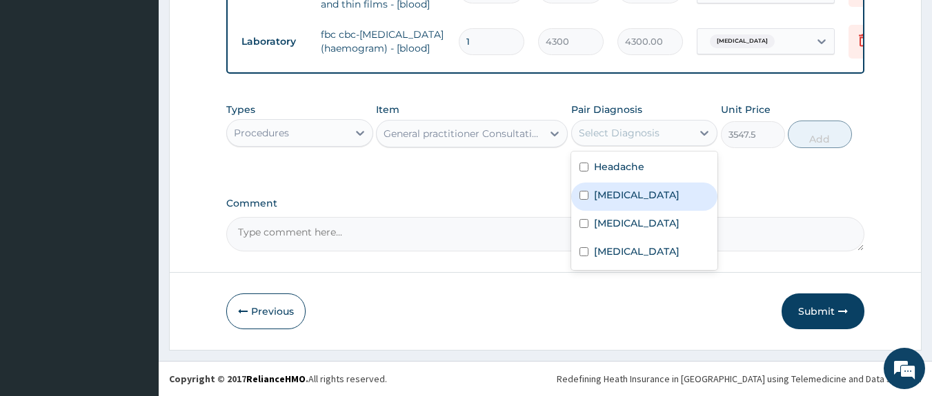
drag, startPoint x: 660, startPoint y: 143, endPoint x: 615, endPoint y: 215, distance: 84.6
click at [615, 146] on div "option [MEDICAL_DATA] focused, 2 of 4. 4 results available. Use Up and Down to …" at bounding box center [644, 133] width 147 height 26
click at [615, 202] on label "[MEDICAL_DATA]" at bounding box center [637, 195] width 86 height 14
checkbox input "true"
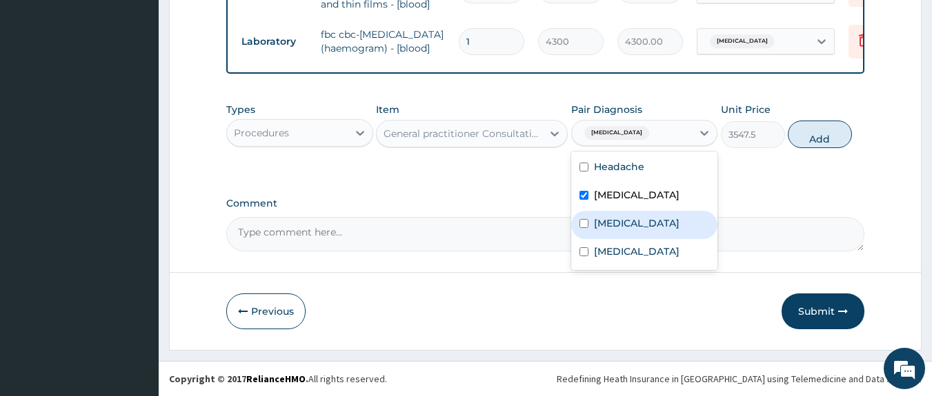
click at [606, 230] on label "[MEDICAL_DATA]" at bounding box center [637, 224] width 86 height 14
click at [602, 239] on div "[MEDICAL_DATA]" at bounding box center [644, 225] width 147 height 28
checkbox input "false"
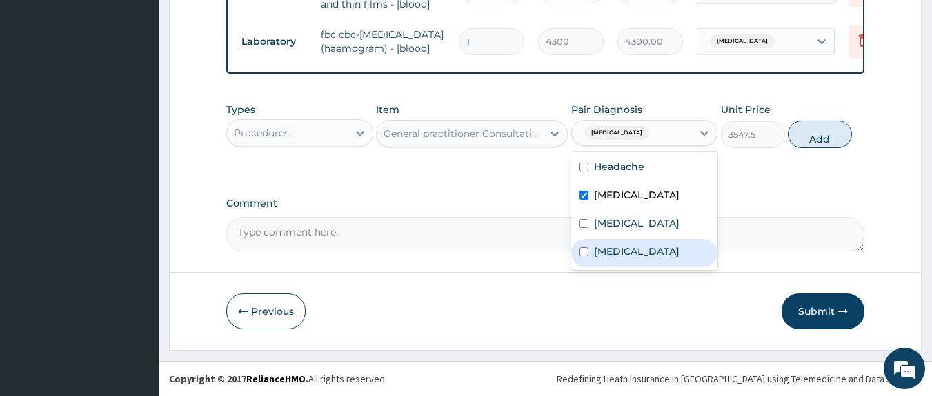
click at [602, 259] on label "[MEDICAL_DATA]" at bounding box center [637, 252] width 86 height 14
checkbox input "true"
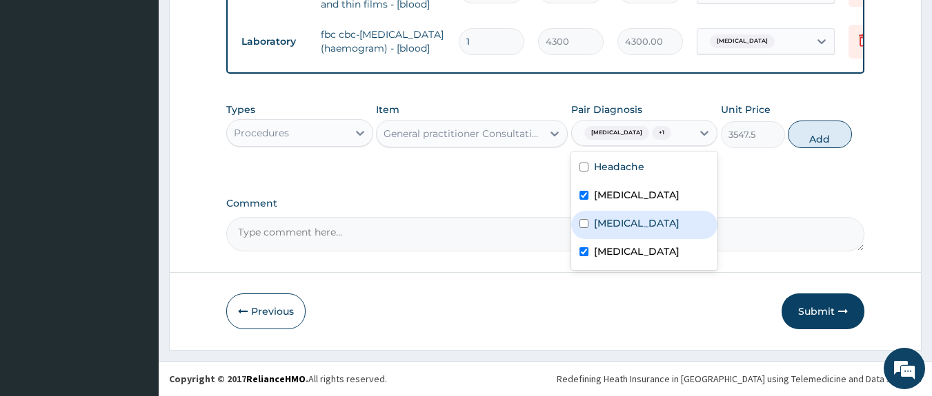
drag, startPoint x: 598, startPoint y: 238, endPoint x: 594, endPoint y: 253, distance: 15.6
click at [594, 253] on div "Headache [MEDICAL_DATA] [MEDICAL_DATA] [MEDICAL_DATA]" at bounding box center [644, 211] width 147 height 119
click at [594, 230] on label "[MEDICAL_DATA]" at bounding box center [637, 224] width 86 height 14
checkbox input "true"
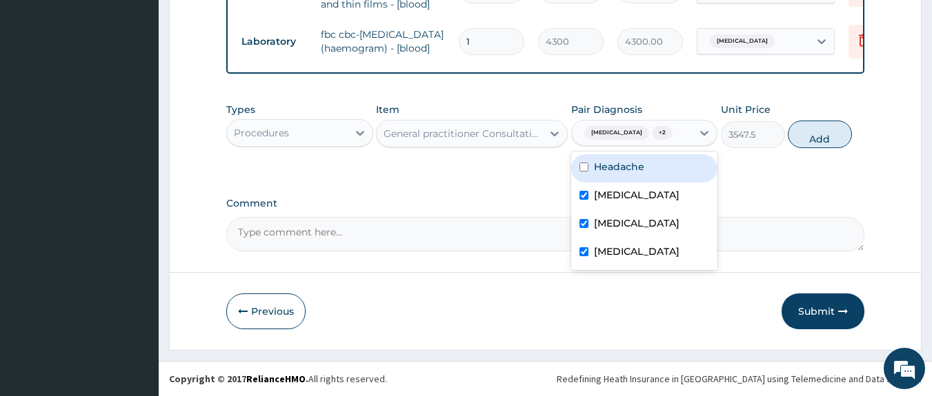
click at [603, 174] on label "Headache" at bounding box center [619, 167] width 50 height 14
checkbox input "true"
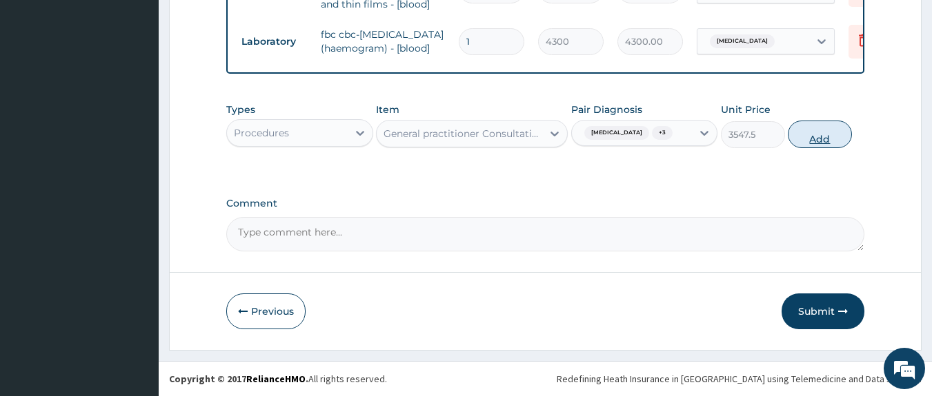
click at [823, 148] on button "Add" at bounding box center [819, 135] width 64 height 28
type input "0"
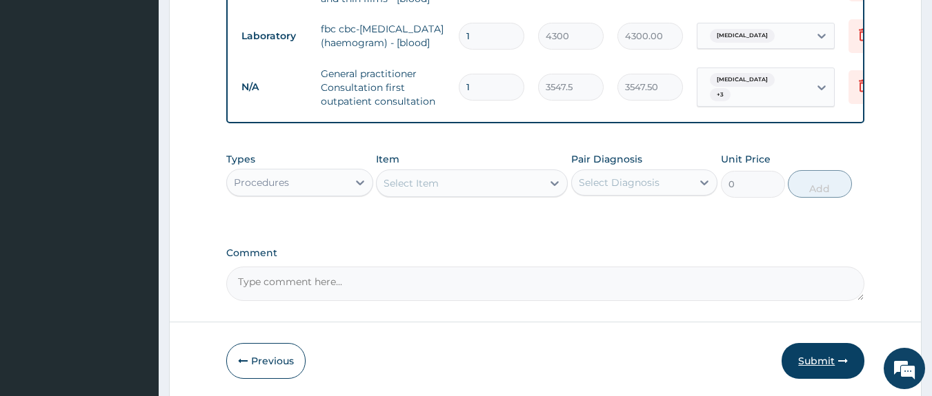
click at [807, 372] on button "Submit" at bounding box center [822, 361] width 83 height 36
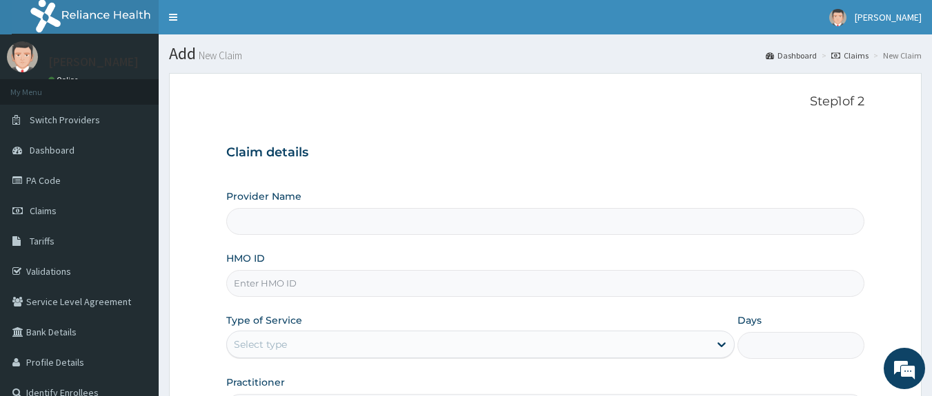
type input "[GEOGRAPHIC_DATA]"
click at [595, 285] on input "HMO ID" at bounding box center [545, 283] width 639 height 27
type input "AEB/10005/A"
click at [494, 350] on div "Select type" at bounding box center [468, 345] width 482 height 22
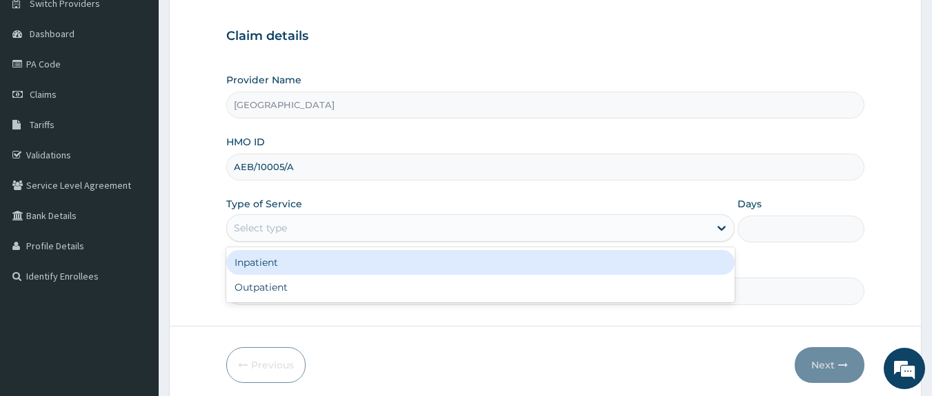
scroll to position [130, 0]
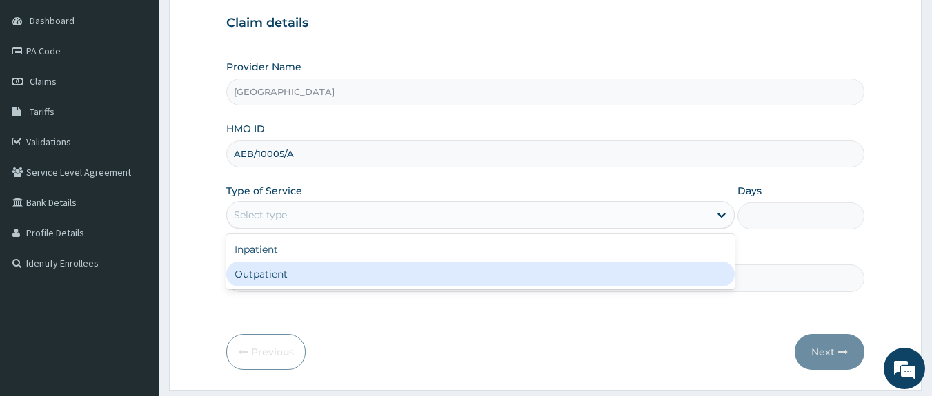
click at [652, 277] on div "Outpatient" at bounding box center [480, 274] width 508 height 25
type input "1"
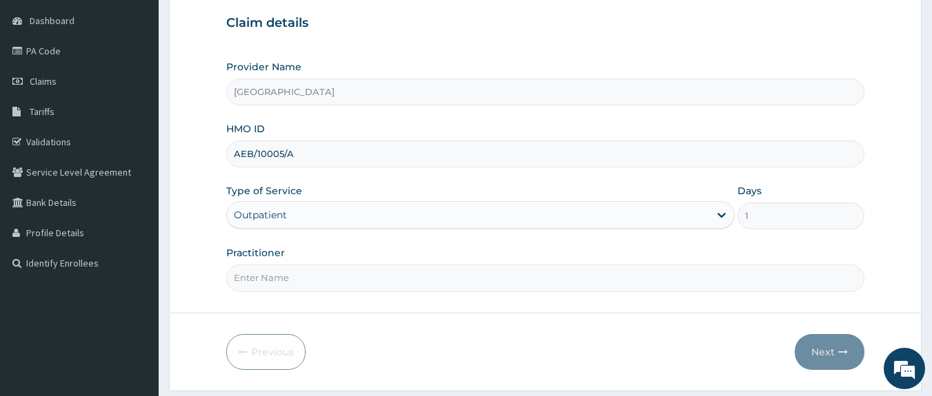
click at [592, 274] on input "Practitioner" at bounding box center [545, 278] width 639 height 27
type input "DR OPAFUNSHO"
click at [815, 352] on button "Next" at bounding box center [829, 352] width 70 height 36
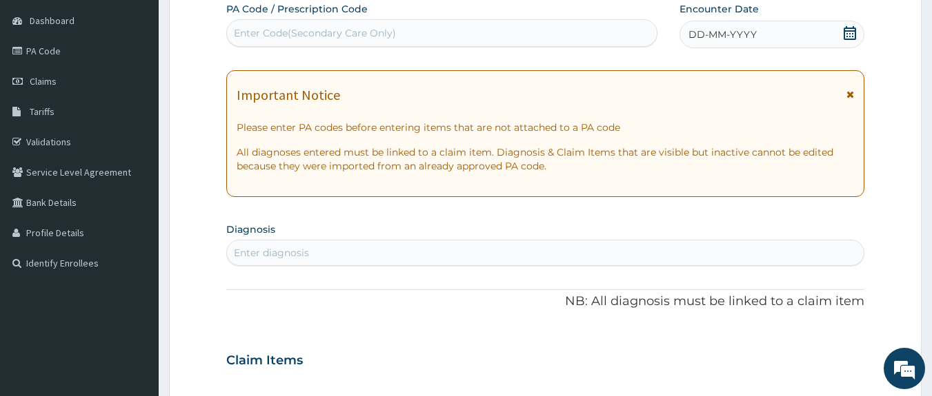
click at [378, 37] on div "Enter Code(Secondary Care Only)" at bounding box center [315, 33] width 162 height 14
type input "P"
click at [378, 37] on div "Enter Code(Secondary Care Only)" at bounding box center [442, 33] width 430 height 22
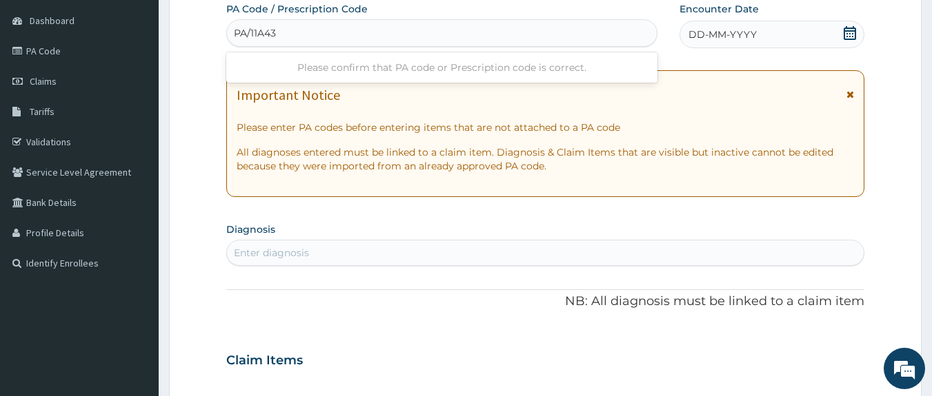
type input "PA/11A43D"
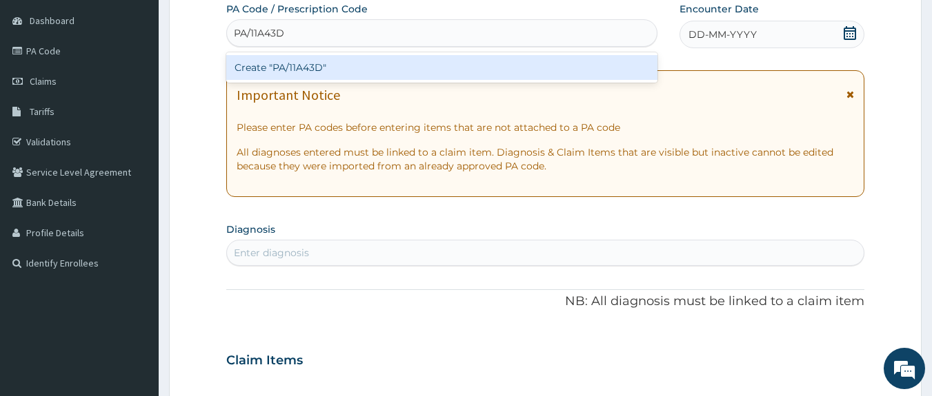
click at [325, 67] on div "Create "PA/11A43D"" at bounding box center [442, 67] width 432 height 25
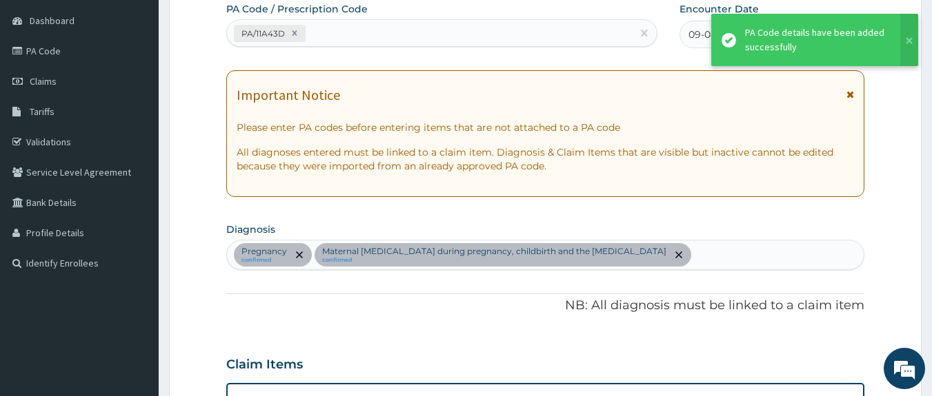
scroll to position [423, 0]
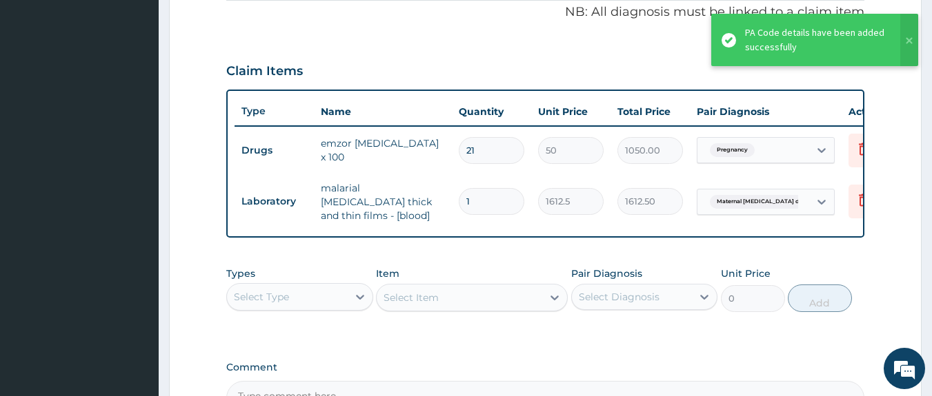
click at [325, 67] on div "Claim Items" at bounding box center [545, 68] width 639 height 36
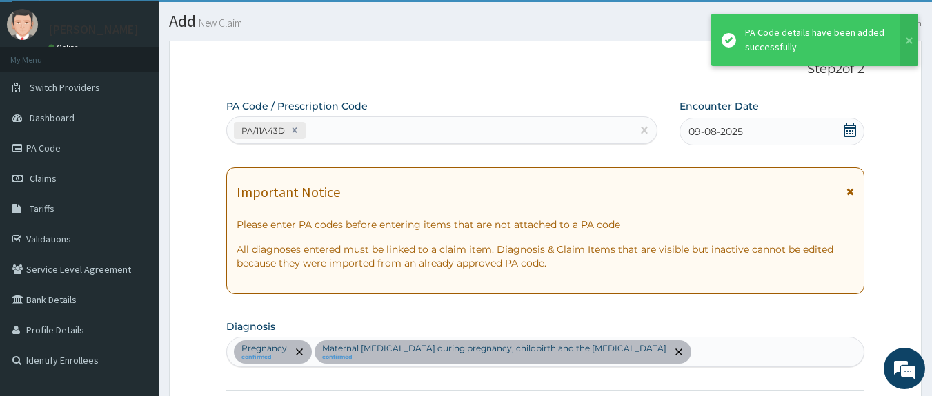
scroll to position [0, 0]
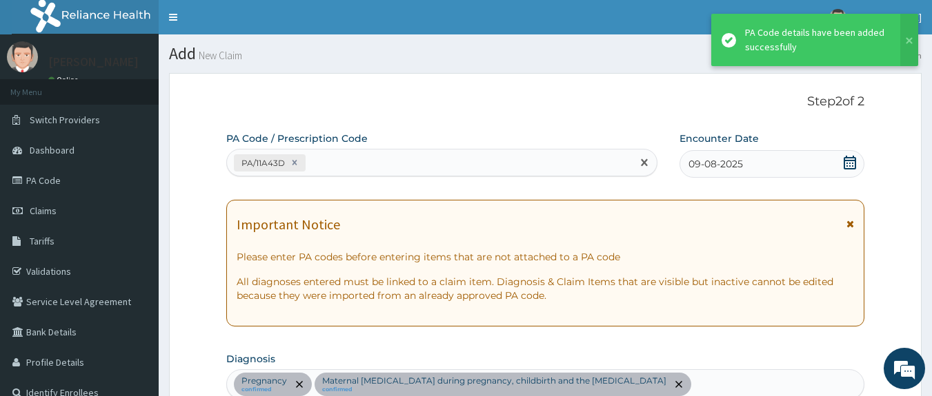
click at [532, 160] on div "PA/11A43D" at bounding box center [429, 163] width 405 height 23
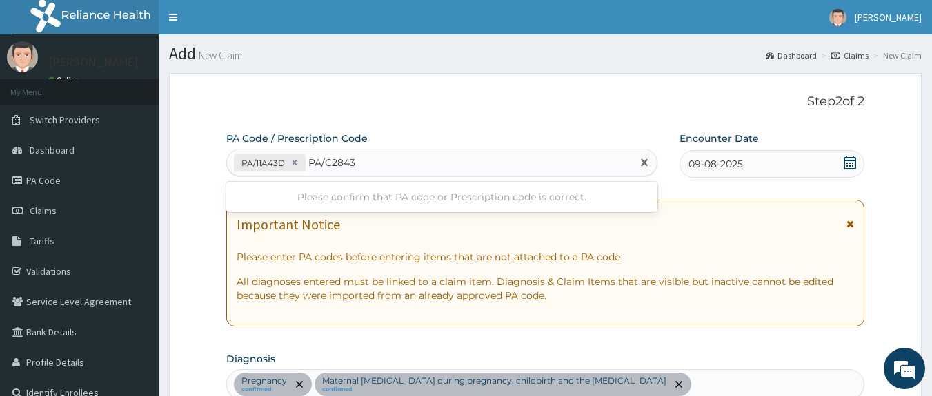
type input "PA/C2843E"
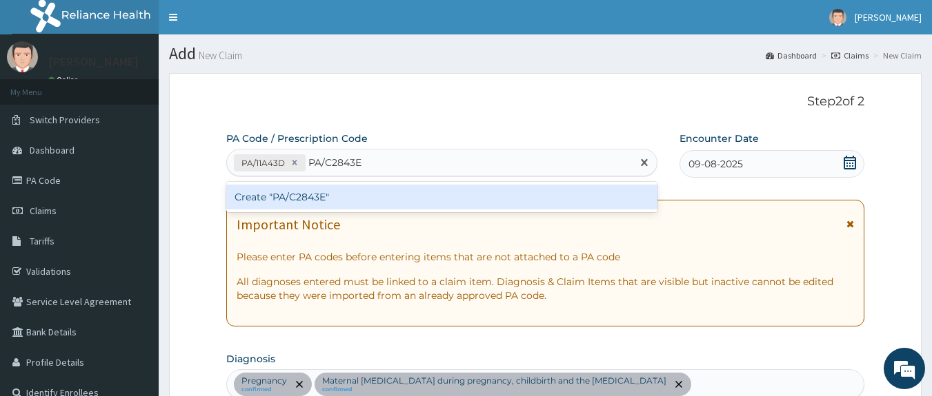
click at [448, 194] on div "Create "PA/C2843E"" at bounding box center [442, 197] width 432 height 25
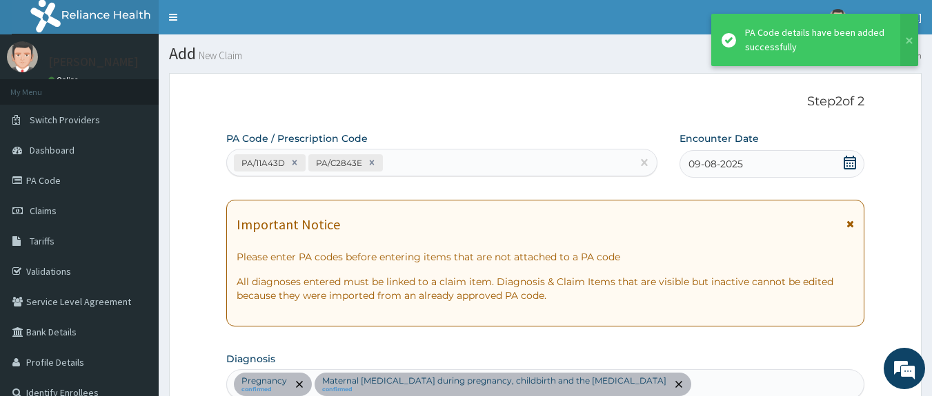
scroll to position [519, 0]
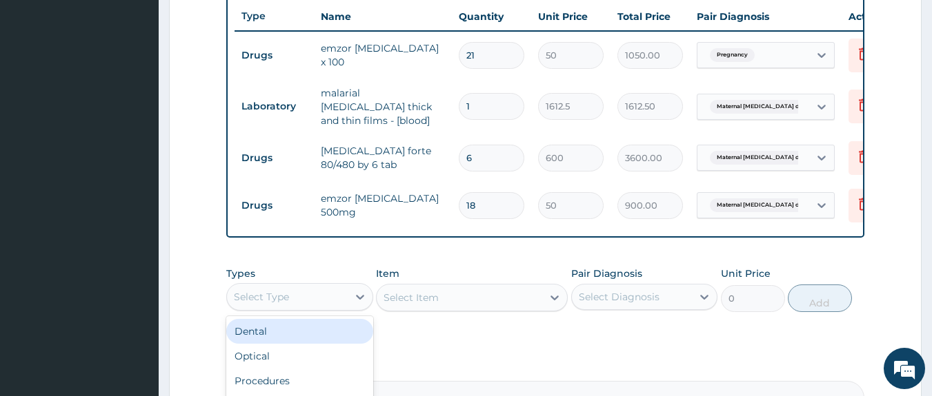
click at [302, 303] on div "Select Type" at bounding box center [287, 297] width 121 height 22
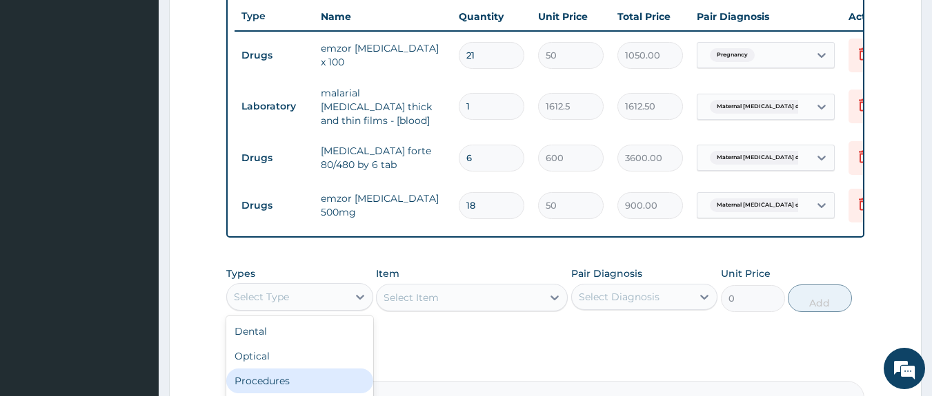
click at [274, 383] on div "Procedures" at bounding box center [299, 381] width 147 height 25
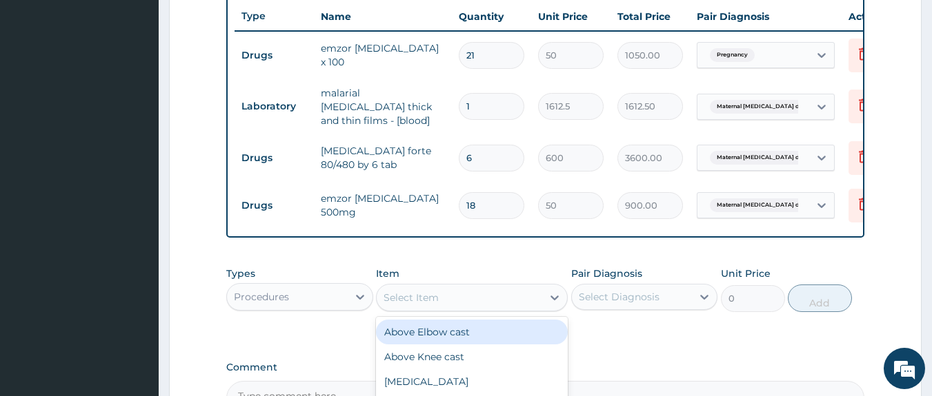
click at [450, 294] on div "Select Item" at bounding box center [458, 298] width 165 height 22
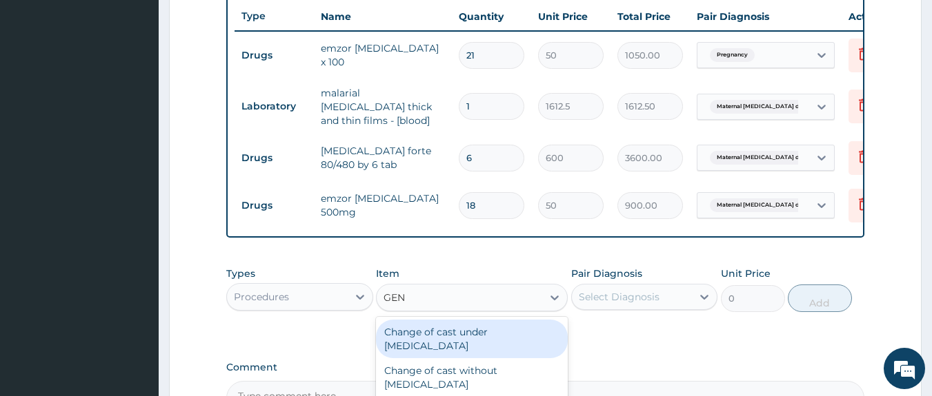
type input "GENE"
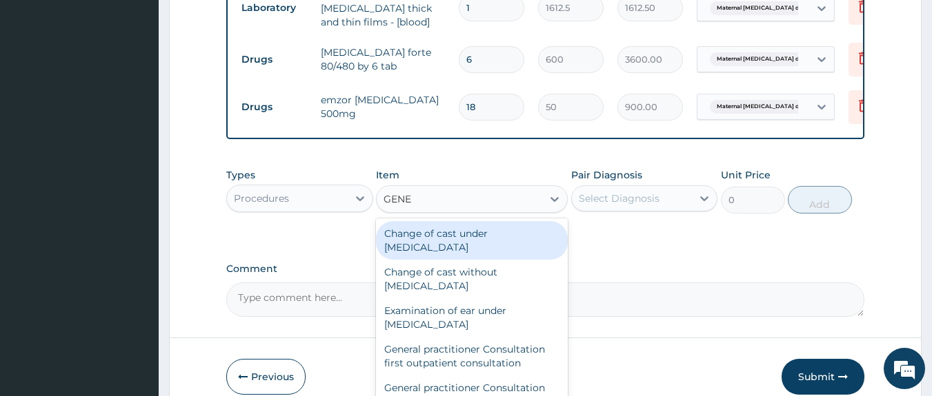
scroll to position [685, 0]
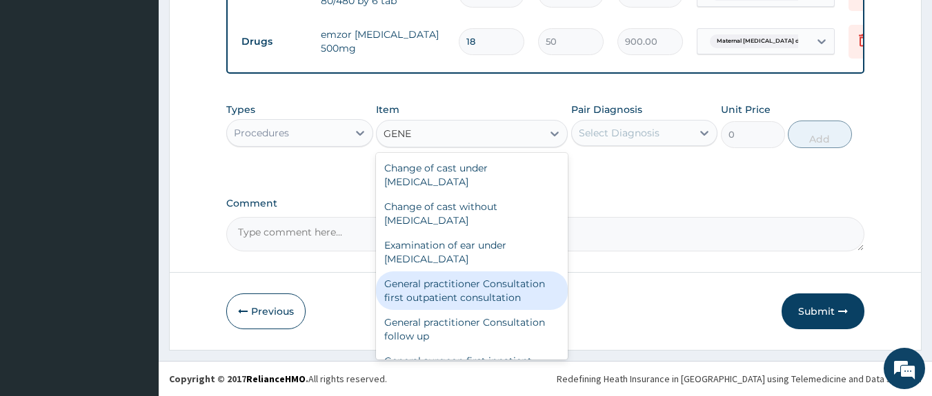
click at [492, 281] on div "General practitioner Consultation first outpatient consultation" at bounding box center [472, 291] width 192 height 39
type input "3547.5"
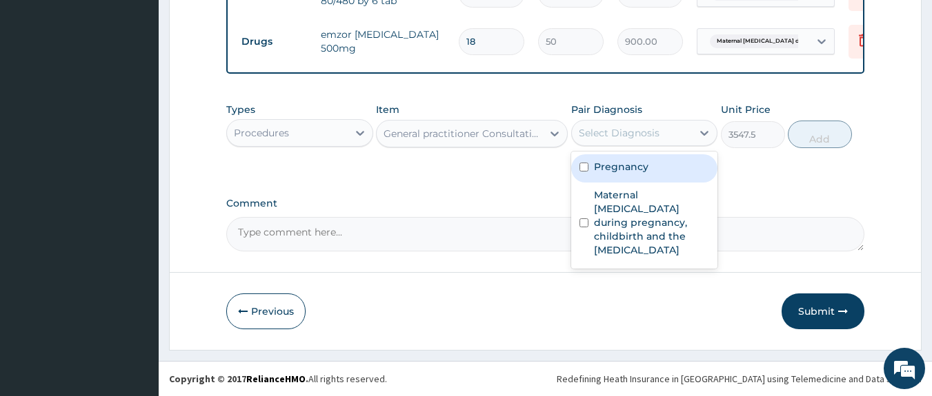
click at [603, 132] on div "Select Diagnosis" at bounding box center [619, 133] width 81 height 14
click at [599, 170] on label "Pregnancy" at bounding box center [621, 167] width 54 height 14
checkbox input "true"
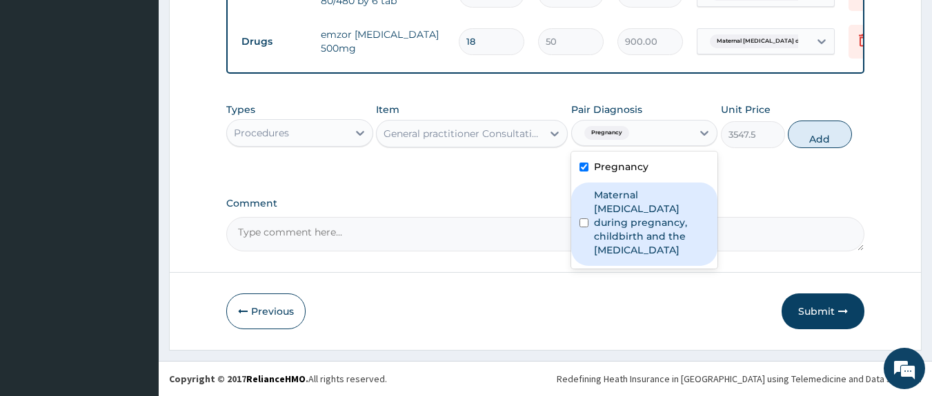
click at [603, 206] on label "Maternal malaria during pregnancy, childbirth and the puerperium" at bounding box center [652, 222] width 116 height 69
checkbox input "true"
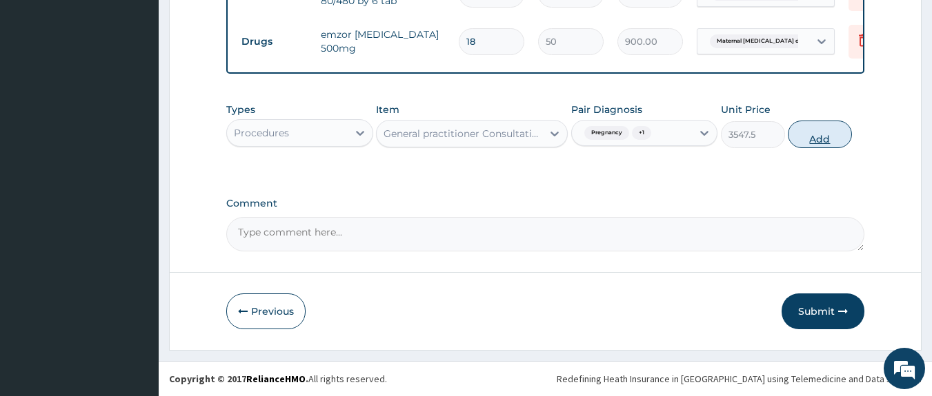
click at [801, 134] on button "Add" at bounding box center [819, 135] width 64 height 28
type input "0"
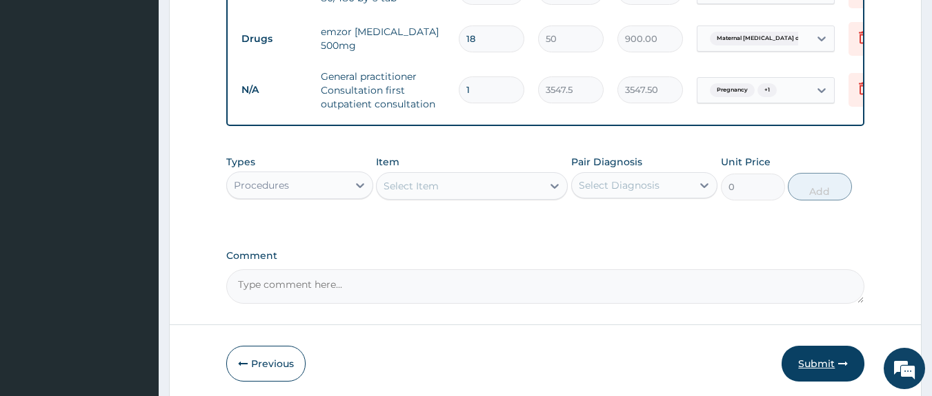
click at [826, 372] on button "Submit" at bounding box center [822, 364] width 83 height 36
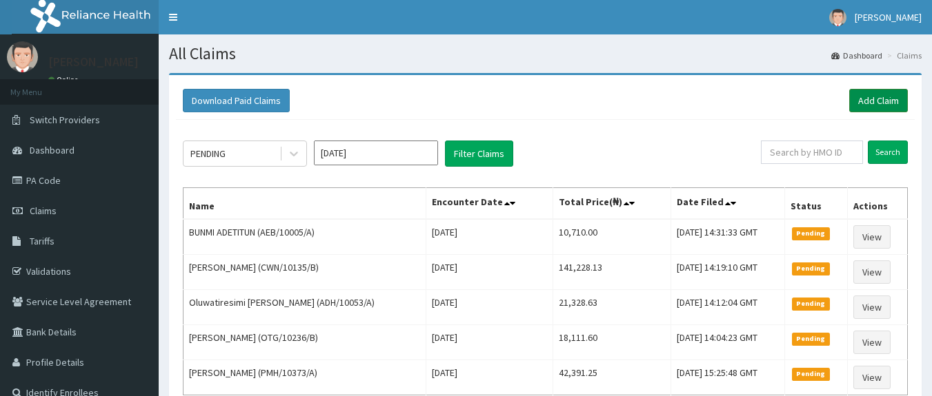
click at [875, 102] on link "Add Claim" at bounding box center [878, 100] width 59 height 23
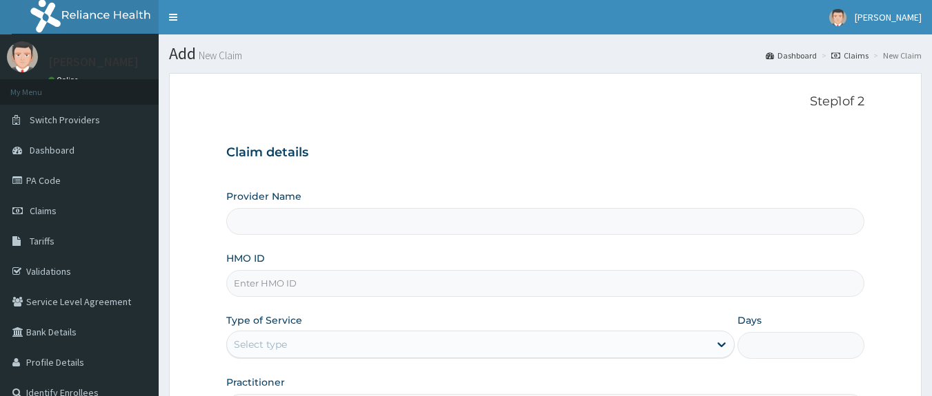
click at [302, 281] on input "HMO ID" at bounding box center [545, 283] width 639 height 27
type input "BZC/1"
type input "Sky High Medical Centre"
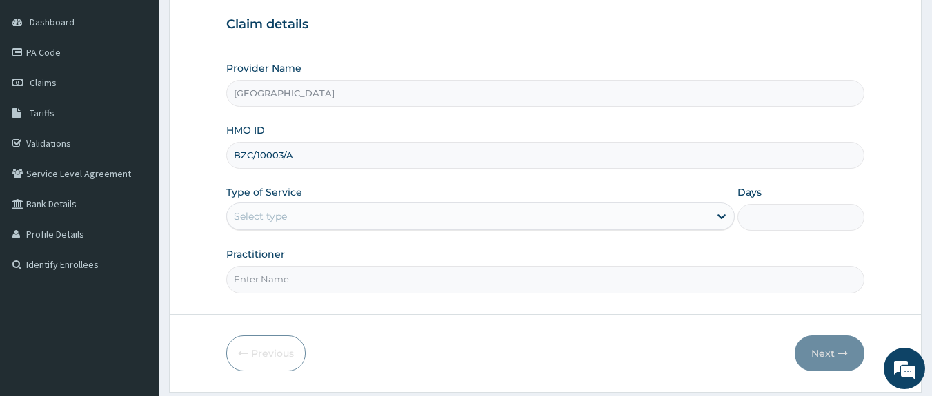
scroll to position [142, 0]
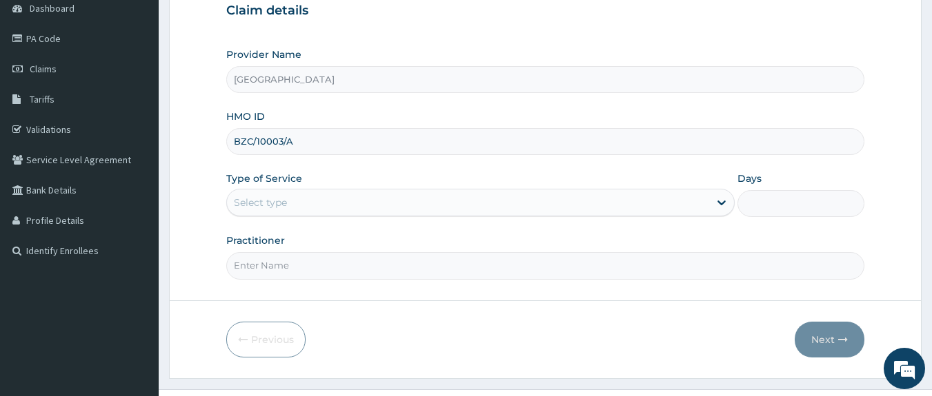
type input "BZC/10003/A"
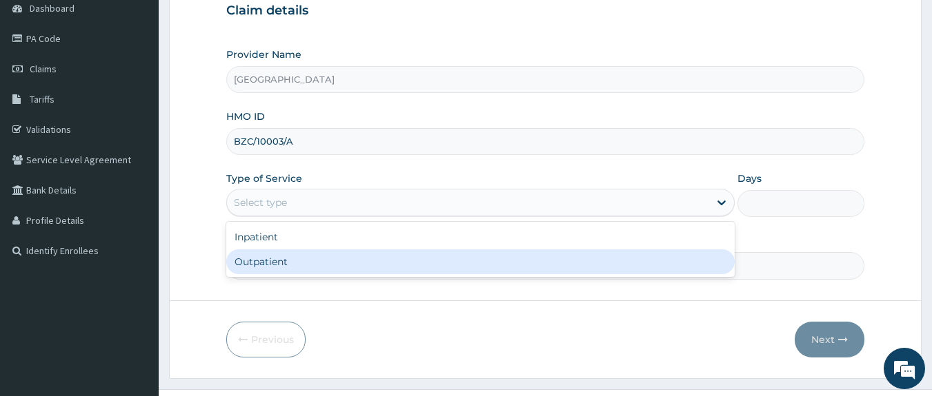
drag, startPoint x: 552, startPoint y: 194, endPoint x: 463, endPoint y: 263, distance: 111.6
click at [463, 217] on div "option Outpatient focused, 2 of 2. 2 results available. Use Up and Down to choo…" at bounding box center [480, 203] width 508 height 28
click at [463, 263] on div "Outpatient" at bounding box center [480, 262] width 508 height 25
type input "1"
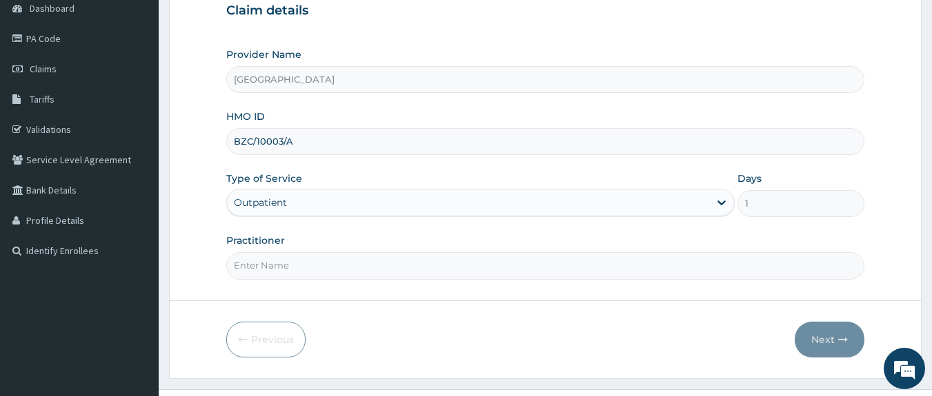
click at [463, 263] on input "Practitioner" at bounding box center [545, 265] width 639 height 27
type input "DR [PERSON_NAME]"
click at [821, 341] on button "Next" at bounding box center [829, 340] width 70 height 36
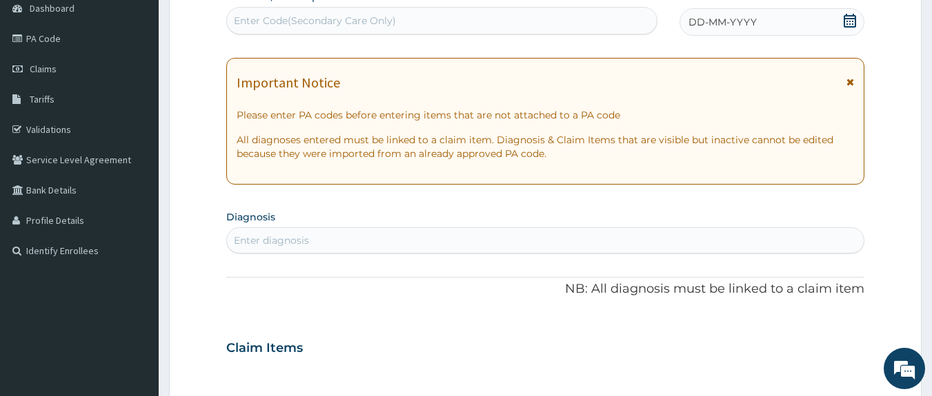
scroll to position [0, 0]
click at [492, 3] on div "PA Code / Prescription Code Enter Code(Secondary Care Only)" at bounding box center [442, 12] width 432 height 45
click at [474, 17] on div "Enter Code(Secondary Care Only)" at bounding box center [442, 21] width 430 height 22
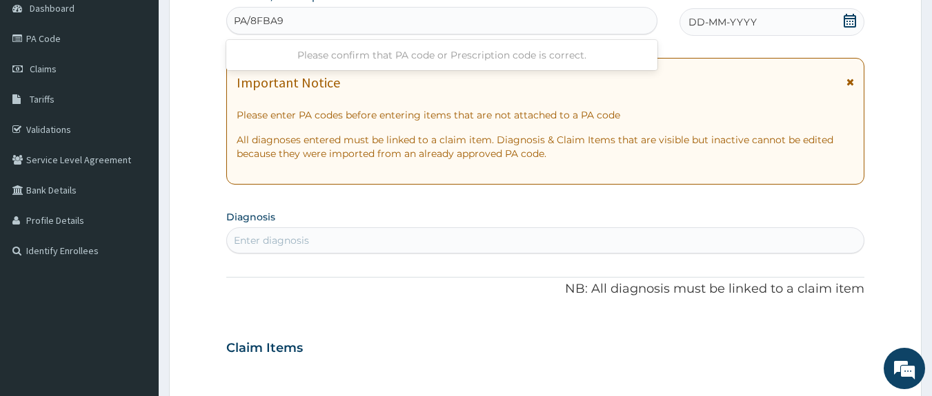
type input "PA/8FBA9C"
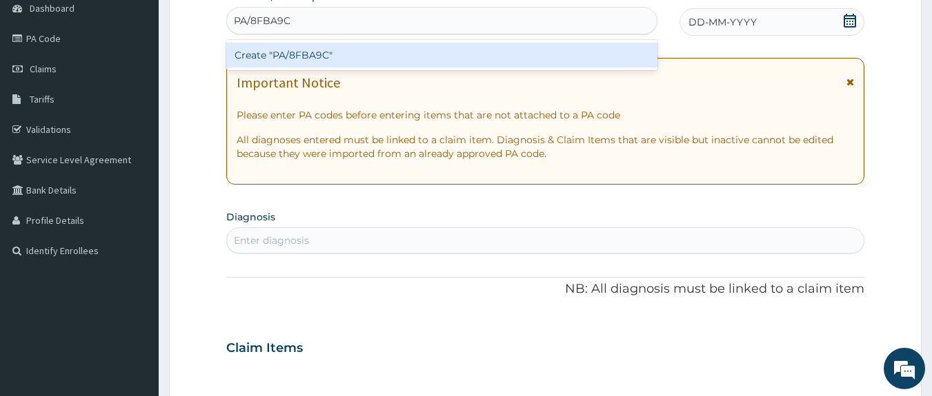
click at [450, 54] on div "Create "PA/8FBA9C"" at bounding box center [442, 55] width 432 height 25
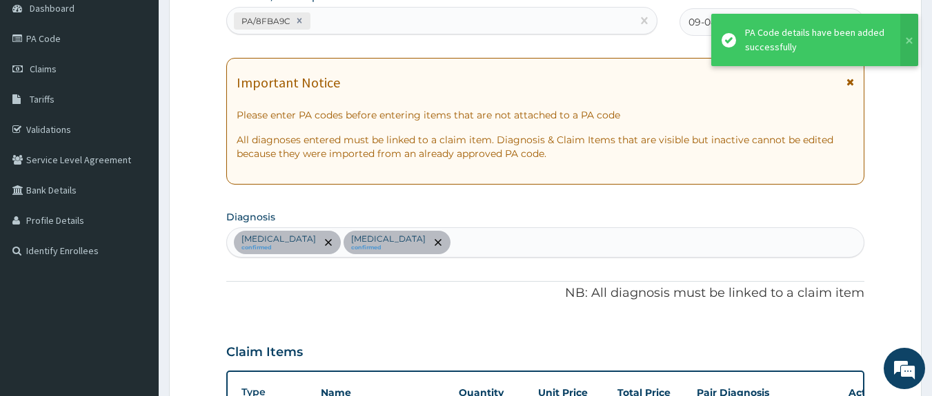
scroll to position [427, 0]
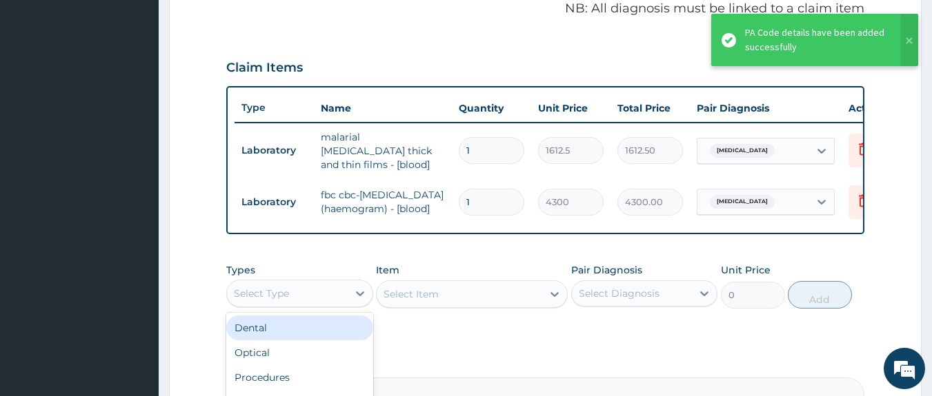
click at [314, 308] on div "Select Type" at bounding box center [299, 294] width 147 height 28
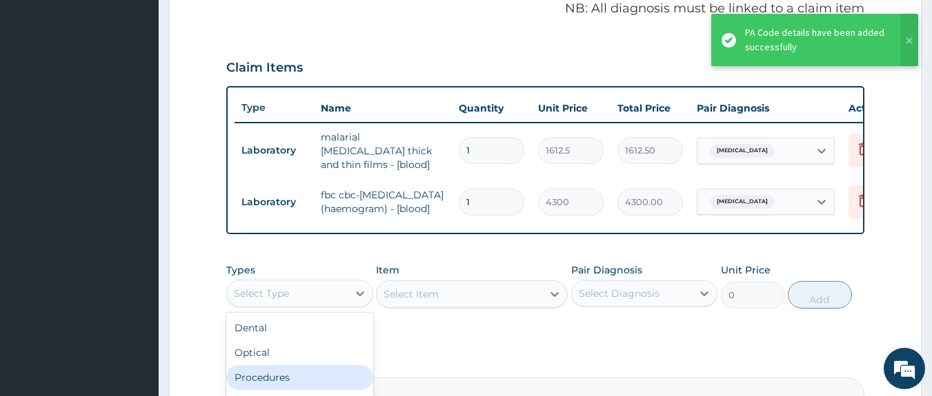
click at [283, 382] on div "Procedures" at bounding box center [299, 377] width 147 height 25
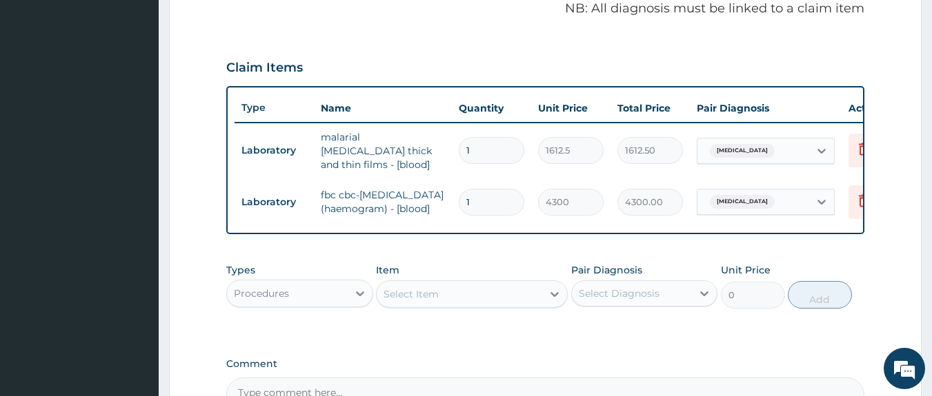
scroll to position [598, 0]
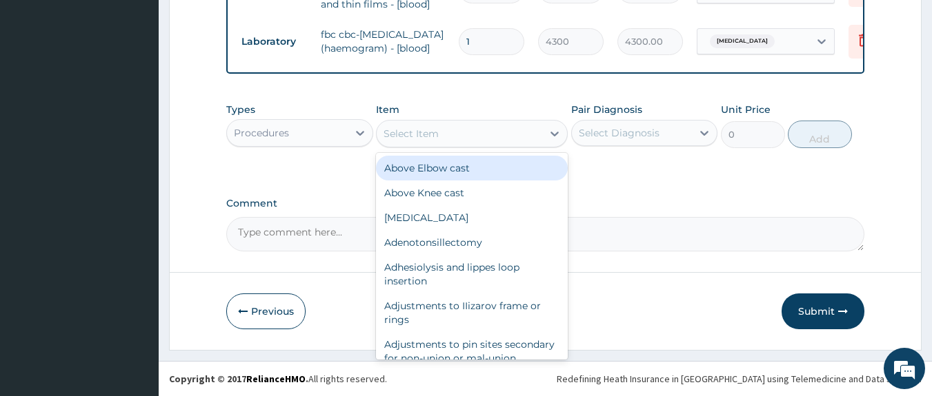
click at [419, 134] on div "Select Item" at bounding box center [410, 134] width 55 height 14
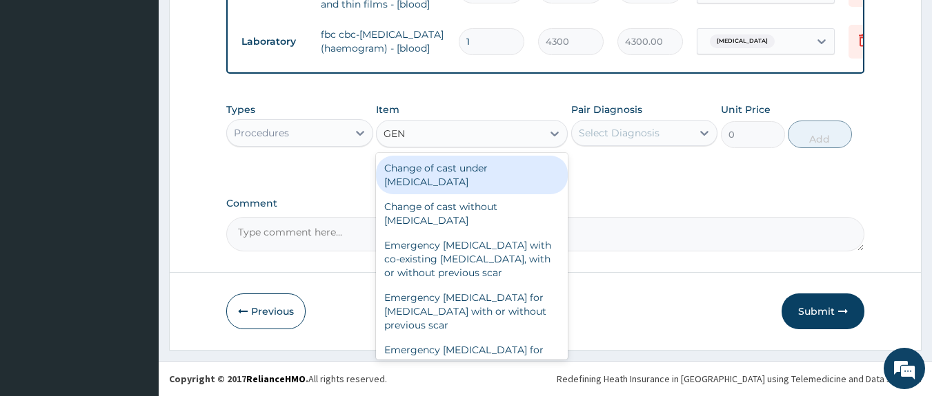
type input "GENE"
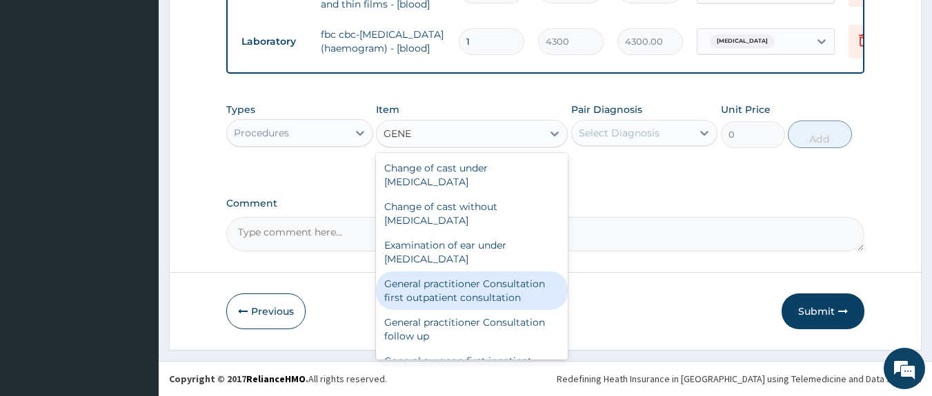
click at [449, 293] on div "General practitioner Consultation first outpatient consultation" at bounding box center [472, 291] width 192 height 39
type input "3547.5"
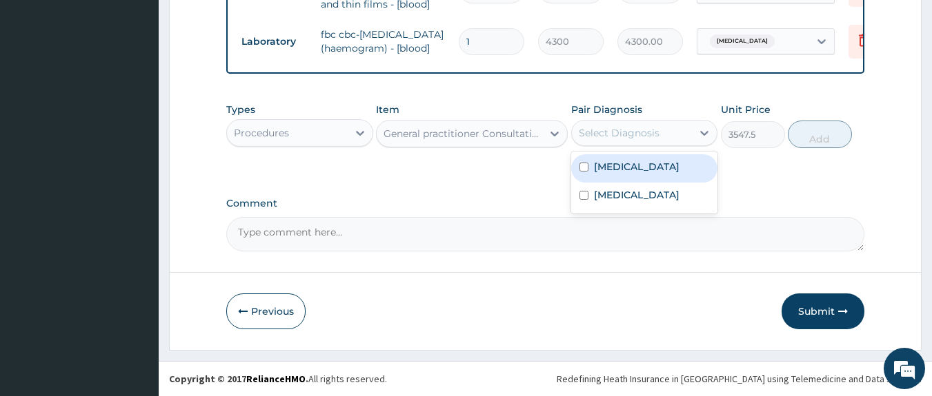
click at [607, 124] on div "Select Diagnosis" at bounding box center [632, 133] width 121 height 22
click at [632, 162] on div "Malaria" at bounding box center [644, 168] width 147 height 28
checkbox input "true"
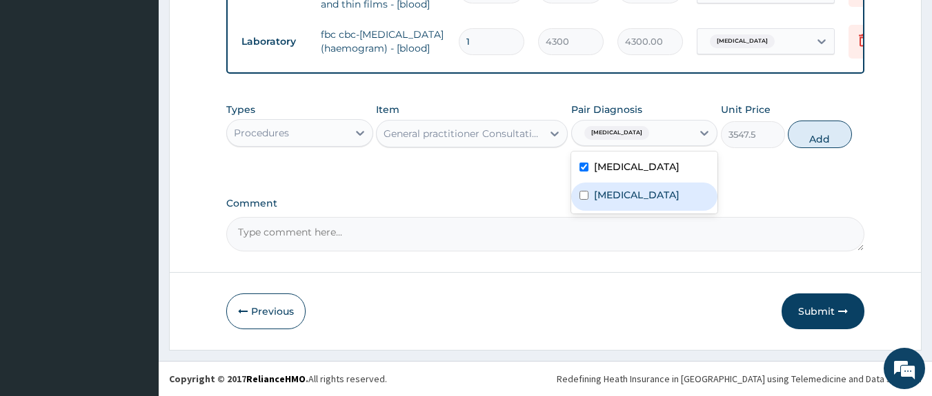
click at [643, 192] on div "Sepsis" at bounding box center [644, 197] width 147 height 28
checkbox input "true"
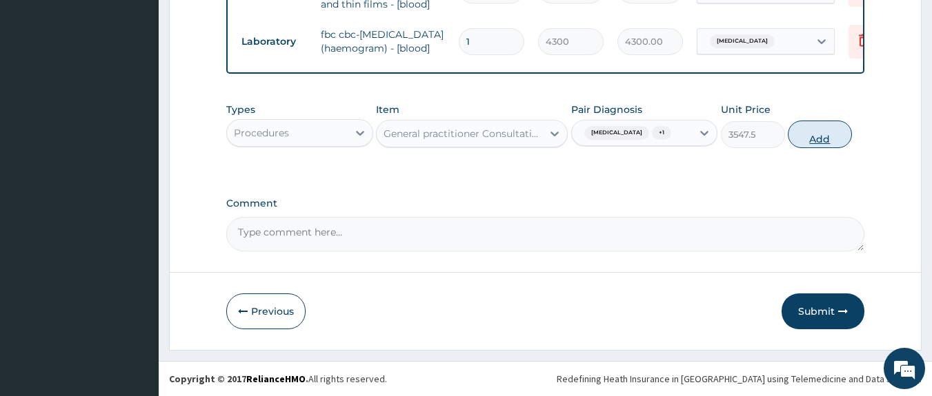
click at [818, 134] on button "Add" at bounding box center [819, 135] width 64 height 28
type input "0"
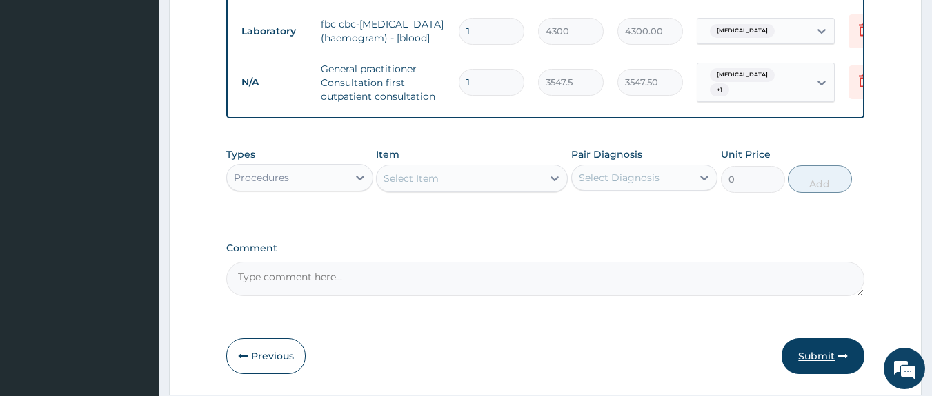
click at [816, 365] on button "Submit" at bounding box center [822, 357] width 83 height 36
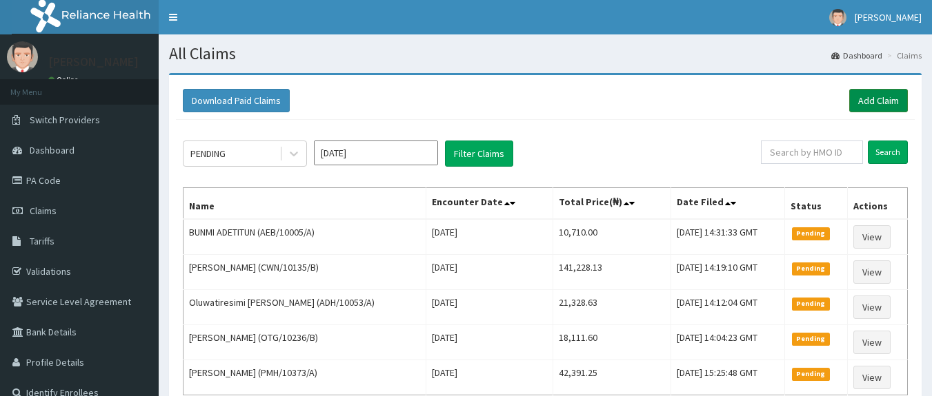
click at [868, 98] on link "Add Claim" at bounding box center [878, 100] width 59 height 23
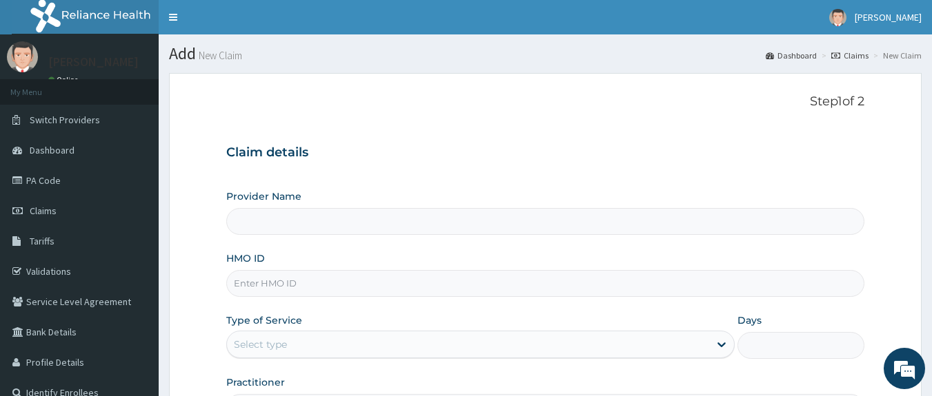
click at [332, 287] on input "HMO ID" at bounding box center [545, 283] width 639 height 27
type input "[GEOGRAPHIC_DATA]"
type input "BZC/10003/A"
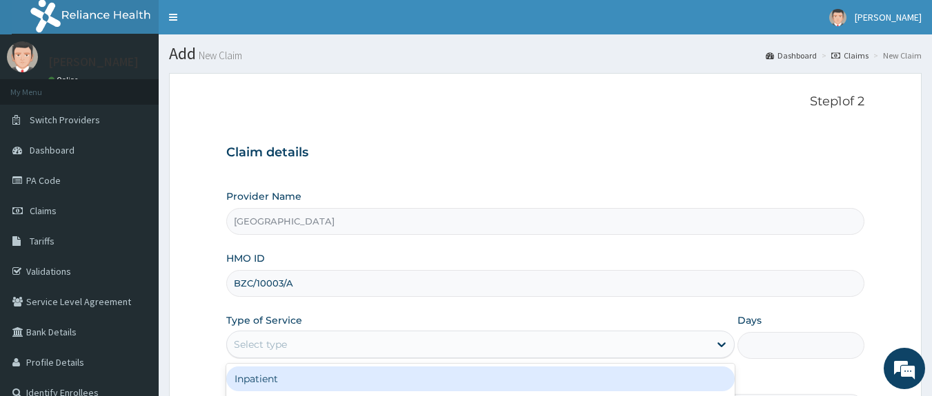
click at [418, 345] on div "Select type" at bounding box center [468, 345] width 482 height 22
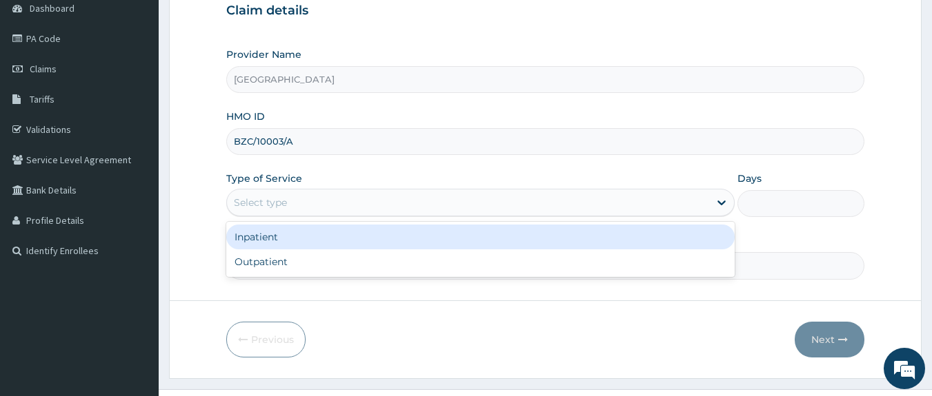
scroll to position [170, 0]
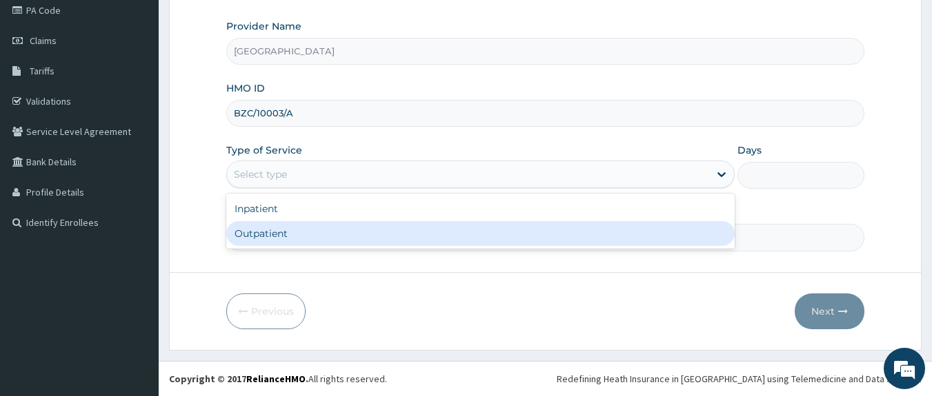
click at [294, 238] on div "Outpatient" at bounding box center [480, 233] width 508 height 25
type input "1"
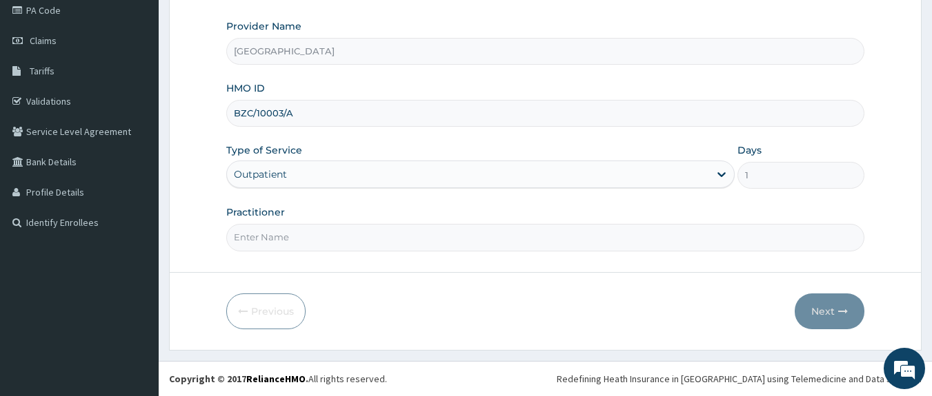
click at [281, 239] on input "Practitioner" at bounding box center [545, 237] width 639 height 27
type input "DOCTOR [PERSON_NAME]"
click at [814, 316] on button "Next" at bounding box center [829, 312] width 70 height 36
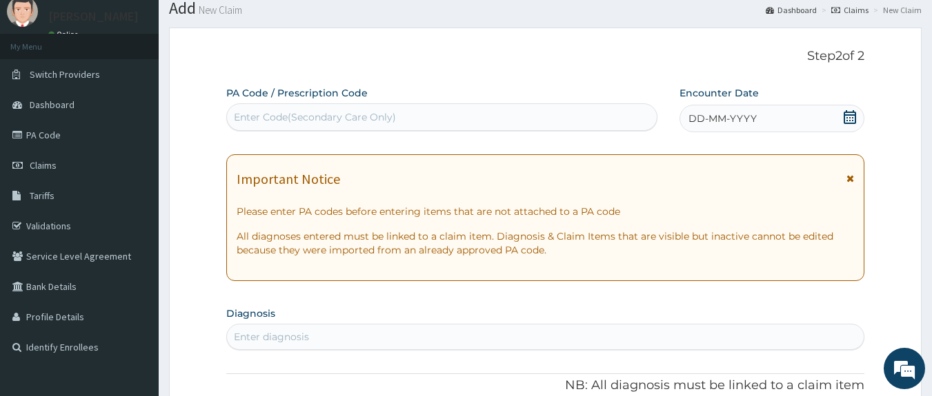
scroll to position [41, 0]
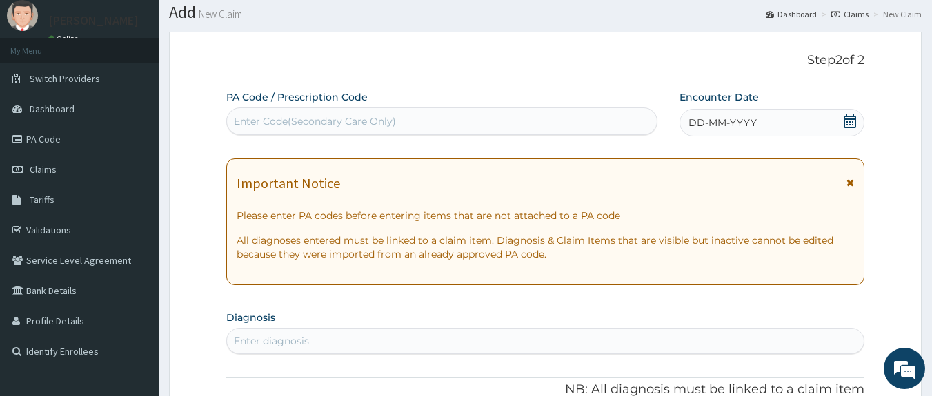
click at [550, 116] on div "Enter Code(Secondary Care Only)" at bounding box center [442, 121] width 430 height 22
type input "PA/897F52"
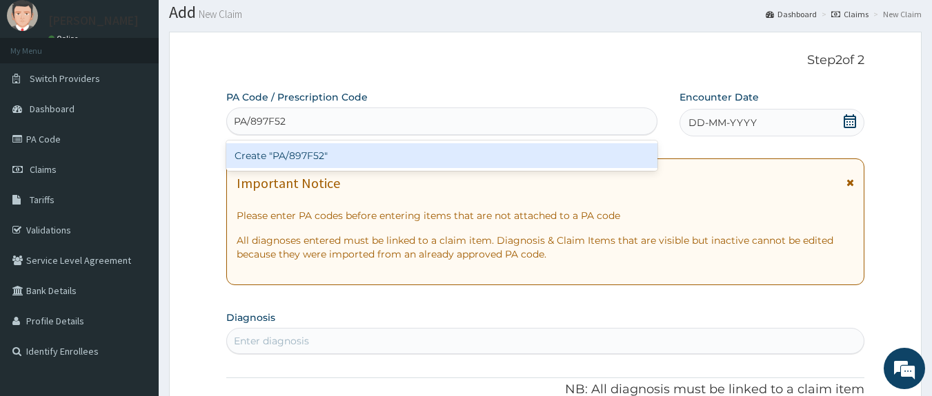
click at [403, 153] on div "Create "PA/897F52"" at bounding box center [442, 155] width 432 height 25
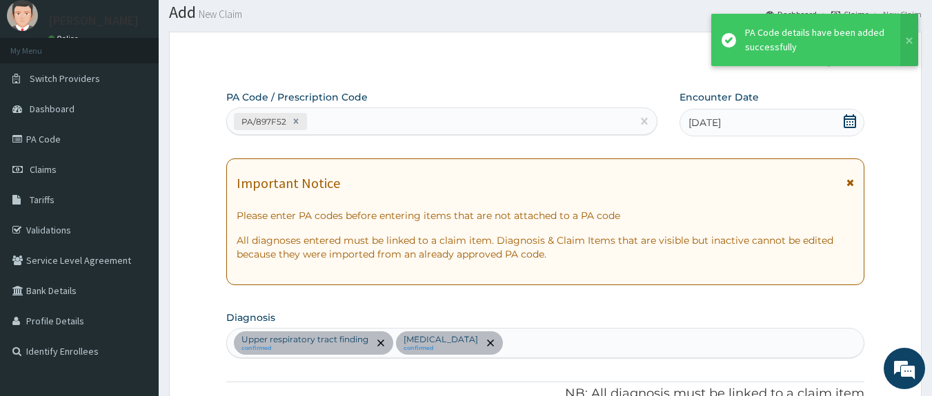
scroll to position [471, 0]
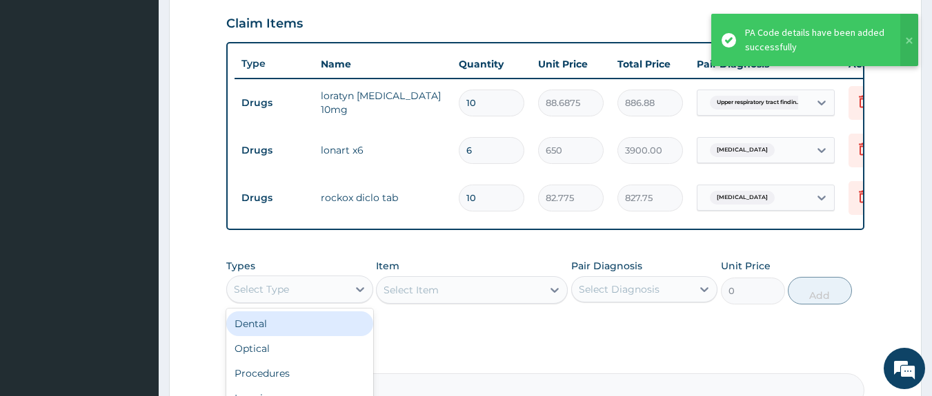
click at [317, 301] on div "Select Type" at bounding box center [287, 290] width 121 height 22
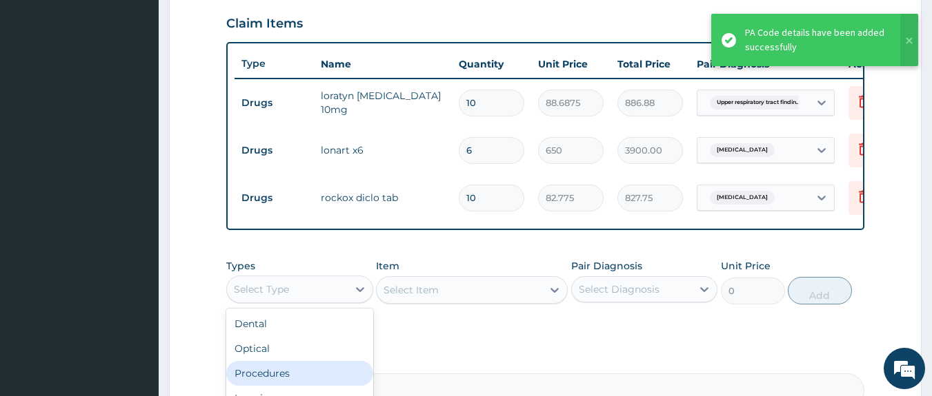
click at [283, 379] on div "Procedures" at bounding box center [299, 373] width 147 height 25
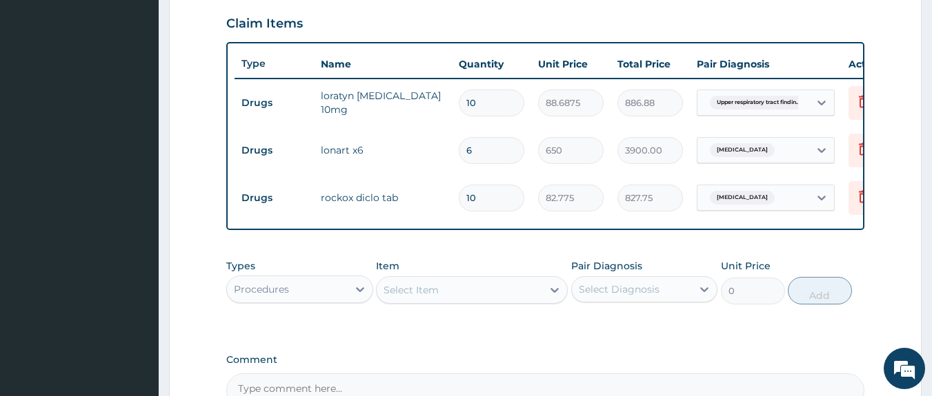
scroll to position [638, 0]
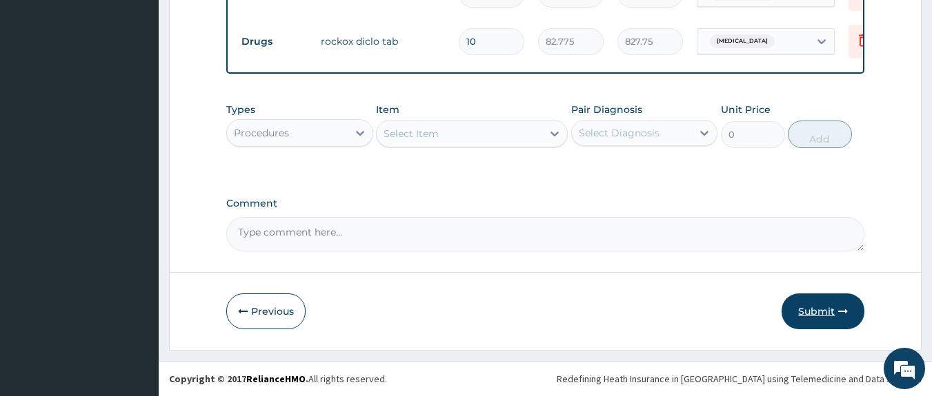
click at [811, 308] on button "Submit" at bounding box center [822, 312] width 83 height 36
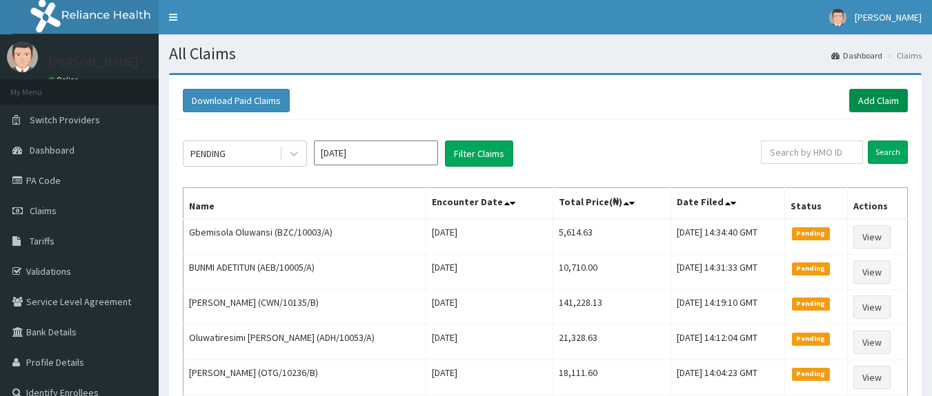
click at [870, 105] on link "Add Claim" at bounding box center [878, 100] width 59 height 23
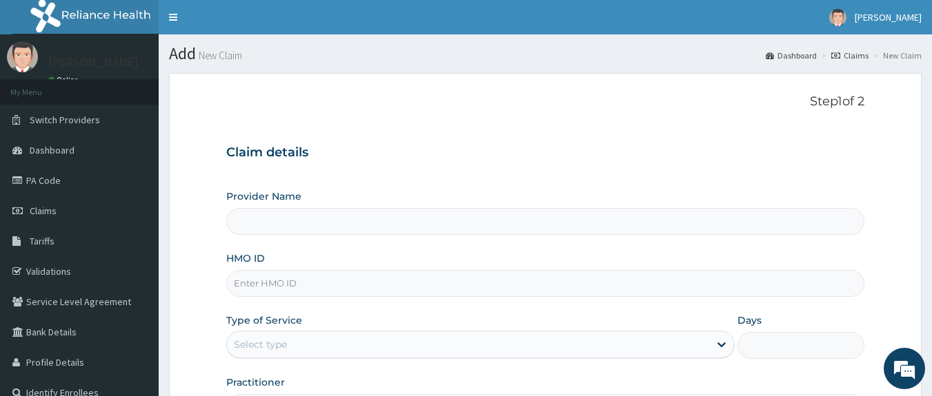
click at [479, 279] on input "HMO ID" at bounding box center [545, 283] width 639 height 27
type input "[GEOGRAPHIC_DATA]"
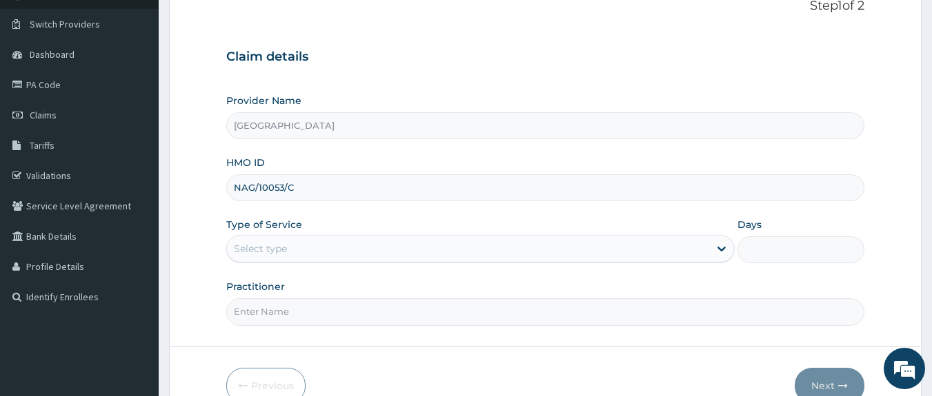
scroll to position [116, 0]
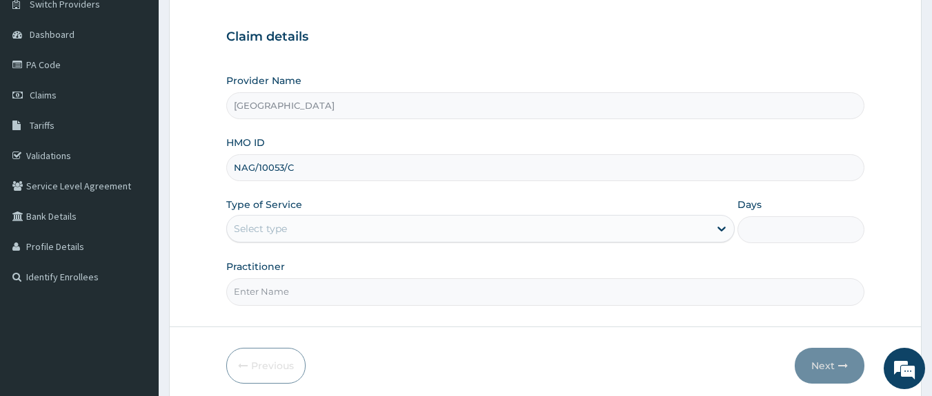
type input "NAG/10053/C"
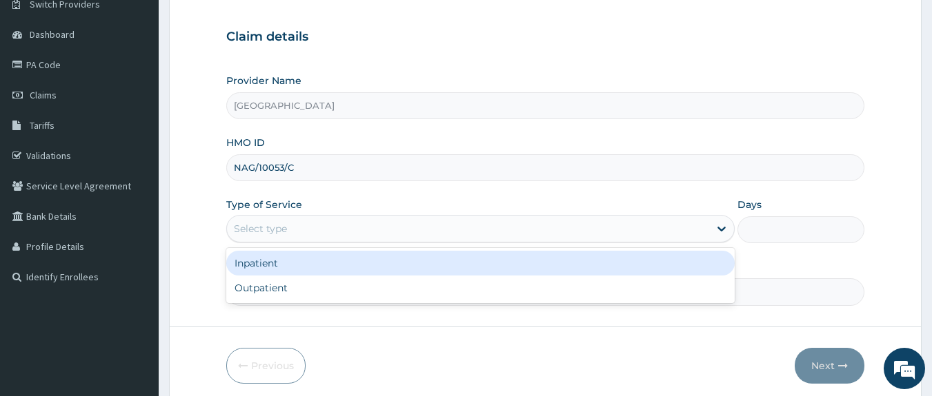
click at [502, 240] on div "Select type" at bounding box center [468, 229] width 482 height 22
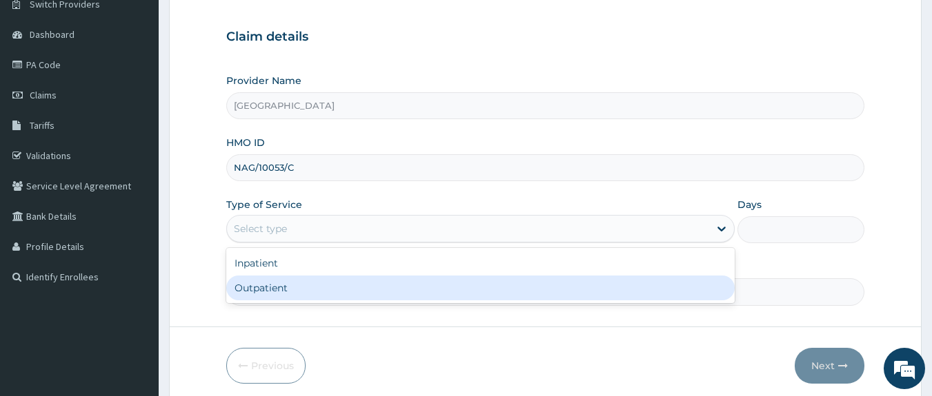
click at [431, 301] on div "Inpatient Outpatient" at bounding box center [480, 275] width 508 height 55
click at [416, 284] on div "Outpatient" at bounding box center [480, 288] width 508 height 25
type input "1"
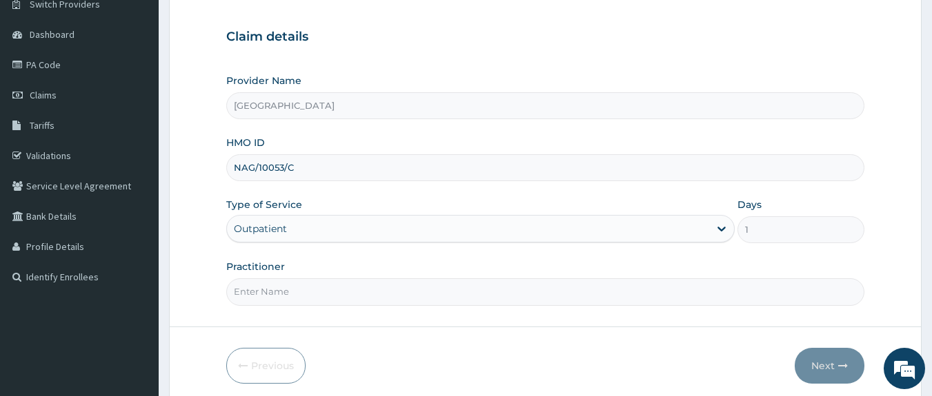
click at [407, 293] on input "Practitioner" at bounding box center [545, 292] width 639 height 27
type input "DR [PERSON_NAME]"
click at [827, 361] on button "Next" at bounding box center [829, 366] width 70 height 36
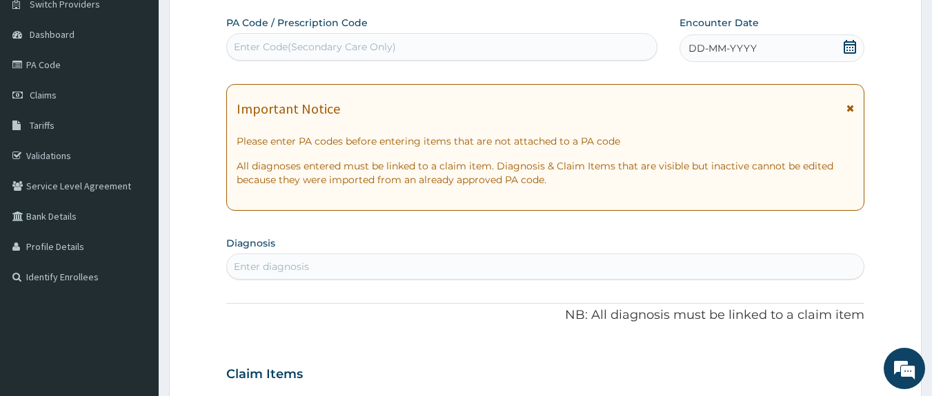
click at [324, 47] on div "Enter Code(Secondary Care Only)" at bounding box center [315, 47] width 162 height 14
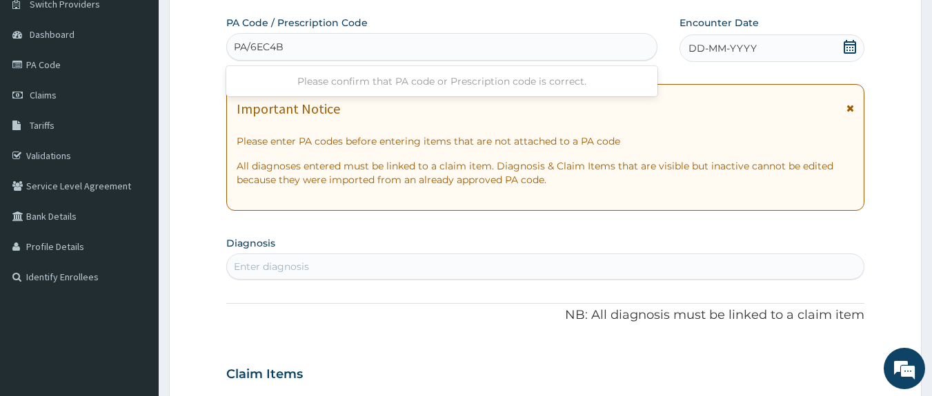
type input "PA/6EC4BE"
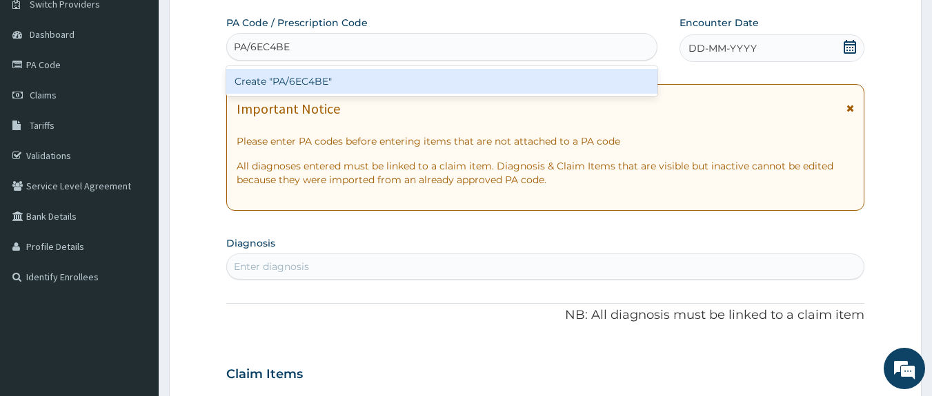
click at [323, 77] on div "Create "PA/6EC4BE"" at bounding box center [442, 81] width 432 height 25
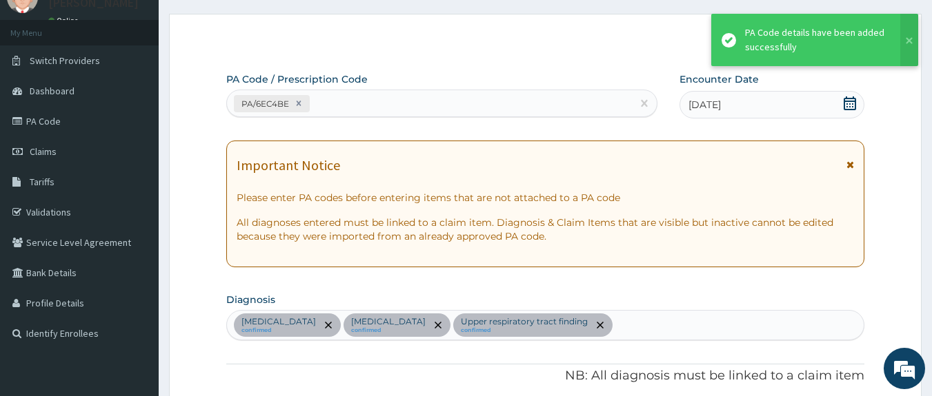
scroll to position [0, 0]
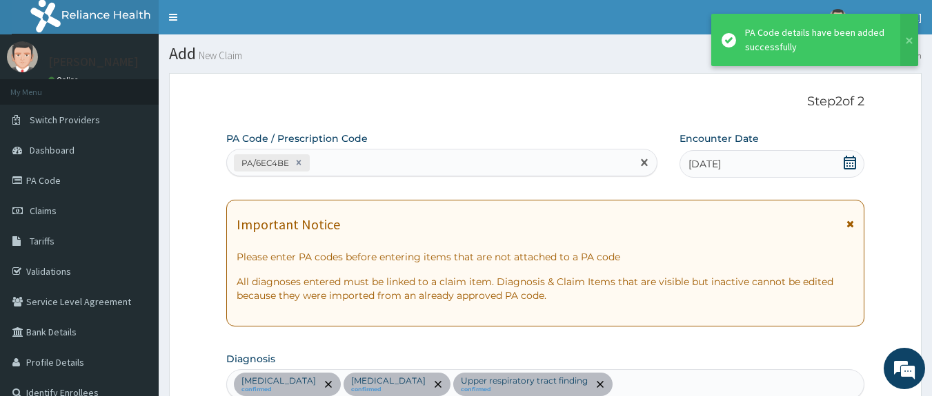
click at [529, 161] on div "PA/6EC4BE" at bounding box center [429, 163] width 405 height 23
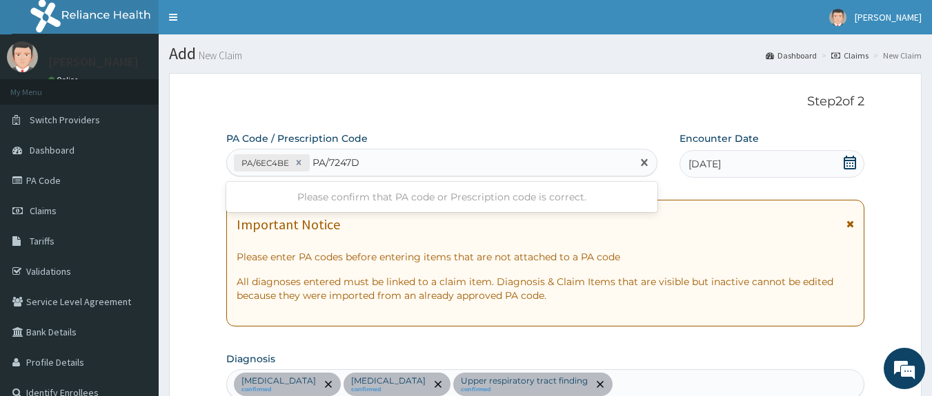
type input "PA/7247D4"
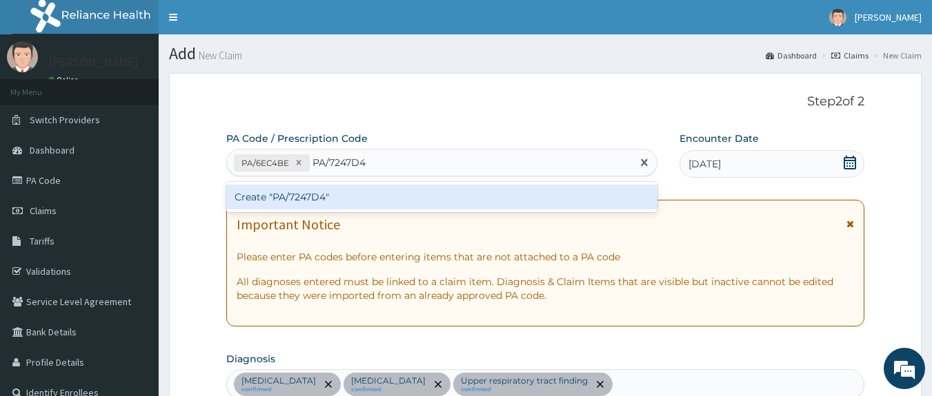
click at [302, 196] on div "Create "PA/7247D4"" at bounding box center [442, 197] width 432 height 25
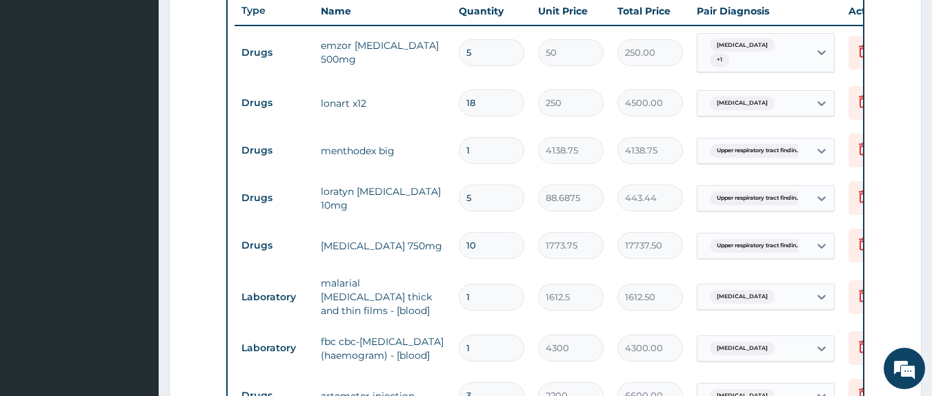
scroll to position [522, 0]
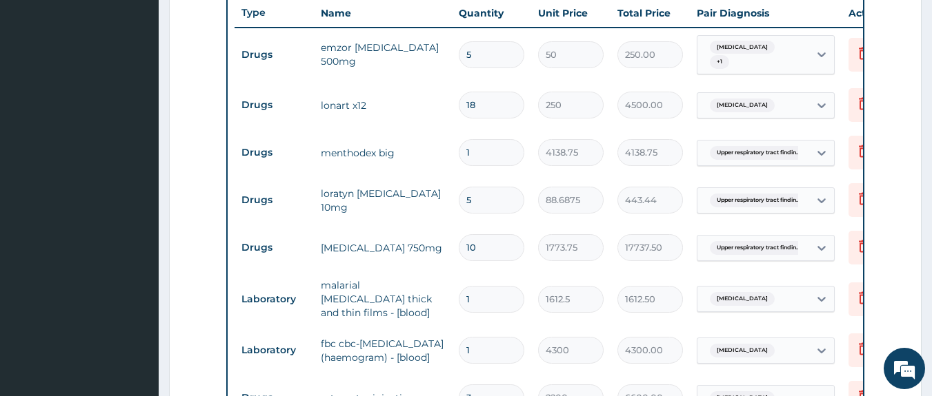
click at [514, 81] on tr "Drugs lonart x12 18 250 4500.00 Malaria Delete" at bounding box center [572, 105] width 676 height 48
click at [504, 59] on input "5" at bounding box center [492, 54] width 66 height 27
type input "0.00"
type input "6"
type input "300.00"
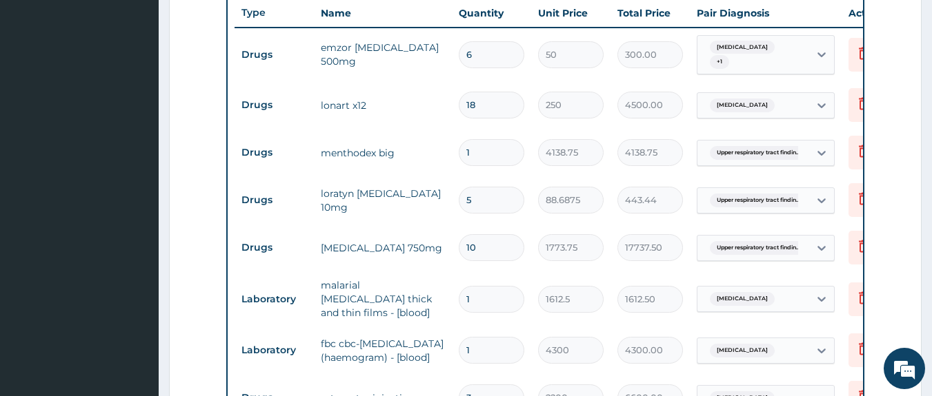
type input "0.00"
type input "6"
type input "300.00"
type input "6"
click at [495, 95] on input "18" at bounding box center [492, 105] width 66 height 27
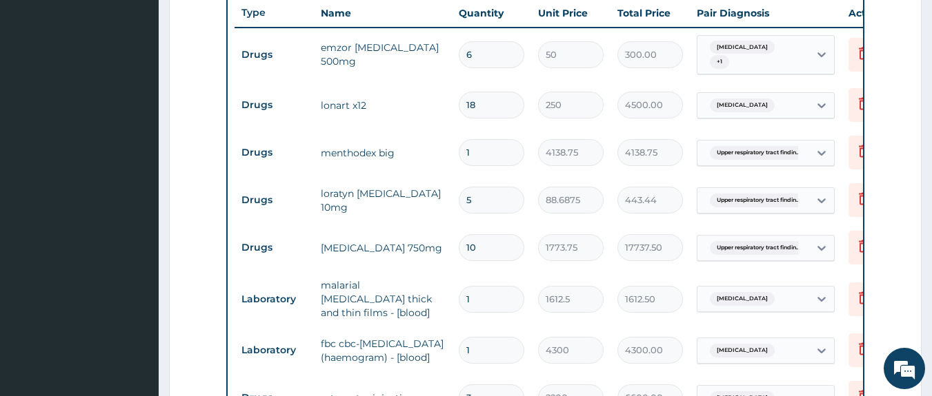
type input "1"
type input "250.00"
type input "12"
type input "3000.00"
type input "12"
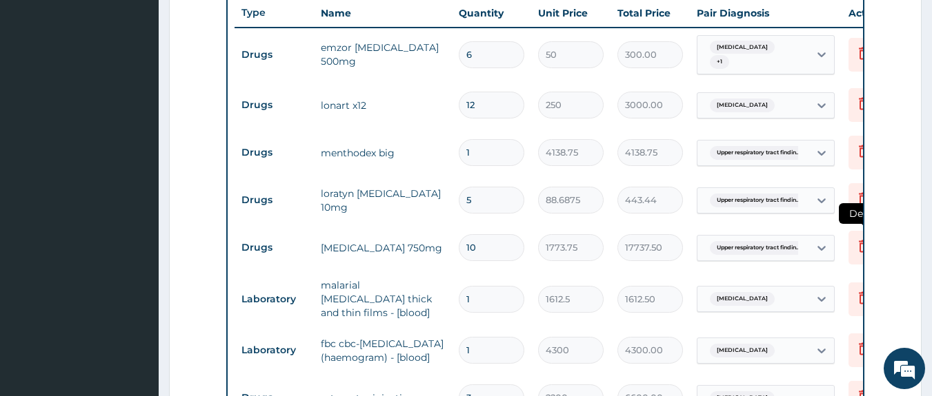
click at [855, 243] on icon at bounding box center [863, 246] width 17 height 17
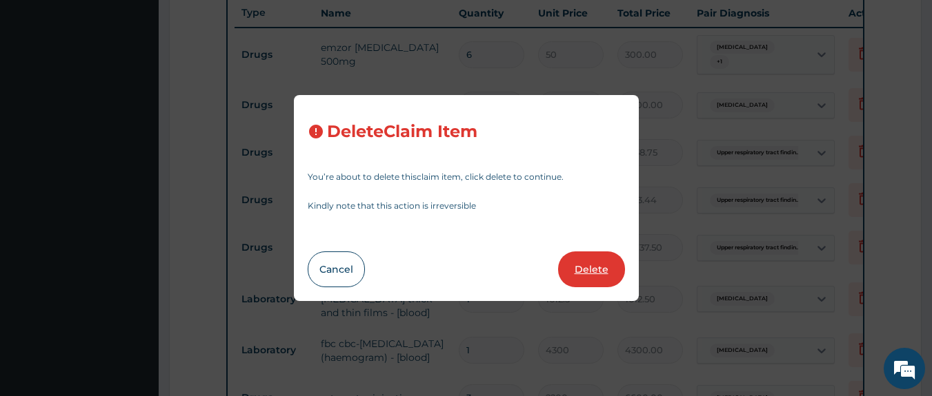
click at [585, 265] on button "Delete" at bounding box center [591, 270] width 67 height 36
type input "1"
type input "1612.5"
type input "1612.50"
type input "4300"
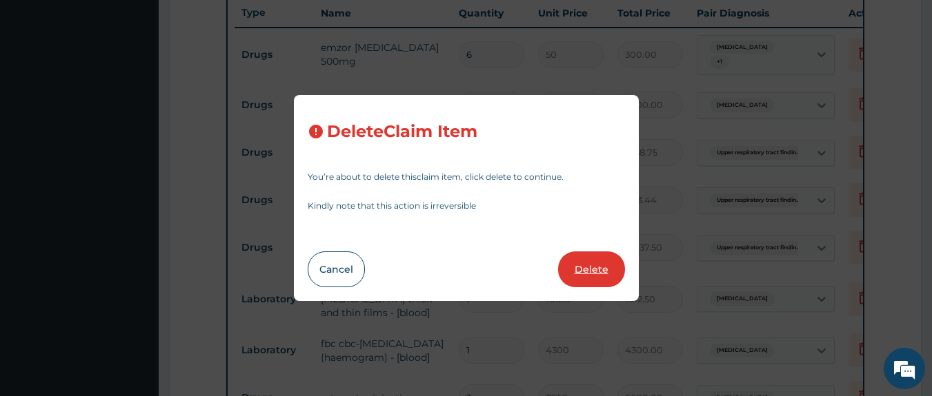
type input "4300.00"
type input "3"
type input "2200"
type input "6600.00"
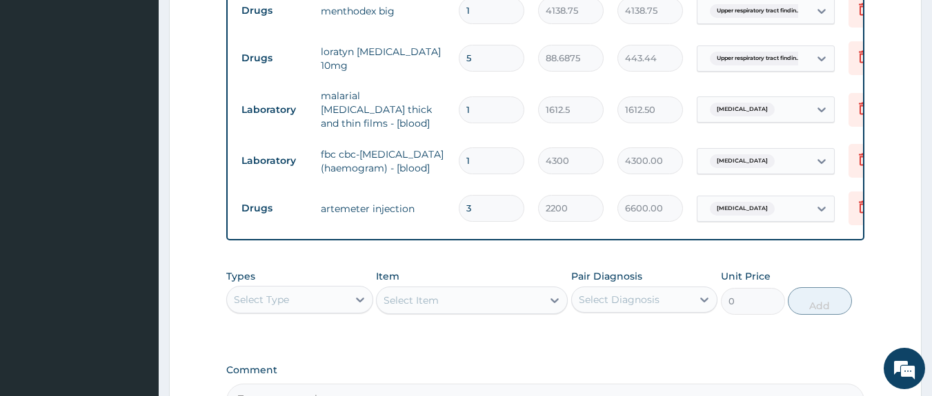
scroll to position [670, 0]
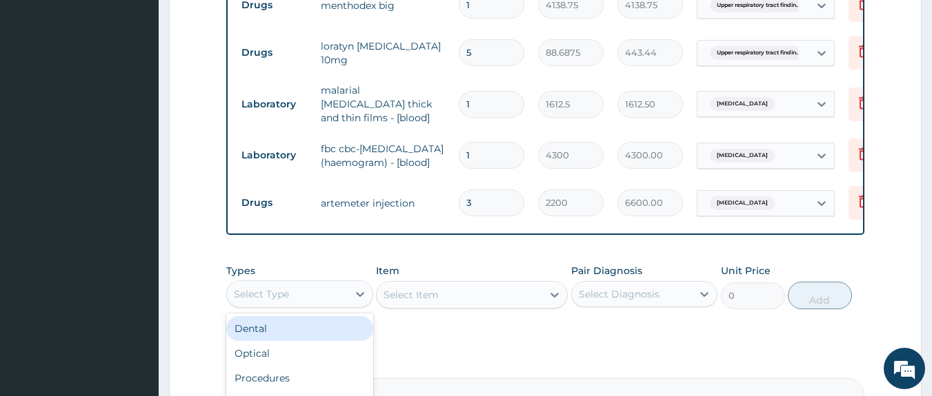
click at [304, 300] on div "Select Type" at bounding box center [287, 294] width 121 height 22
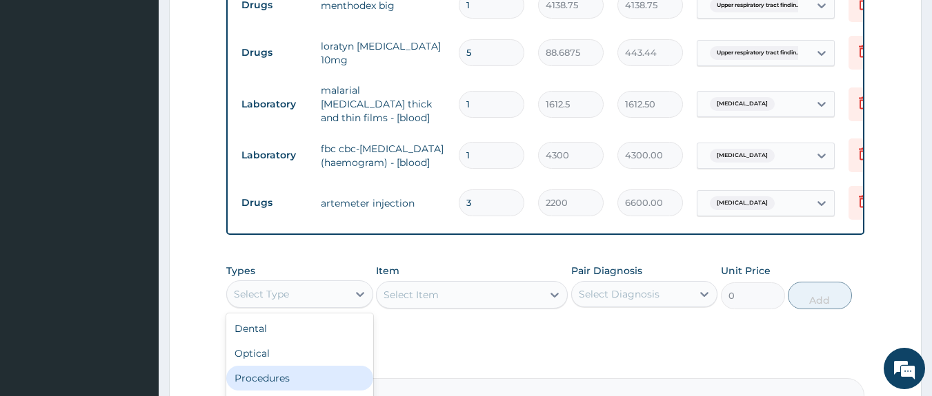
click at [285, 388] on div "Procedures" at bounding box center [299, 378] width 147 height 25
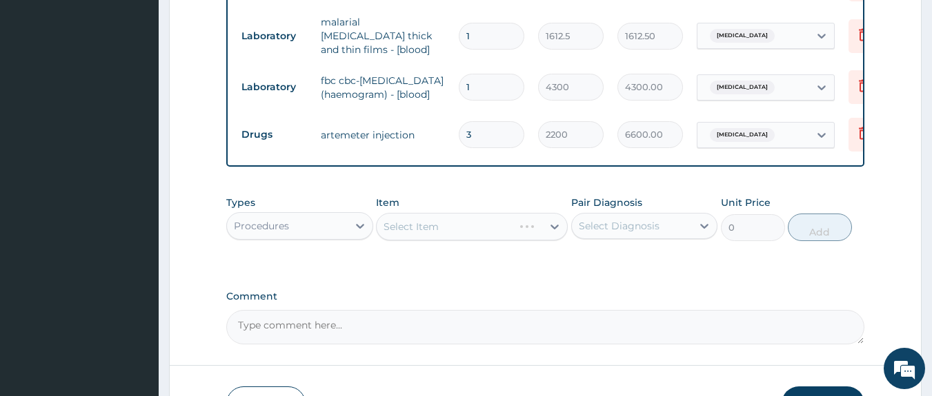
scroll to position [824, 0]
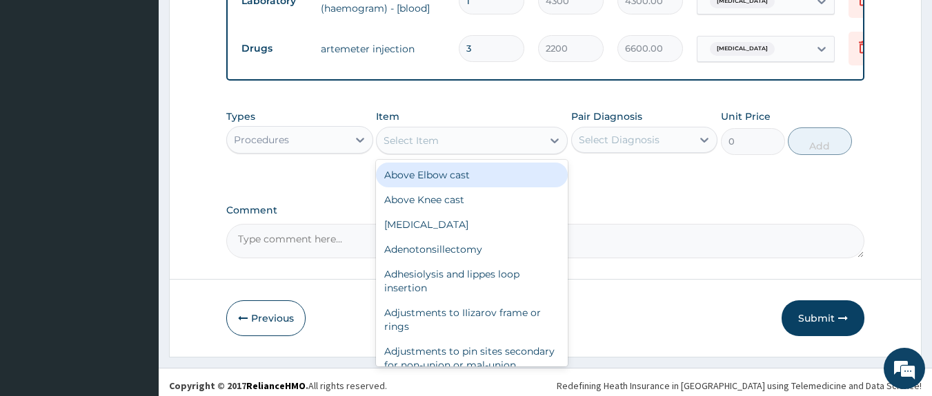
click at [506, 145] on div "Select Item" at bounding box center [458, 141] width 165 height 22
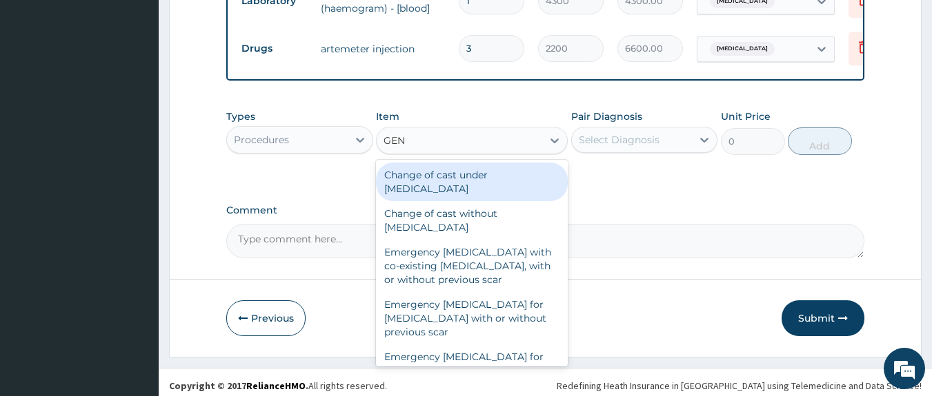
type input "GENE"
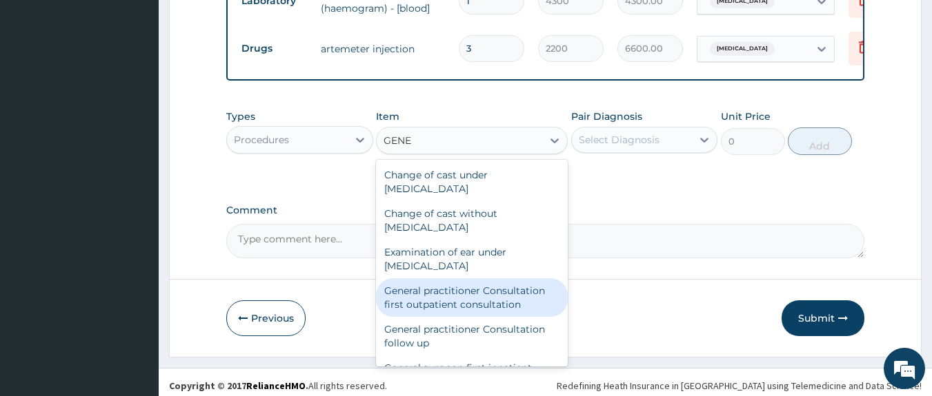
click at [442, 300] on div "General practitioner Consultation first outpatient consultation" at bounding box center [472, 298] width 192 height 39
type input "3547.5"
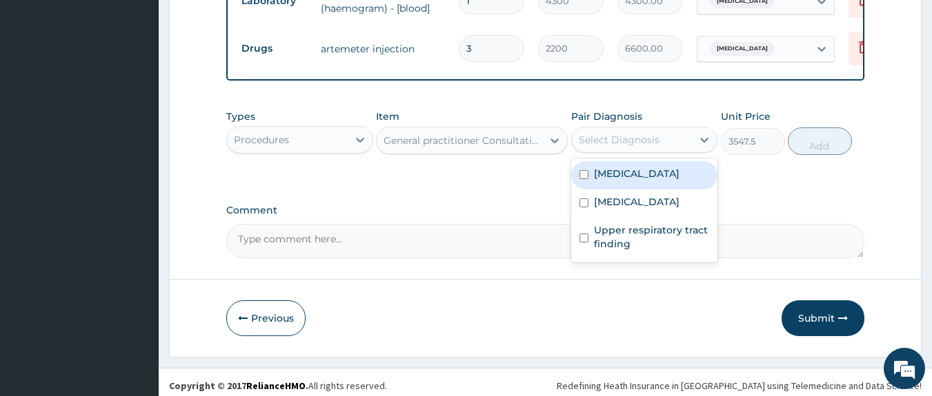
click at [619, 140] on div "Select Diagnosis" at bounding box center [619, 140] width 81 height 14
click at [624, 181] on label "Sepsis" at bounding box center [637, 174] width 86 height 14
checkbox input "true"
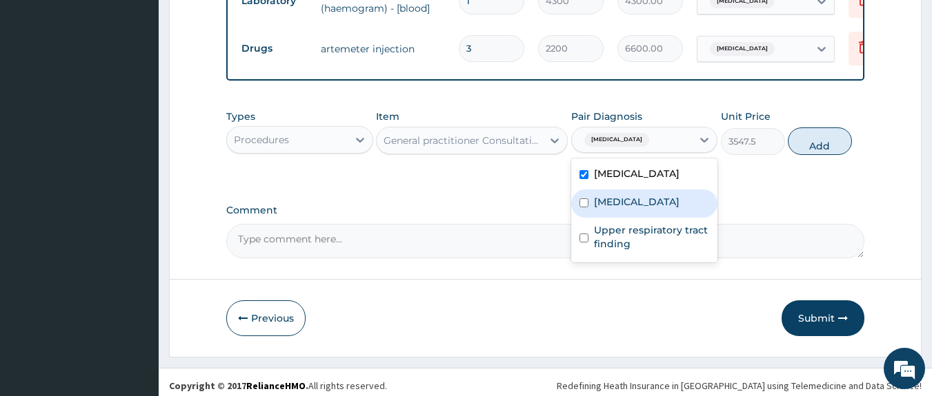
click at [624, 207] on label "Malaria" at bounding box center [637, 202] width 86 height 14
checkbox input "true"
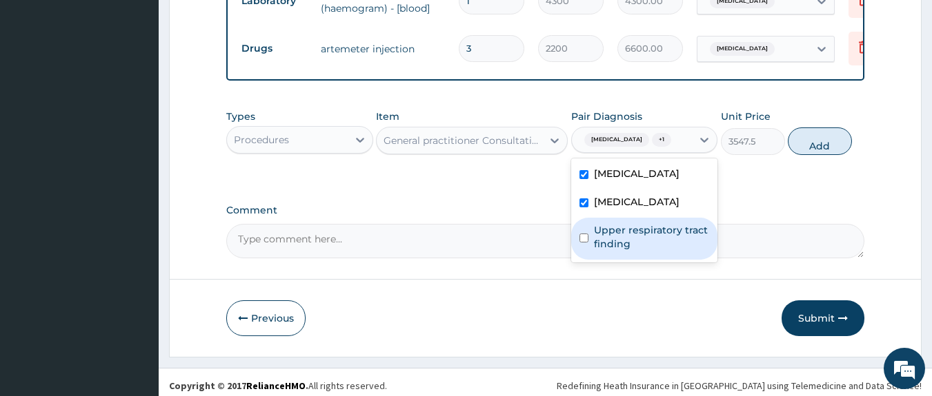
click at [638, 247] on label "Upper respiratory tract finding" at bounding box center [652, 237] width 116 height 28
checkbox input "true"
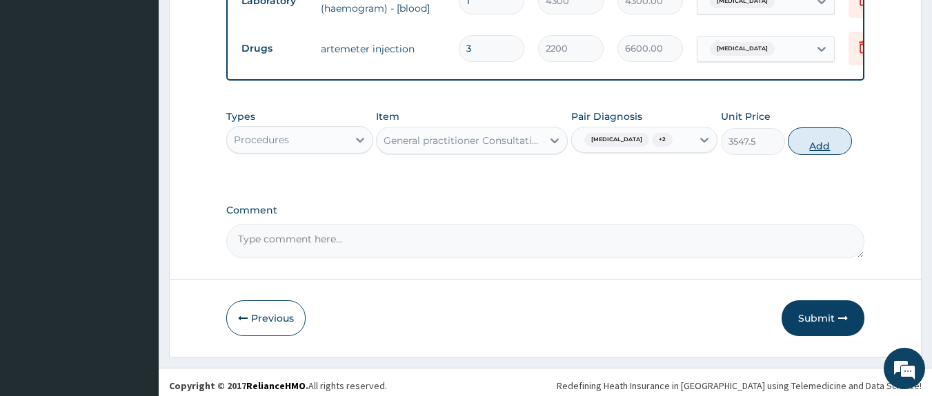
click at [816, 150] on button "Add" at bounding box center [819, 142] width 64 height 28
type input "0"
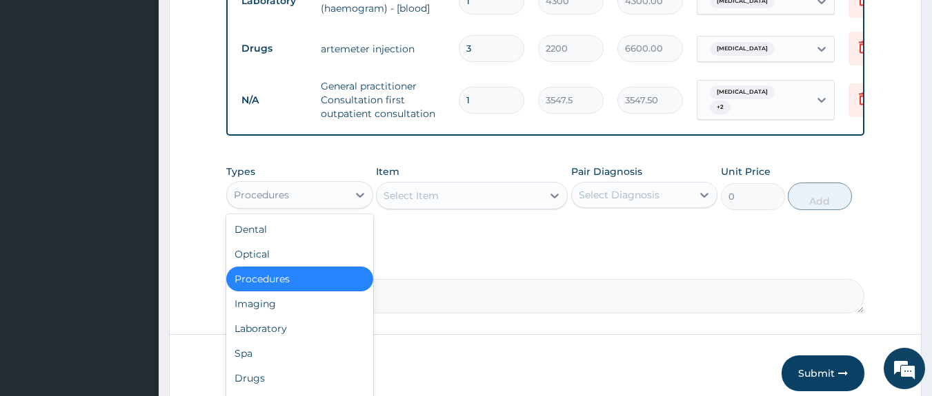
click at [343, 186] on div "Procedures" at bounding box center [299, 195] width 147 height 28
drag, startPoint x: 287, startPoint y: 368, endPoint x: 283, endPoint y: 379, distance: 11.1
click at [283, 379] on div "Dental Optical Procedures Imaging Laboratory Spa Drugs Immunizations Others Gym" at bounding box center [299, 317] width 147 height 207
click at [283, 379] on div "Drugs" at bounding box center [299, 378] width 147 height 25
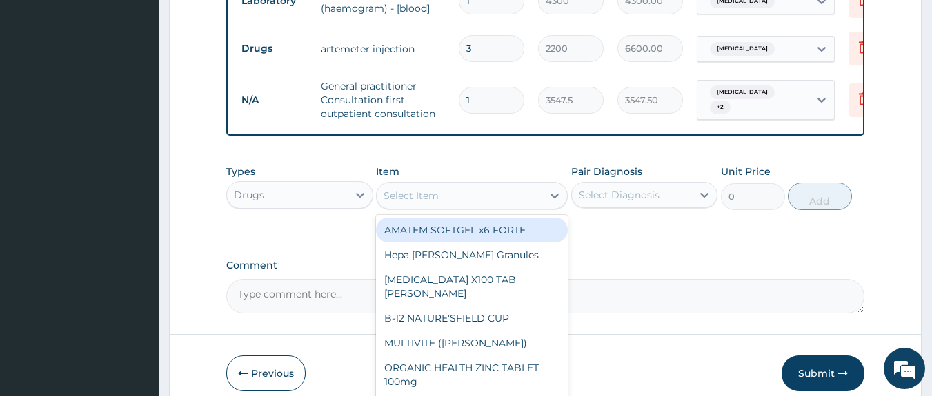
click at [446, 199] on div "Select Item" at bounding box center [458, 196] width 165 height 22
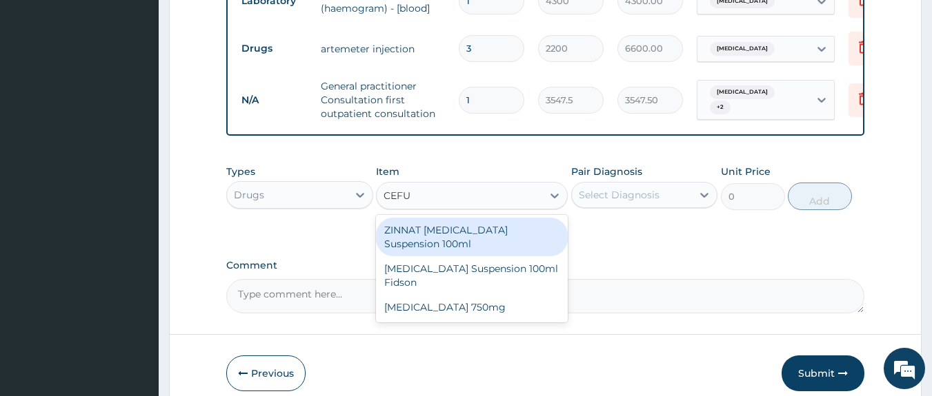
type input "CEF"
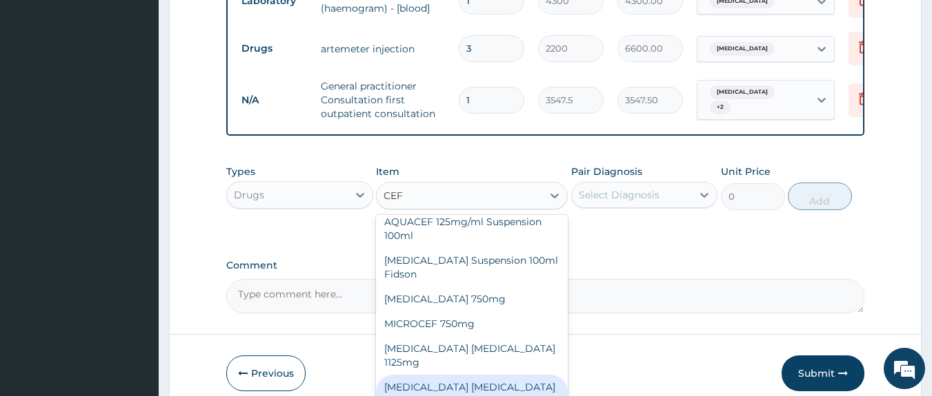
scroll to position [230, 0]
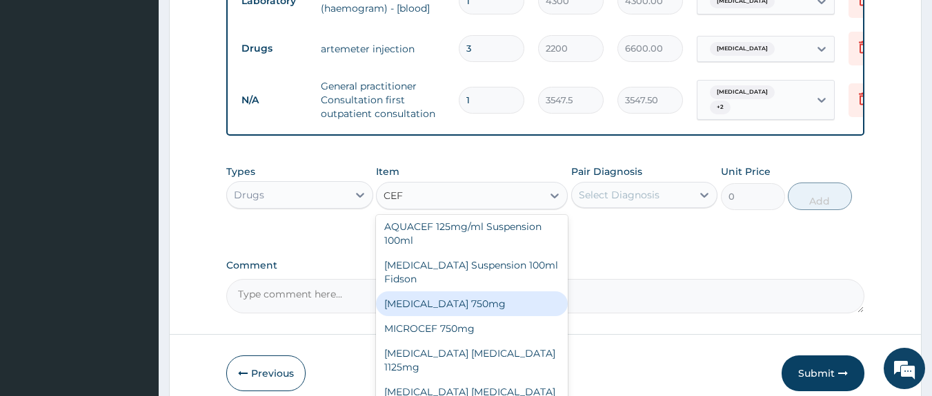
click at [493, 292] on div "Cefuroxime 750mg" at bounding box center [472, 304] width 192 height 25
type input "1773.75"
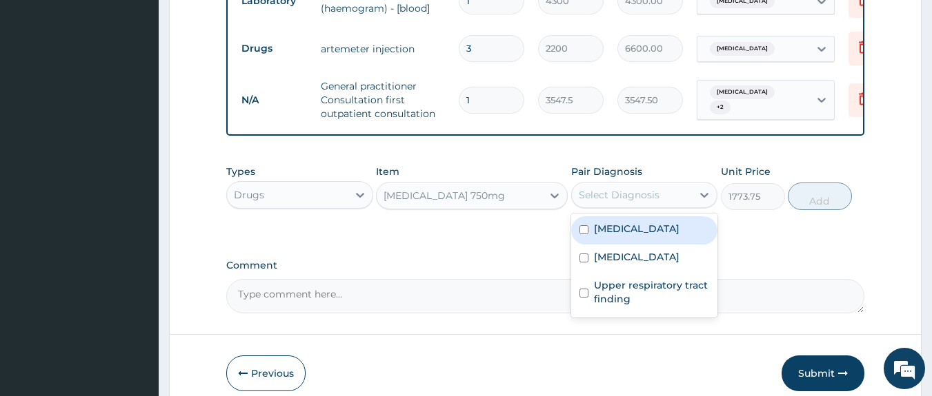
click at [636, 194] on div "Select Diagnosis" at bounding box center [619, 195] width 81 height 14
click at [610, 229] on label "Sepsis" at bounding box center [637, 229] width 86 height 14
checkbox input "true"
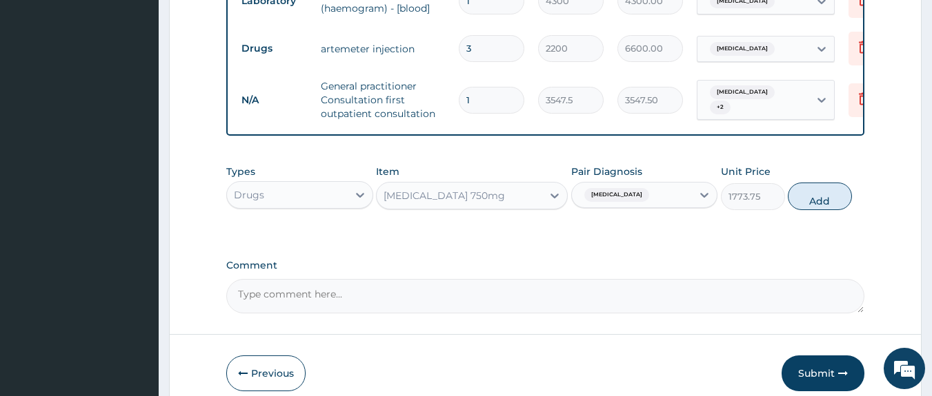
click at [490, 294] on textarea "Comment" at bounding box center [545, 296] width 639 height 34
click at [233, 298] on textarea "CEFUROXIME" at bounding box center [545, 296] width 639 height 34
type textarea "CEFUROXIME"
click at [808, 210] on button "Add" at bounding box center [819, 197] width 64 height 28
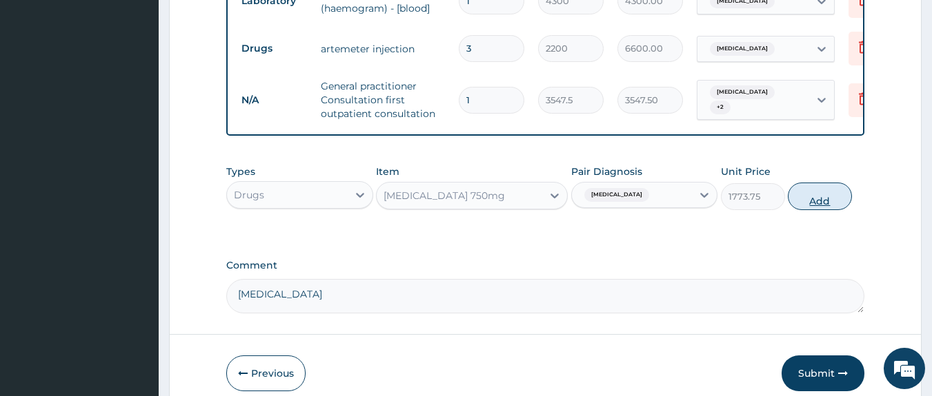
type input "0"
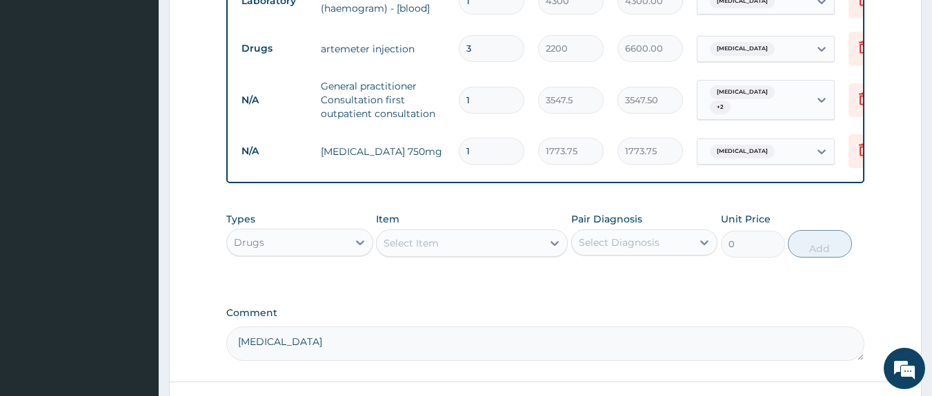
click at [239, 347] on textarea "CEFUROXIME" at bounding box center [545, 344] width 639 height 34
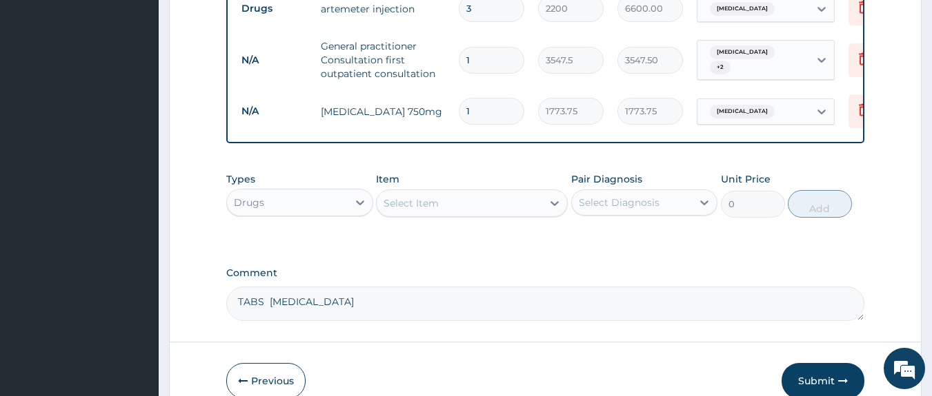
click at [354, 308] on textarea "TABS CEFUROXIME" at bounding box center [545, 304] width 639 height 34
click at [553, 305] on textarea "TABS CEFUROXIME 500MG BD X 5/7 @ #500 PER TAB X 10 QUATITY" at bounding box center [545, 304] width 639 height 34
click at [613, 309] on textarea "TABS CEFUROXIME 500MG BD X 5/7 @ #500 PER TAB X 10 QUANTITY" at bounding box center [545, 304] width 639 height 34
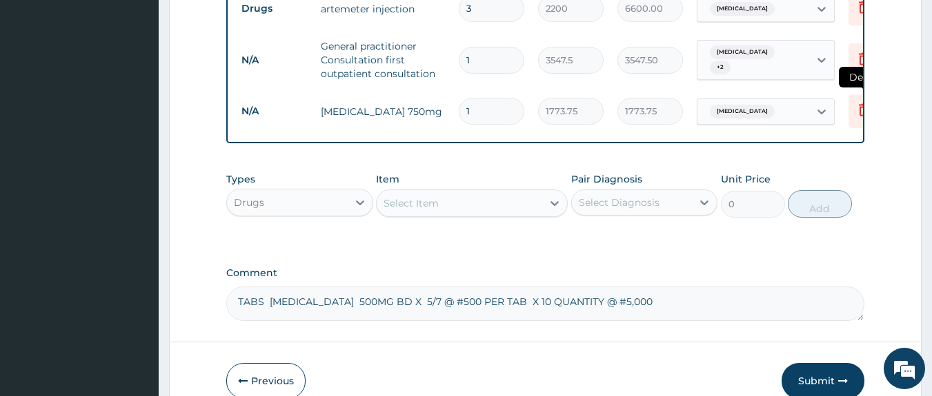
type textarea "TABS CEFUROXIME 500MG BD X 5/7 @ #500 PER TAB X 10 QUANTITY @ #5,000"
click at [855, 106] on icon at bounding box center [863, 109] width 17 height 17
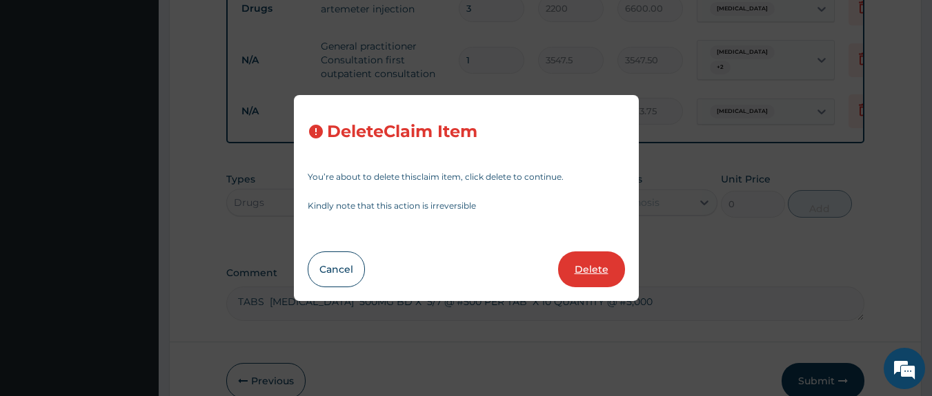
click at [585, 266] on button "Delete" at bounding box center [591, 270] width 67 height 36
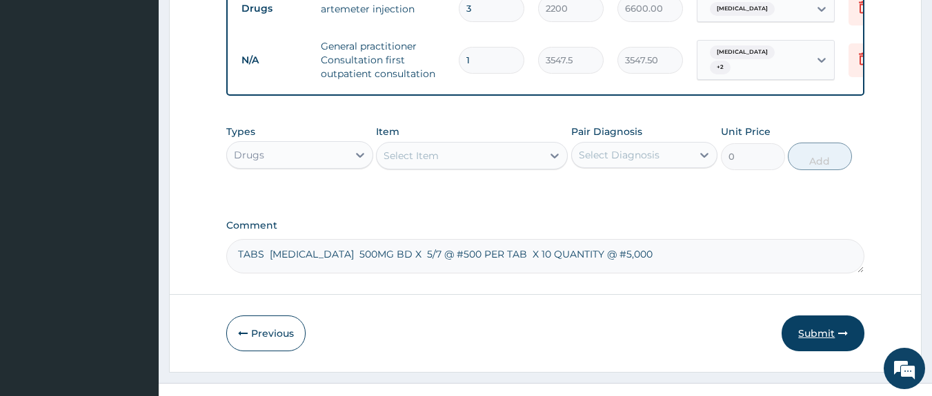
click at [832, 346] on button "Submit" at bounding box center [822, 334] width 83 height 36
